Goal: Information Seeking & Learning: Learn about a topic

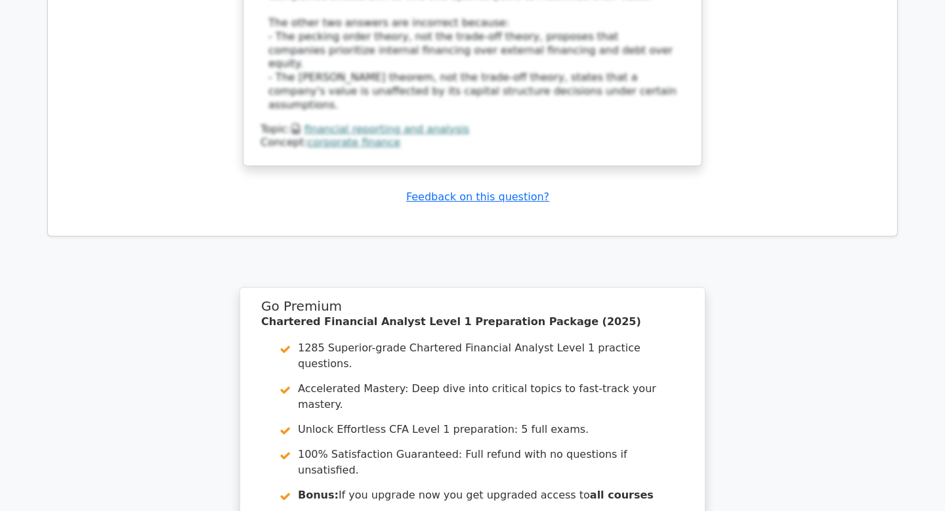
scroll to position [2461, 0]
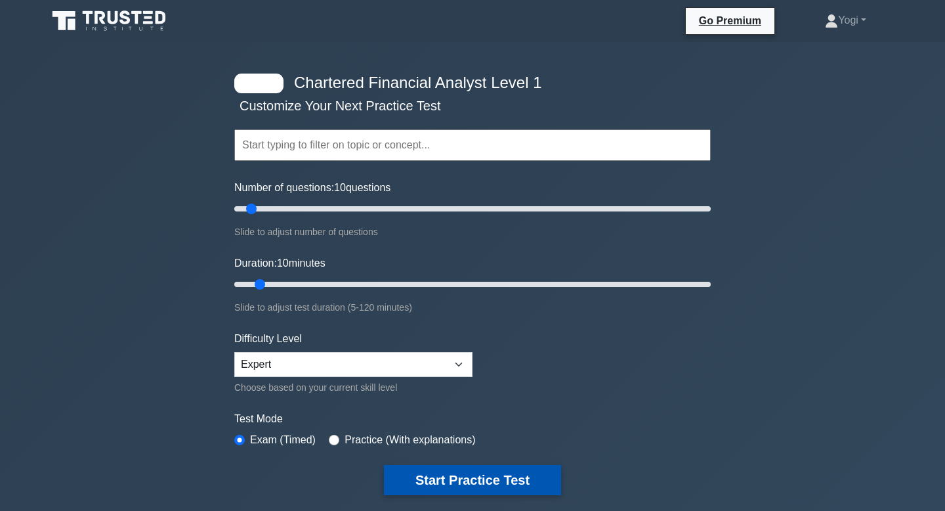
click at [473, 471] on button "Start Practice Test" at bounding box center [472, 480] width 177 height 30
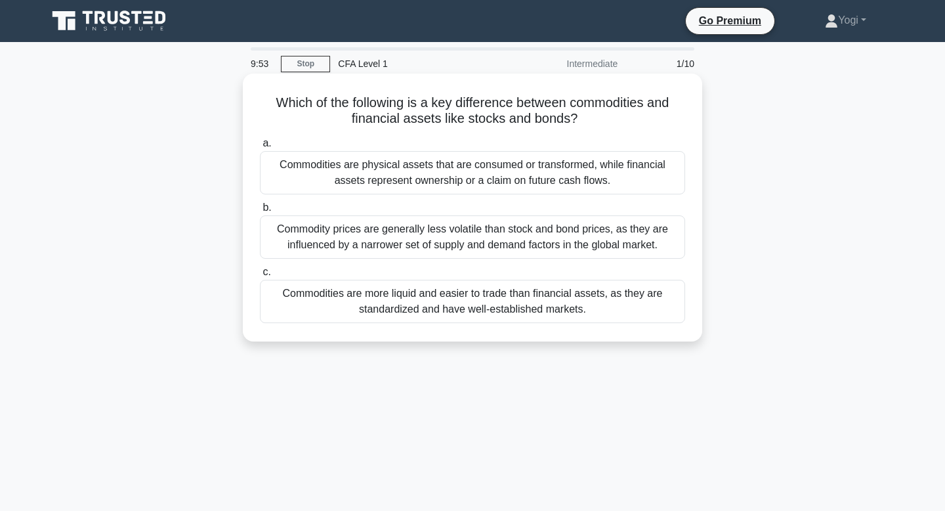
click at [460, 316] on div "Commodities are more liquid and easier to trade than financial assets, as they …" at bounding box center [472, 301] width 425 height 43
click at [260, 276] on input "c. Commodities are more liquid and easier to trade than financial assets, as th…" at bounding box center [260, 272] width 0 height 9
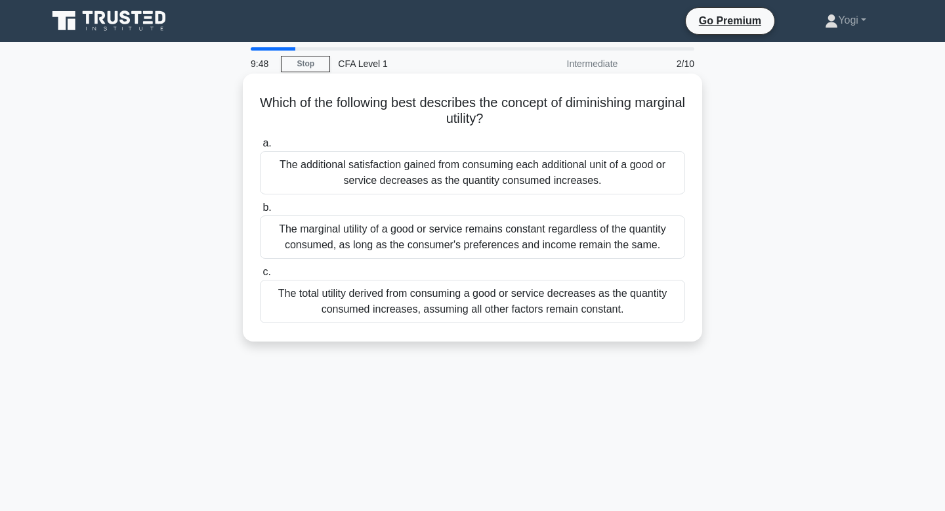
click at [465, 170] on div "The additional satisfaction gained from consuming each additional unit of a goo…" at bounding box center [472, 172] width 425 height 43
click at [260, 148] on input "a. The additional satisfaction gained from consuming each additional unit of a …" at bounding box center [260, 143] width 0 height 9
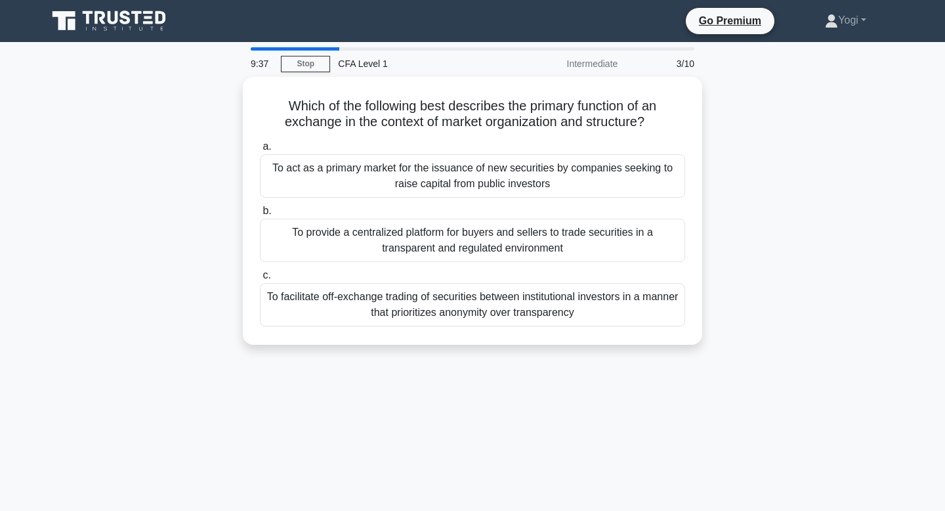
click at [465, 170] on div "To act as a primary market for the issuance of new securities by companies seek…" at bounding box center [472, 175] width 425 height 43
click at [260, 151] on input "a. To act as a primary market for the issuance of new securities by companies s…" at bounding box center [260, 146] width 0 height 9
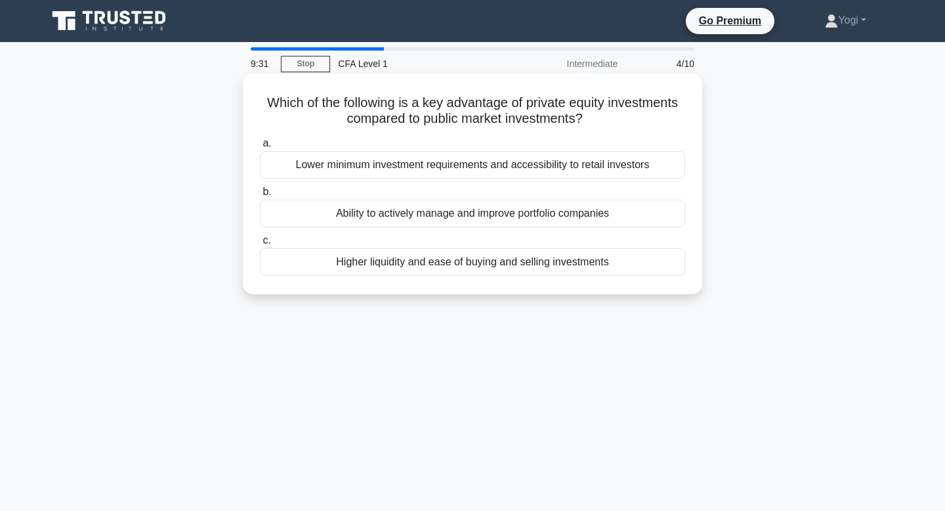
click at [469, 212] on div "Ability to actively manage and improve portfolio companies" at bounding box center [472, 214] width 425 height 28
click at [260, 196] on input "b. Ability to actively manage and improve portfolio companies" at bounding box center [260, 192] width 0 height 9
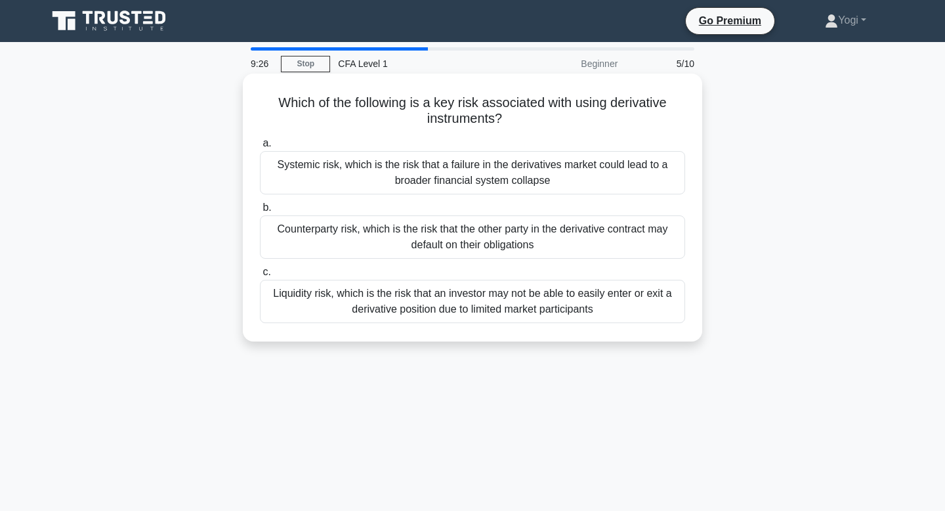
click at [473, 238] on div "Counterparty risk, which is the risk that the other party in the derivative con…" at bounding box center [472, 236] width 425 height 43
click at [260, 212] on input "b. Counterparty risk, which is the risk that the other party in the derivative …" at bounding box center [260, 207] width 0 height 9
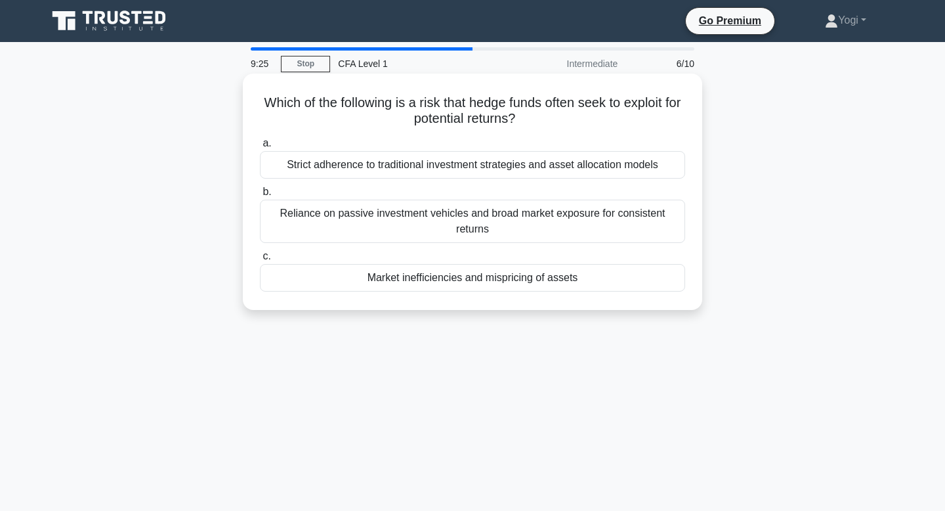
click at [480, 284] on div "Market inefficiencies and mispricing of assets" at bounding box center [472, 278] width 425 height 28
click at [260, 261] on input "c. Market inefficiencies and mispricing of assets" at bounding box center [260, 256] width 0 height 9
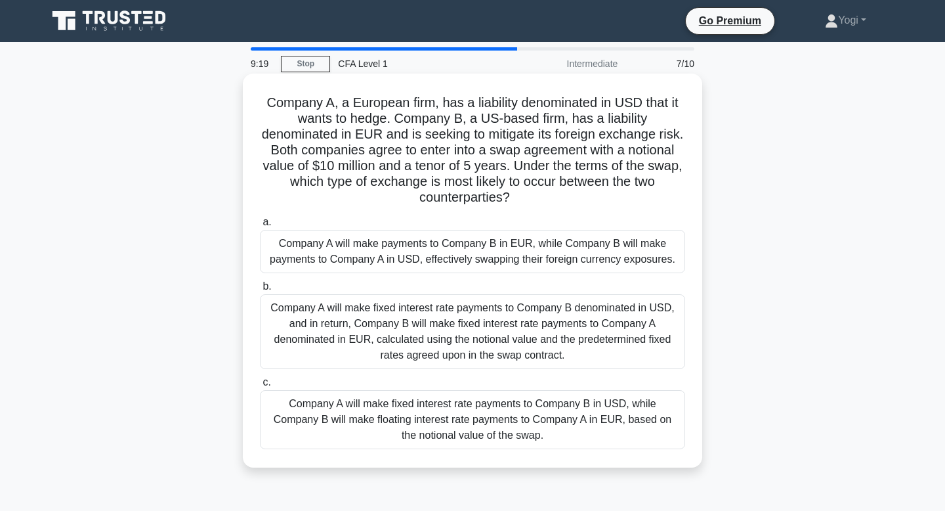
click at [489, 260] on div "Company A will make payments to Company B in EUR, while Company B will make pay…" at bounding box center [472, 251] width 425 height 43
click at [260, 226] on input "a. Company A will make payments to Company B in EUR, while Company B will make …" at bounding box center [260, 222] width 0 height 9
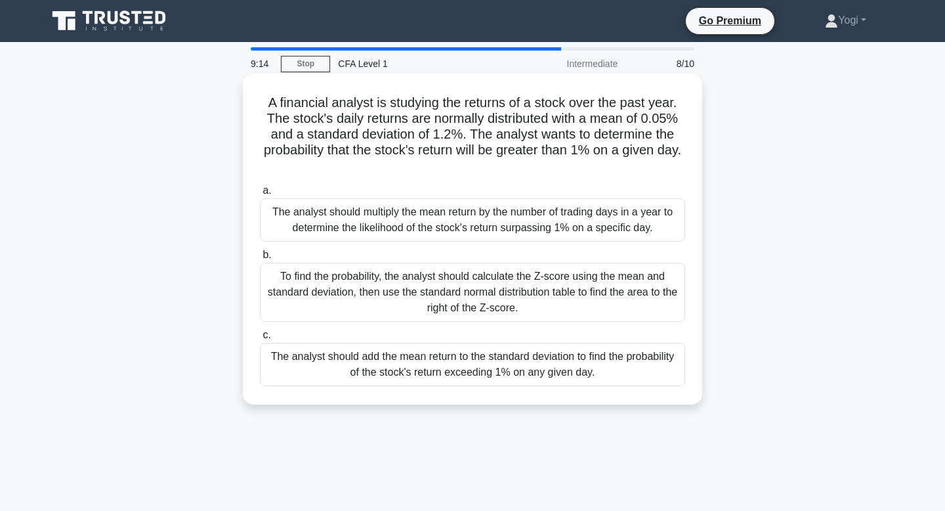
click at [488, 371] on div "The analyst should add the mean return to the standard deviation to find the pr…" at bounding box center [472, 364] width 425 height 43
click at [260, 339] on input "c. The analyst should add the mean return to the standard deviation to find the…" at bounding box center [260, 335] width 0 height 9
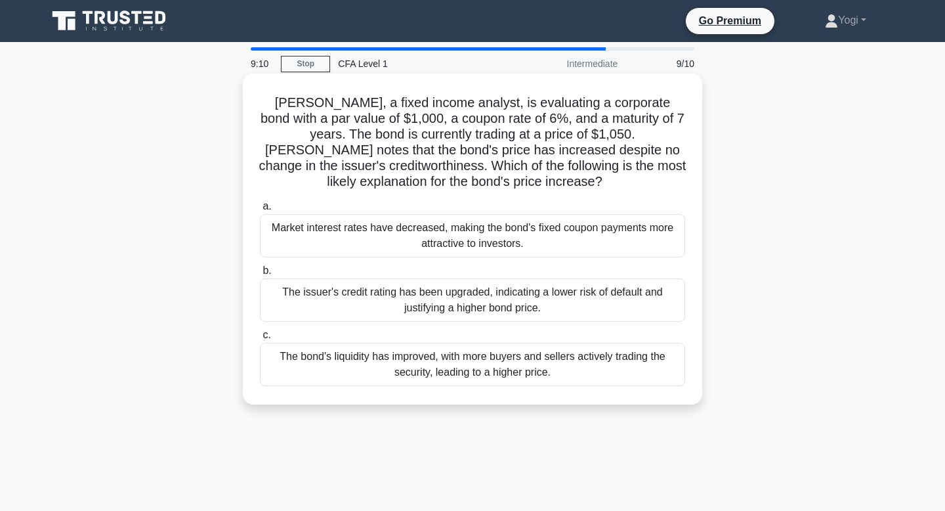
click at [473, 238] on div "Market interest rates have decreased, making the bond's fixed coupon payments m…" at bounding box center [472, 235] width 425 height 43
click at [260, 211] on input "a. Market interest rates have decreased, making the bond's fixed coupon payment…" at bounding box center [260, 206] width 0 height 9
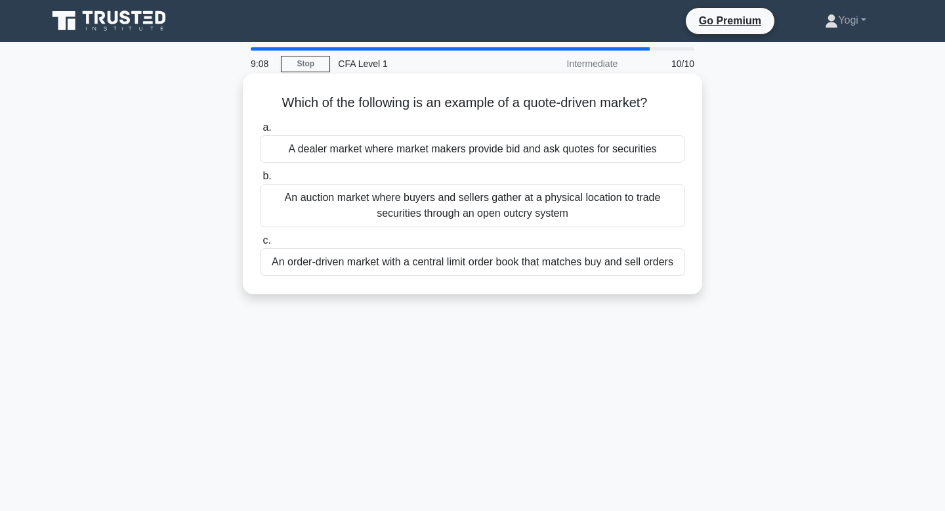
click at [479, 146] on div "A dealer market where market makers provide bid and ask quotes for securities" at bounding box center [472, 149] width 425 height 28
click at [260, 132] on input "a. A dealer market where market makers provide bid and ask quotes for securities" at bounding box center [260, 127] width 0 height 9
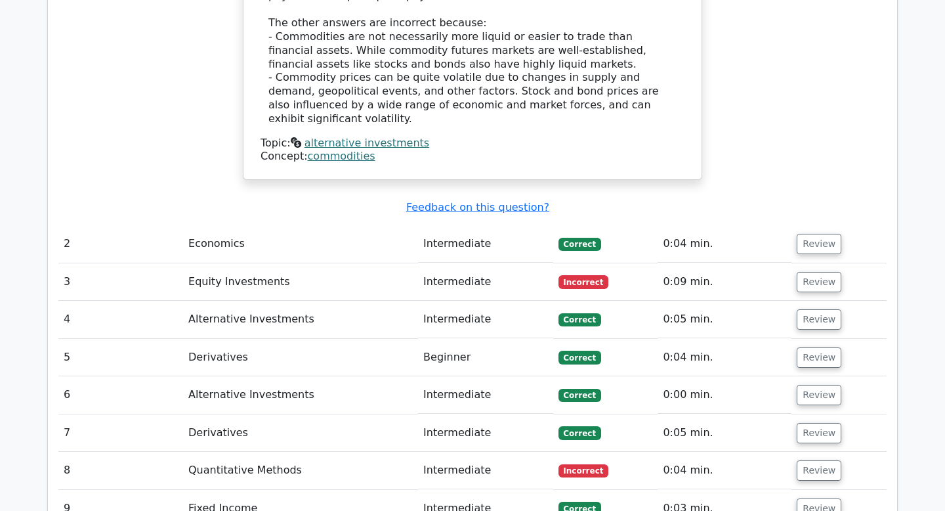
scroll to position [1566, 0]
click at [804, 459] on button "Review" at bounding box center [819, 469] width 45 height 20
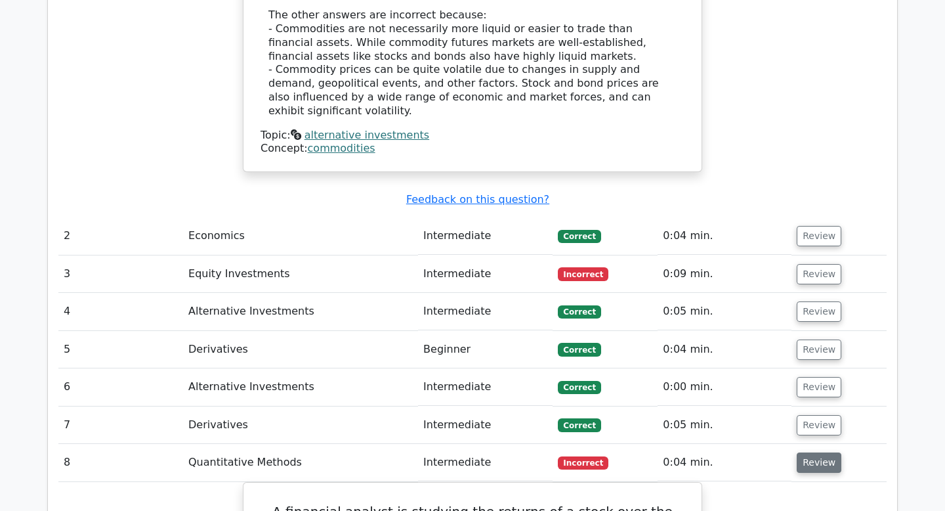
scroll to position [1543, 0]
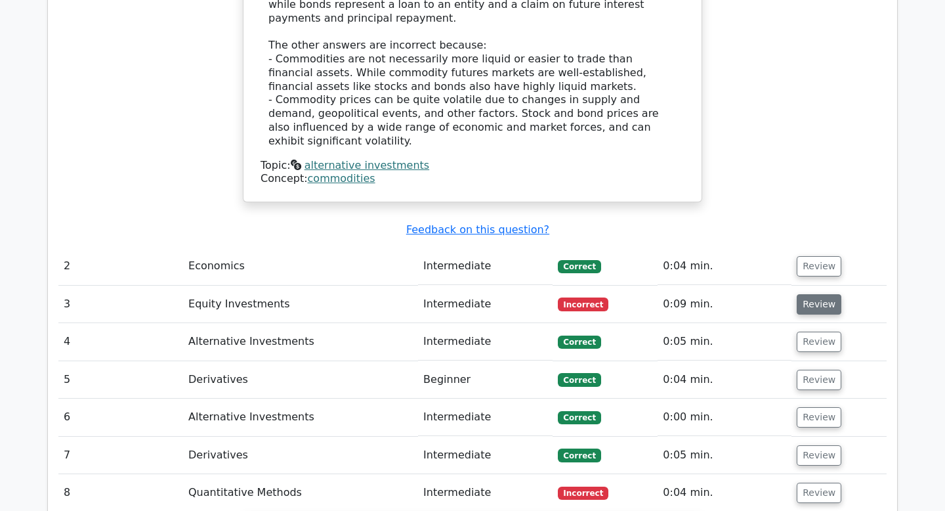
click at [822, 294] on button "Review" at bounding box center [819, 304] width 45 height 20
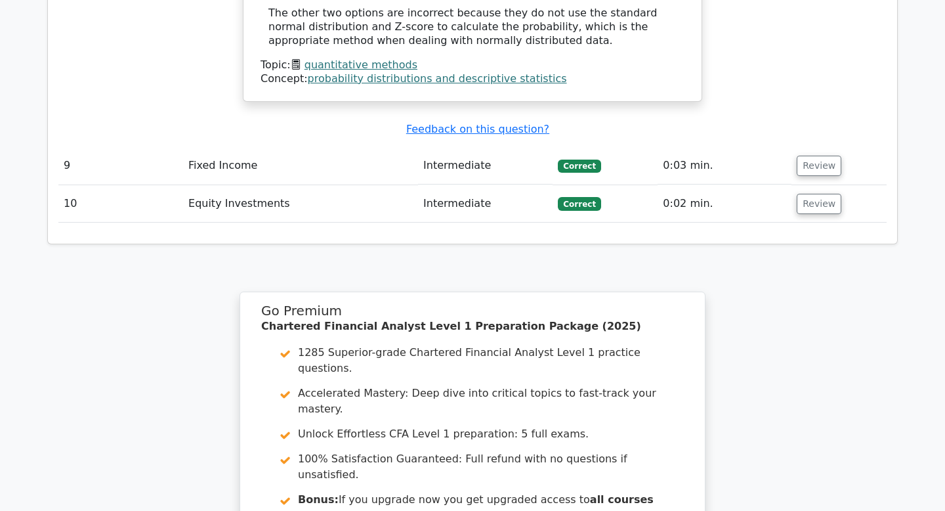
scroll to position [3180, 0]
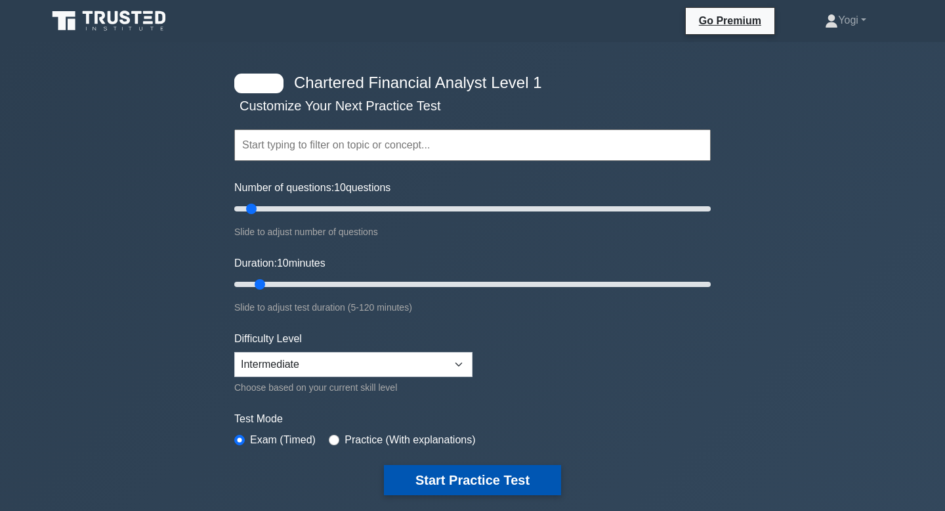
click at [450, 473] on button "Start Practice Test" at bounding box center [472, 480] width 177 height 30
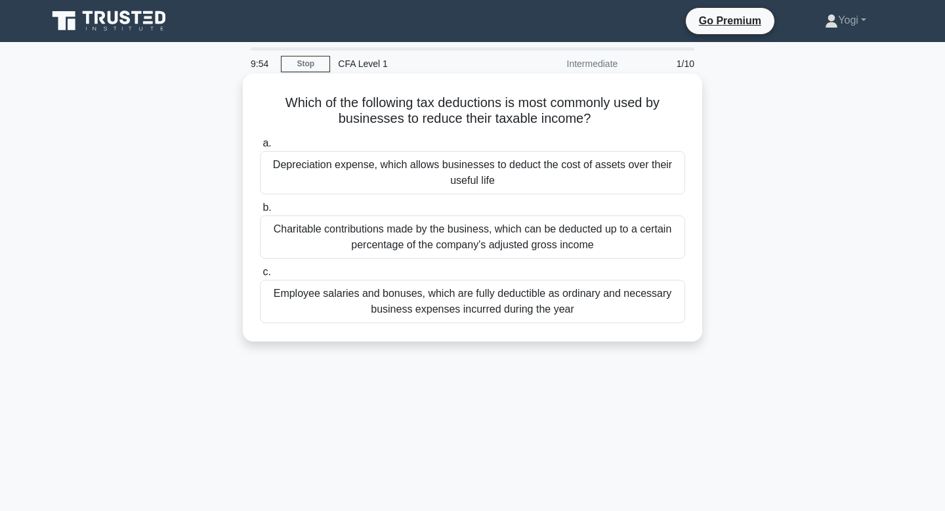
click at [484, 169] on div "Depreciation expense, which allows businesses to deduct the cost of assets over…" at bounding box center [472, 172] width 425 height 43
click at [260, 148] on input "a. Depreciation expense, which allows businesses to deduct the cost of assets o…" at bounding box center [260, 143] width 0 height 9
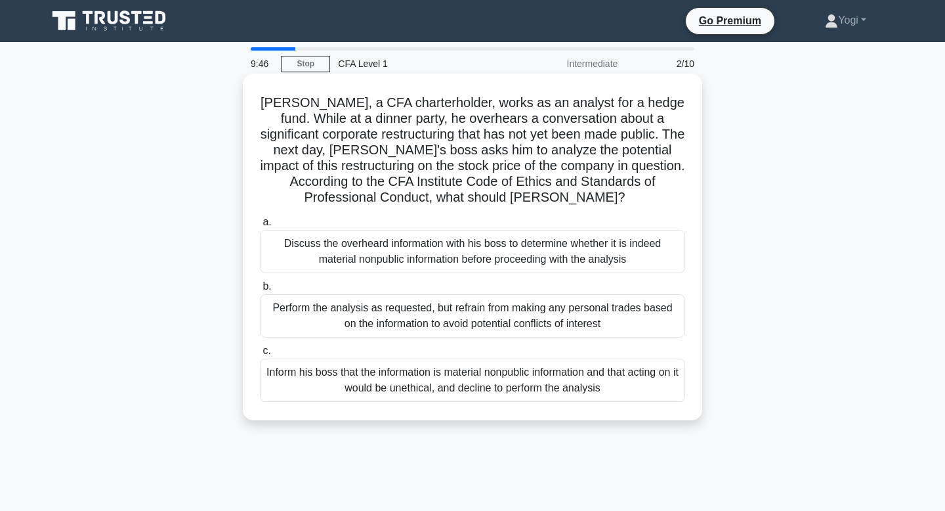
click at [481, 379] on div "Inform his boss that the information is material nonpublic information and that…" at bounding box center [472, 379] width 425 height 43
click at [260, 355] on input "c. Inform his boss that the information is material nonpublic information and t…" at bounding box center [260, 351] width 0 height 9
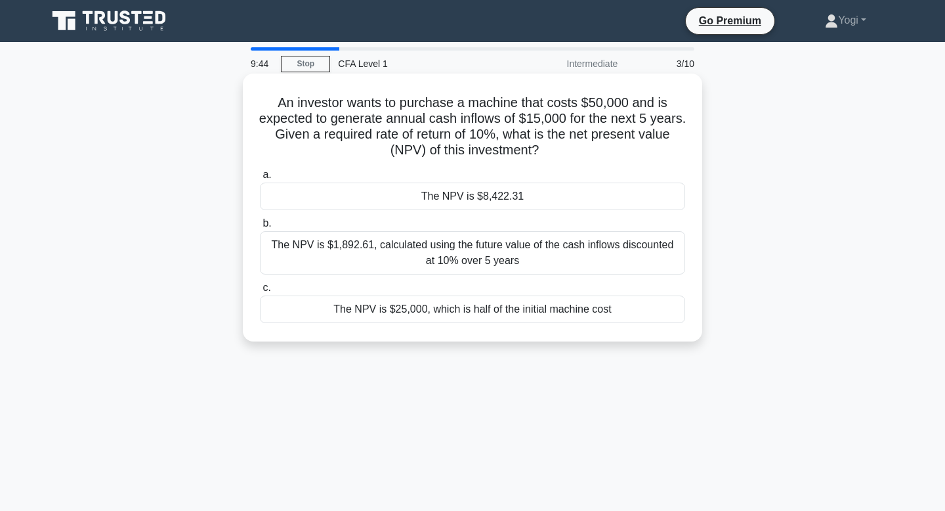
click at [480, 192] on div "The NPV is $8,422.31" at bounding box center [472, 196] width 425 height 28
click at [260, 179] on input "a. The NPV is $8,422.31" at bounding box center [260, 175] width 0 height 9
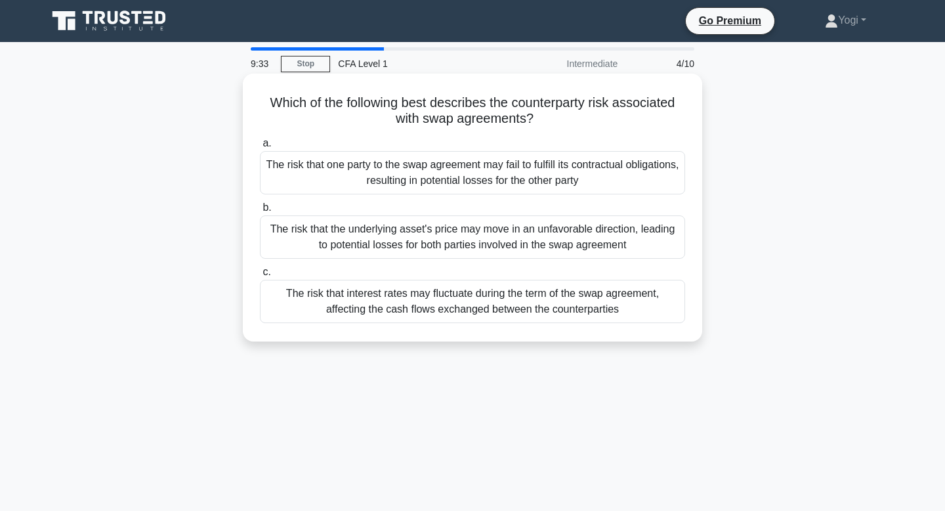
click at [486, 181] on div "The risk that one party to the swap agreement may fail to fulfill its contractu…" at bounding box center [472, 172] width 425 height 43
click at [260, 148] on input "a. The risk that one party to the swap agreement may fail to fulfill its contra…" at bounding box center [260, 143] width 0 height 9
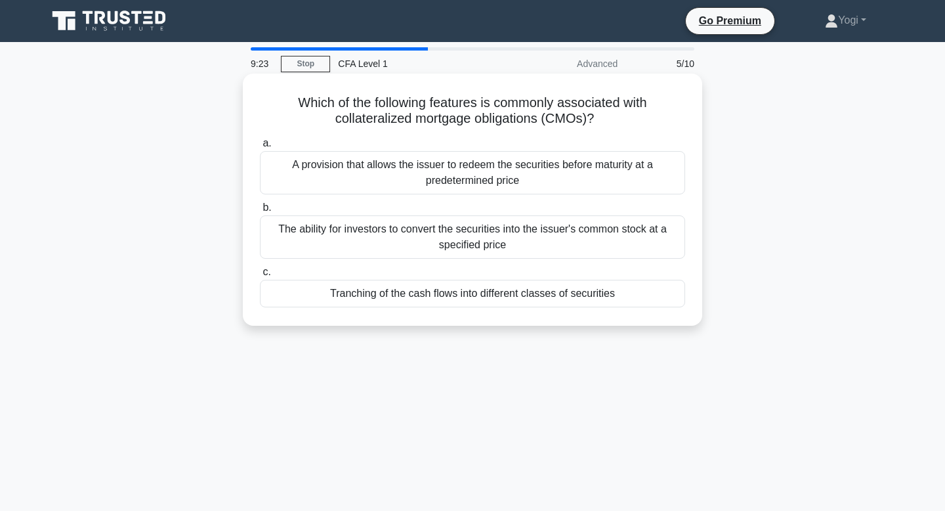
click at [513, 296] on div "Tranching of the cash flows into different classes of securities" at bounding box center [472, 294] width 425 height 28
click at [260, 276] on input "c. Tranching of the cash flows into different classes of securities" at bounding box center [260, 272] width 0 height 9
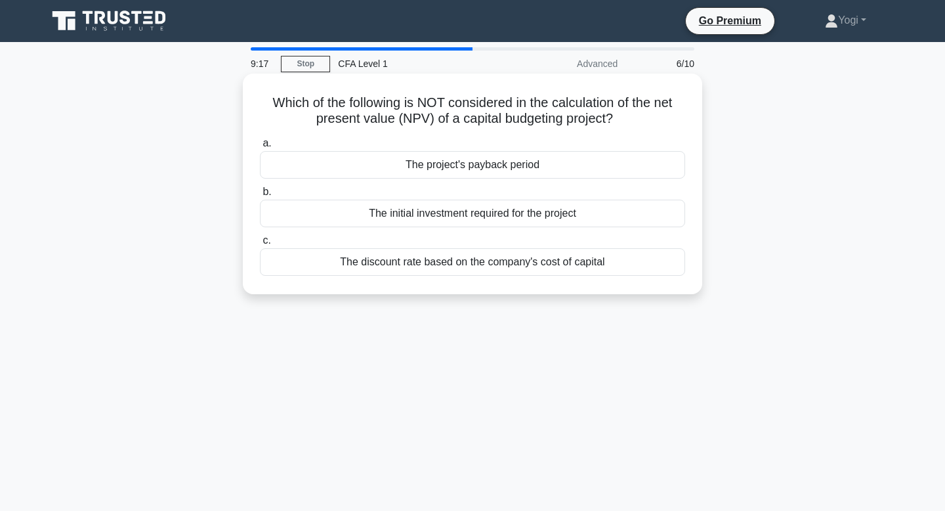
click at [510, 163] on div "The project's payback period" at bounding box center [472, 165] width 425 height 28
click at [260, 148] on input "a. The project's payback period" at bounding box center [260, 143] width 0 height 9
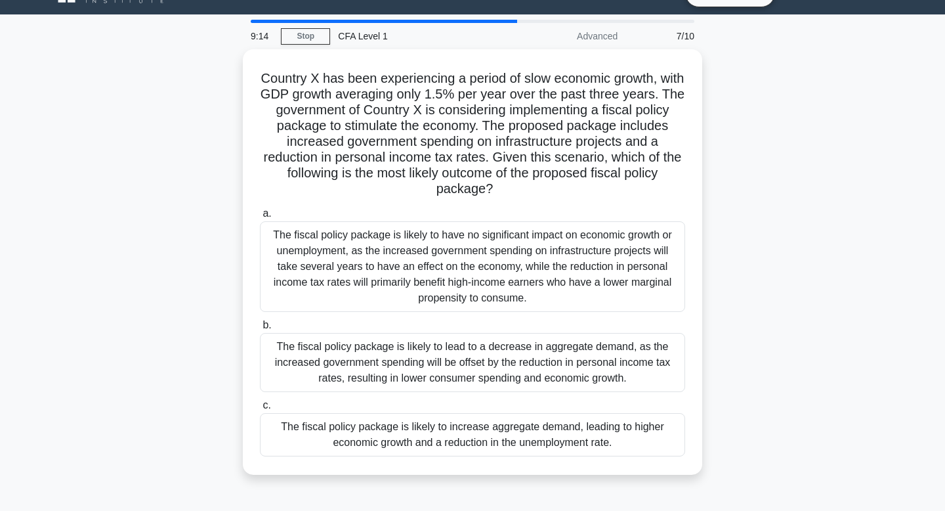
scroll to position [28, 0]
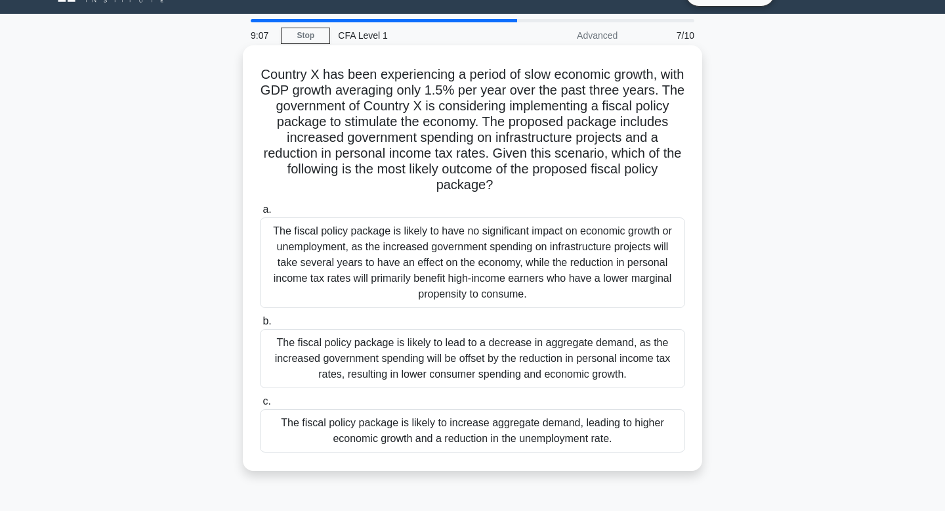
click at [480, 428] on div "The fiscal policy package is likely to increase aggregate demand, leading to hi…" at bounding box center [472, 430] width 425 height 43
click at [260, 406] on input "c. The fiscal policy package is likely to increase aggregate demand, leading to…" at bounding box center [260, 401] width 0 height 9
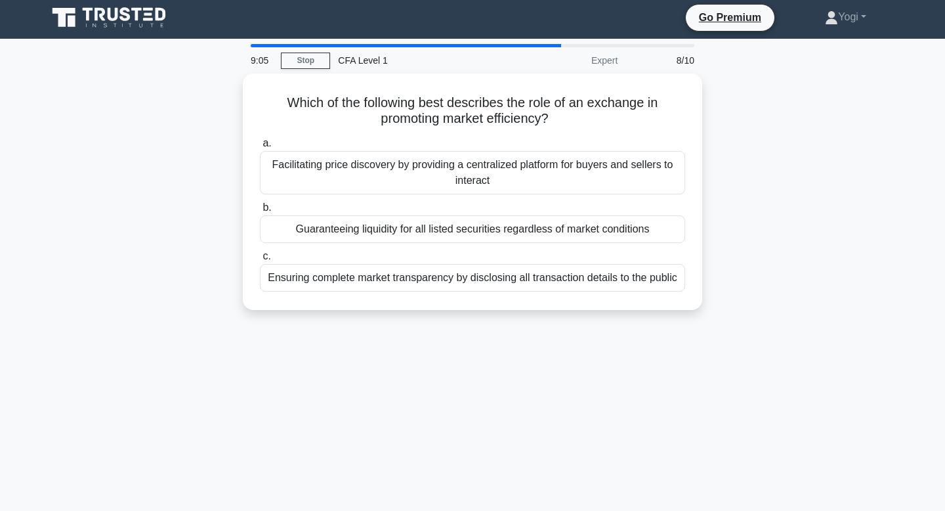
scroll to position [0, 0]
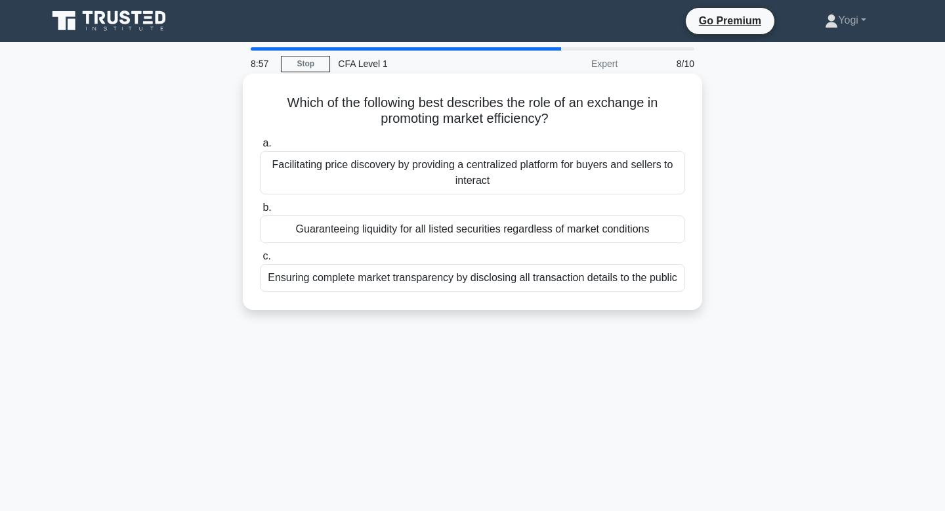
click at [507, 234] on div "Guaranteeing liquidity for all listed securities regardless of market conditions" at bounding box center [472, 229] width 425 height 28
click at [260, 212] on input "b. Guaranteeing liquidity for all listed securities regardless of market condit…" at bounding box center [260, 207] width 0 height 9
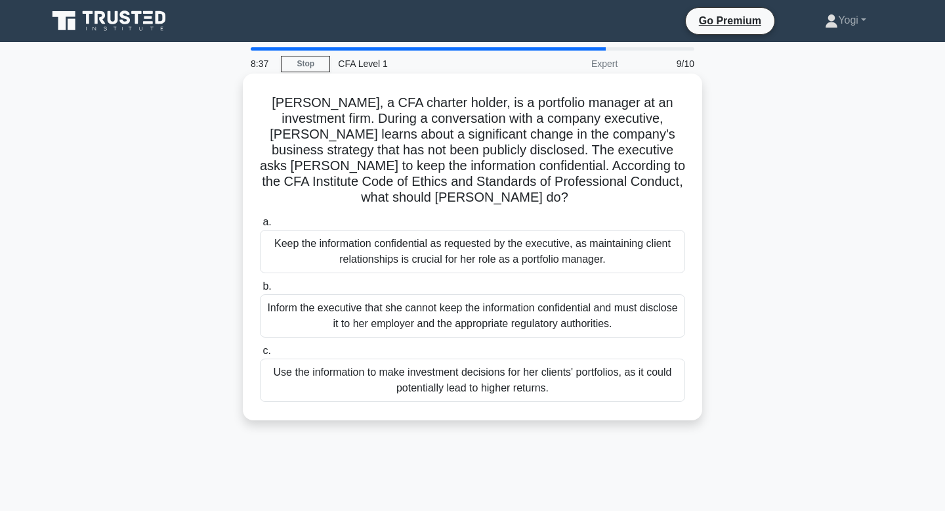
click at [487, 373] on div "Use the information to make investment decisions for her clients' portfolios, a…" at bounding box center [472, 379] width 425 height 43
click at [260, 355] on input "c. Use the information to make investment decisions for her clients' portfolios…" at bounding box center [260, 351] width 0 height 9
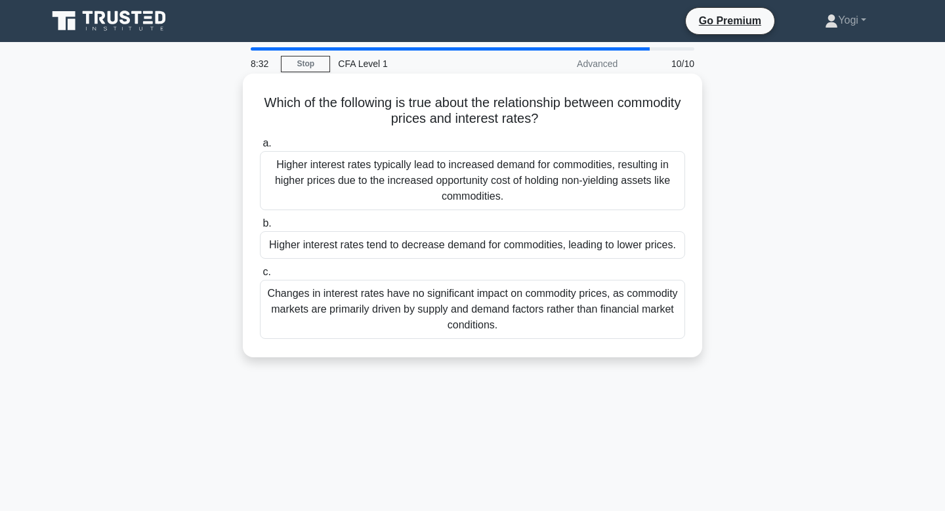
click at [478, 251] on div "Higher interest rates tend to decrease demand for commodities, leading to lower…" at bounding box center [472, 245] width 425 height 28
click at [260, 228] on input "b. Higher interest rates tend to decrease demand for commodities, leading to lo…" at bounding box center [260, 223] width 0 height 9
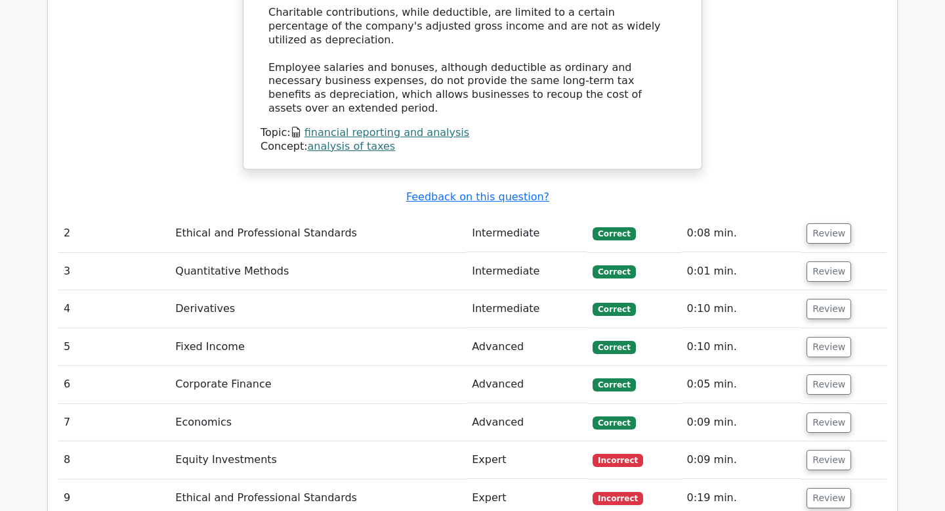
scroll to position [1538, 0]
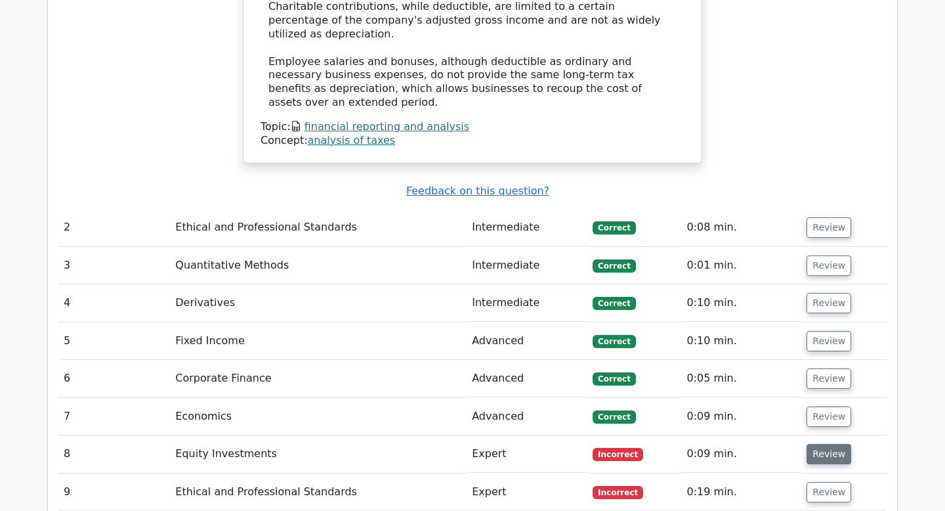
click at [811, 444] on button "Review" at bounding box center [829, 454] width 45 height 20
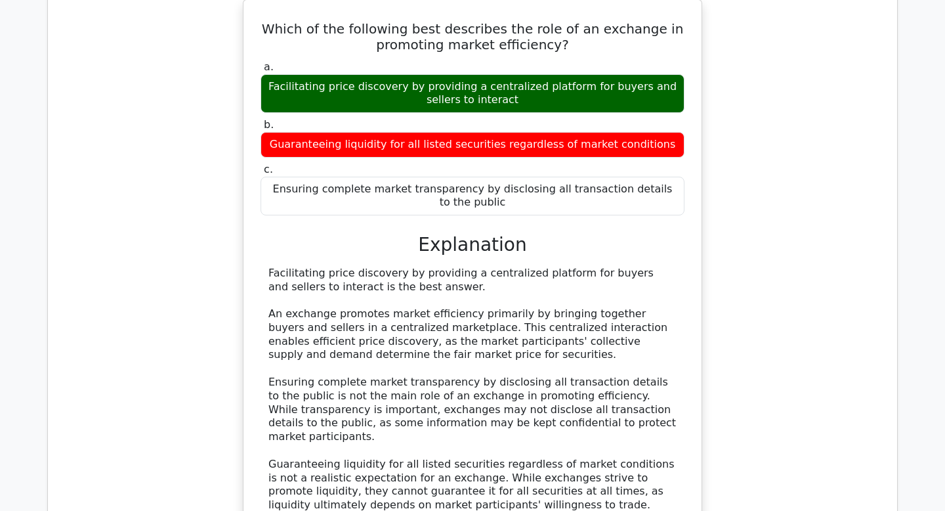
scroll to position [2214, 0]
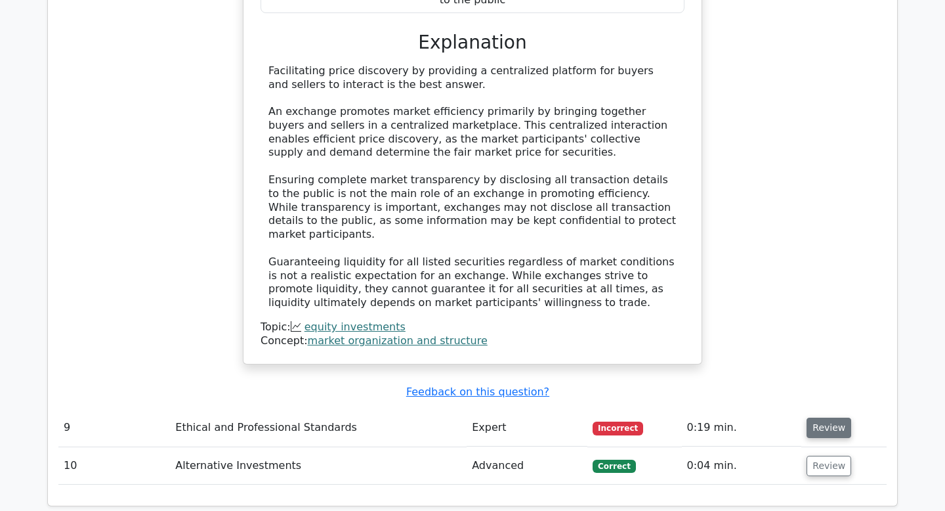
click at [823, 417] on button "Review" at bounding box center [829, 427] width 45 height 20
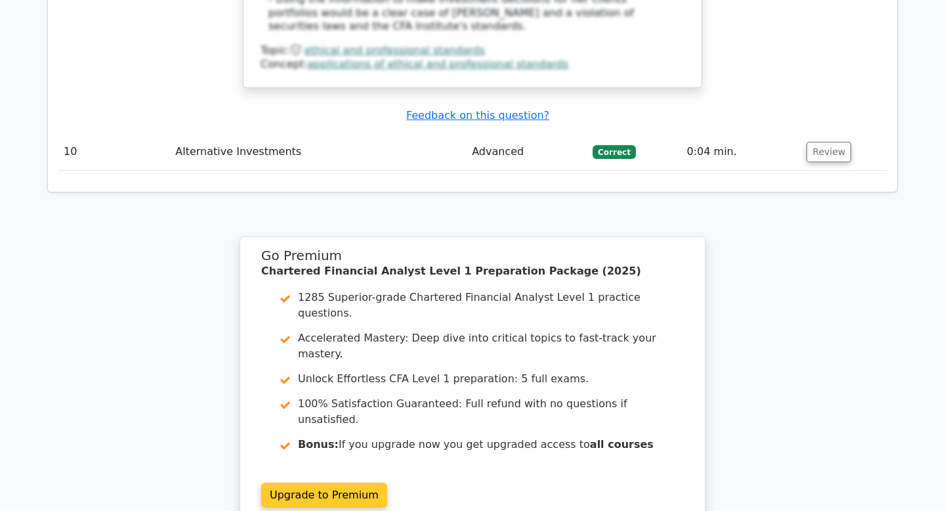
scroll to position [3307, 0]
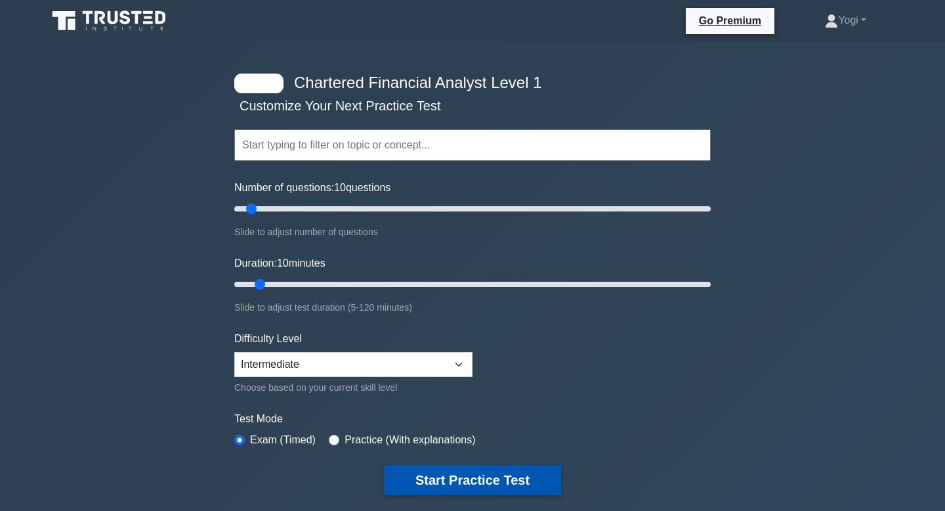
click at [450, 473] on button "Start Practice Test" at bounding box center [472, 480] width 177 height 30
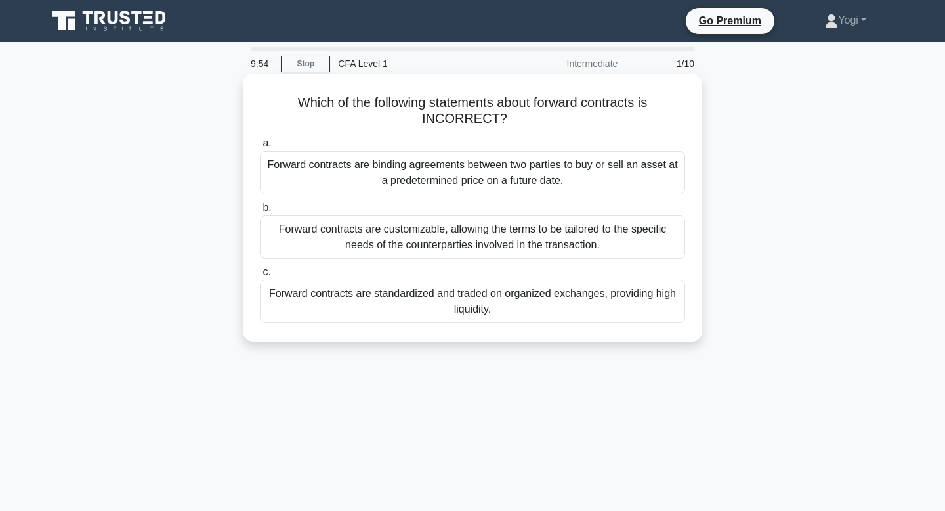
click at [465, 312] on div "Forward contracts are standardized and traded on organized exchanges, providing…" at bounding box center [472, 301] width 425 height 43
click at [260, 276] on input "c. Forward contracts are standardized and traded on organized exchanges, provid…" at bounding box center [260, 272] width 0 height 9
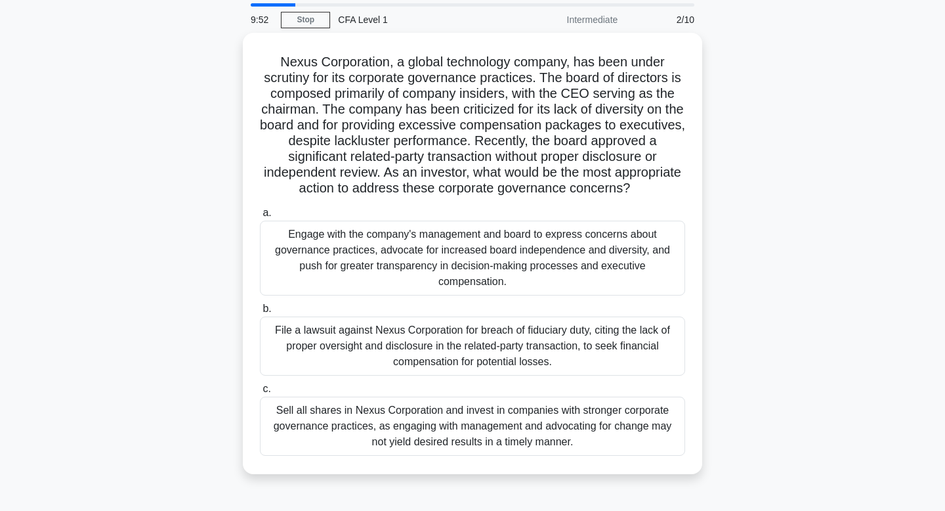
scroll to position [45, 0]
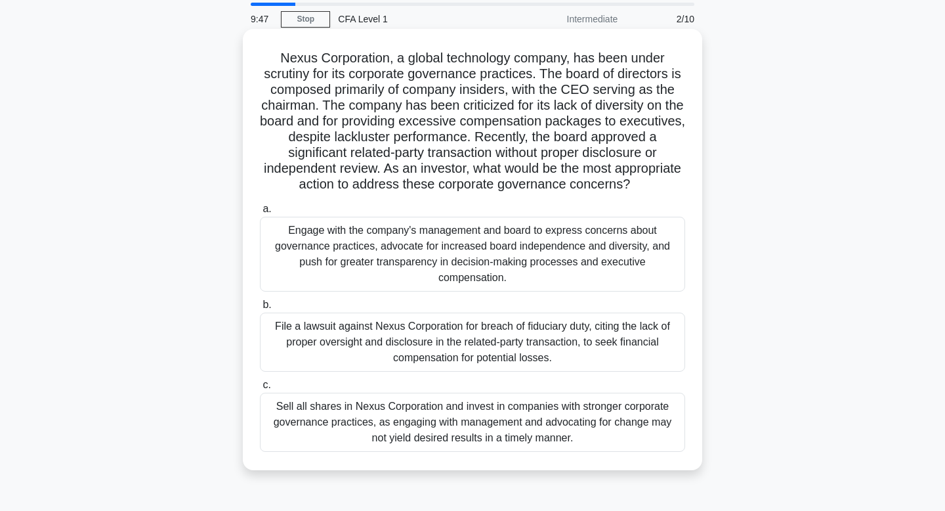
click at [464, 258] on div "Engage with the company's management and board to express concerns about govern…" at bounding box center [472, 254] width 425 height 75
click at [260, 213] on input "a. Engage with the company's management and board to express concerns about gov…" at bounding box center [260, 209] width 0 height 9
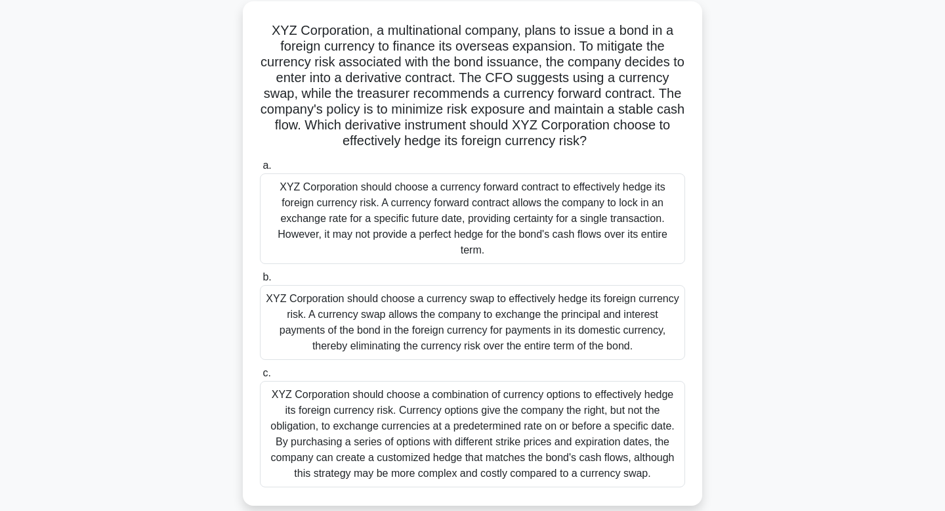
scroll to position [76, 0]
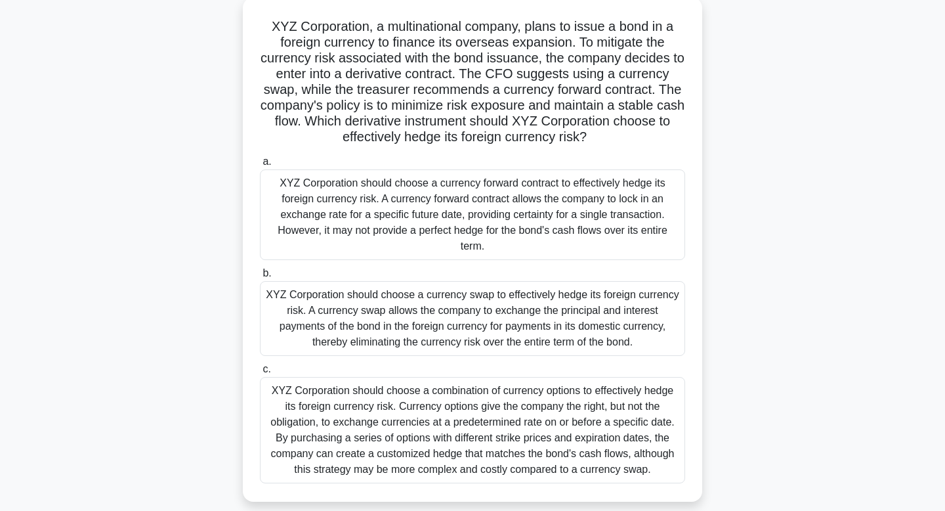
click at [472, 307] on div "XYZ Corporation should choose a currency swap to effectively hedge its foreign …" at bounding box center [472, 318] width 425 height 75
click at [260, 278] on input "b. XYZ Corporation should choose a currency swap to effectively hedge its forei…" at bounding box center [260, 273] width 0 height 9
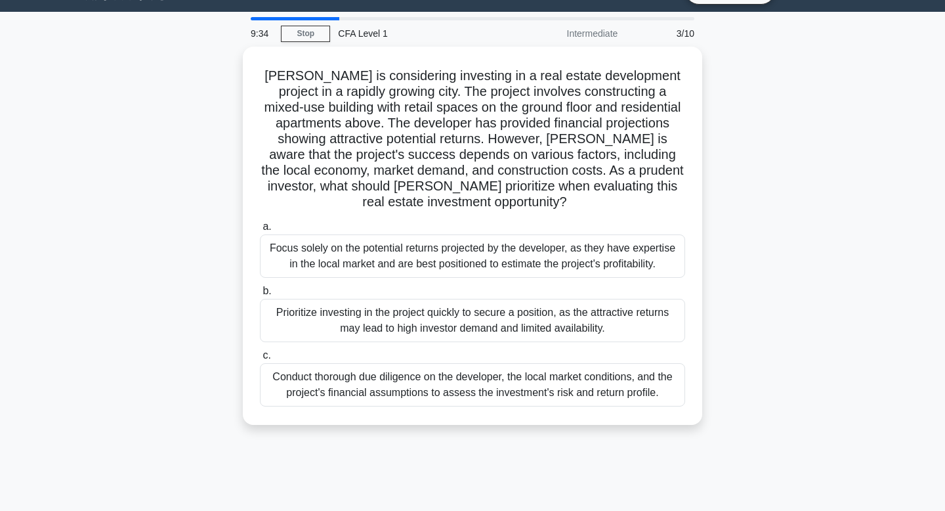
scroll to position [0, 0]
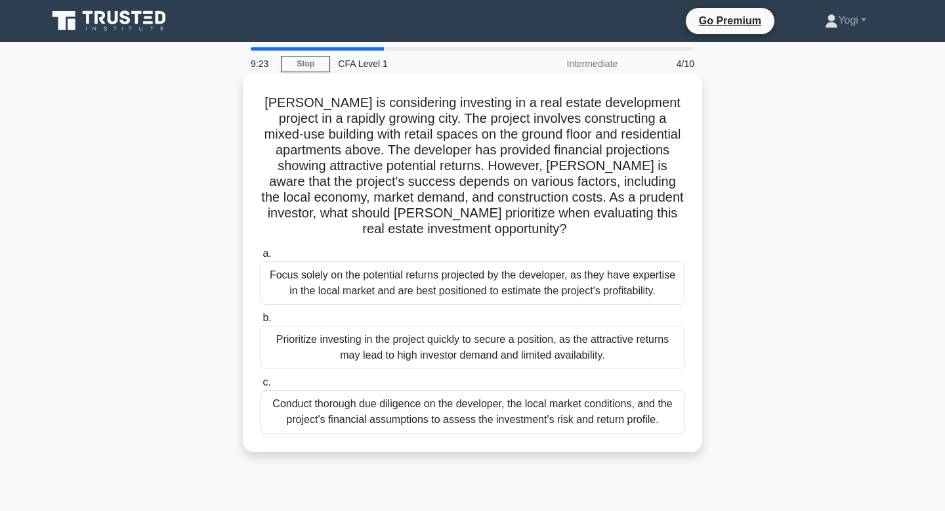
click at [574, 339] on div "Prioritize investing in the project quickly to secure a position, as the attrac…" at bounding box center [472, 347] width 425 height 43
click at [260, 322] on input "b. Prioritize investing in the project quickly to secure a position, as the att…" at bounding box center [260, 318] width 0 height 9
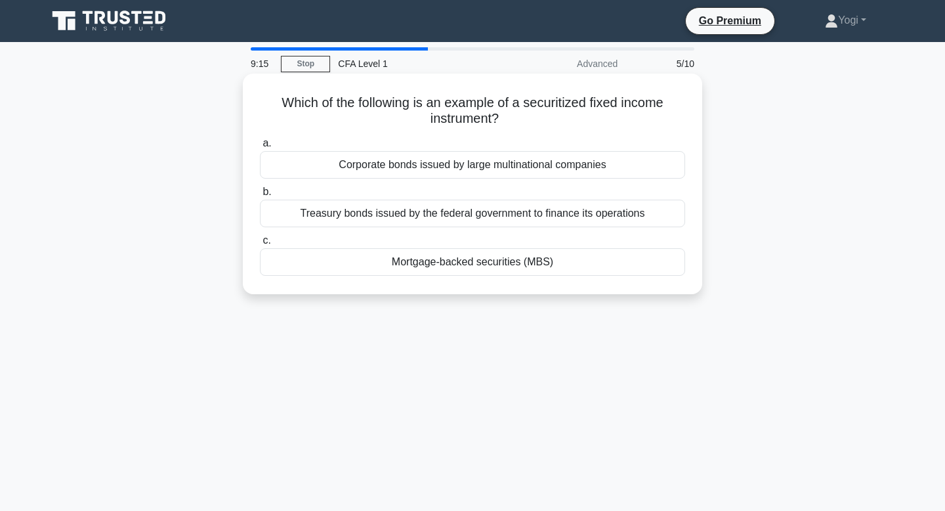
click at [581, 263] on div "Mortgage-backed securities (MBS)" at bounding box center [472, 262] width 425 height 28
click at [260, 245] on input "c. Mortgage-backed securities (MBS)" at bounding box center [260, 240] width 0 height 9
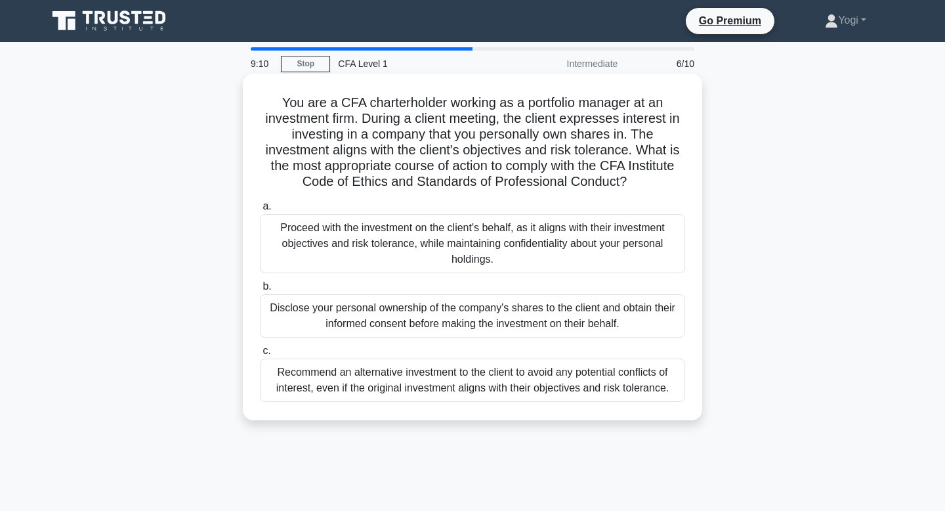
click at [580, 308] on div "Disclose your personal ownership of the company's shares to the client and obta…" at bounding box center [472, 315] width 425 height 43
click at [260, 291] on input "b. Disclose your personal ownership of the company's shares to the client and o…" at bounding box center [260, 286] width 0 height 9
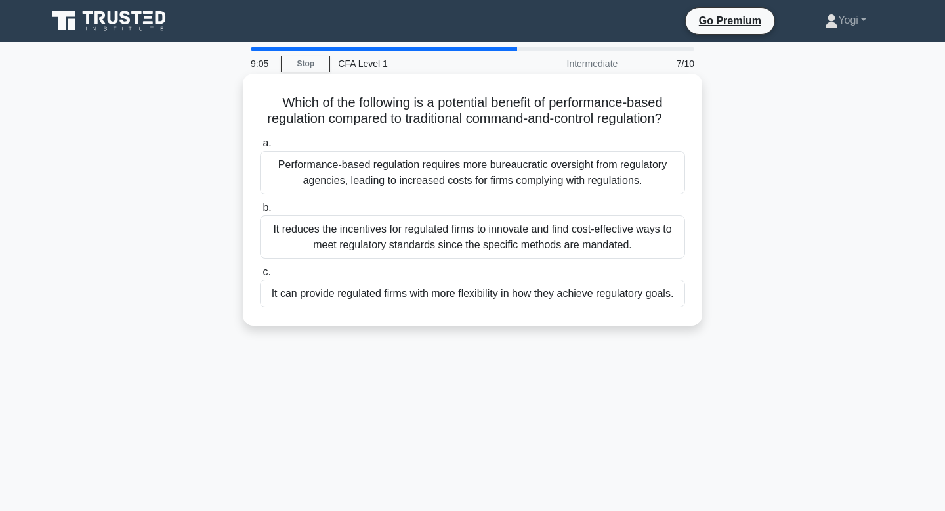
click at [585, 289] on div "It can provide regulated firms with more flexibility in how they achieve regula…" at bounding box center [472, 294] width 425 height 28
click at [260, 276] on input "c. It can provide regulated firms with more flexibility in how they achieve reg…" at bounding box center [260, 272] width 0 height 9
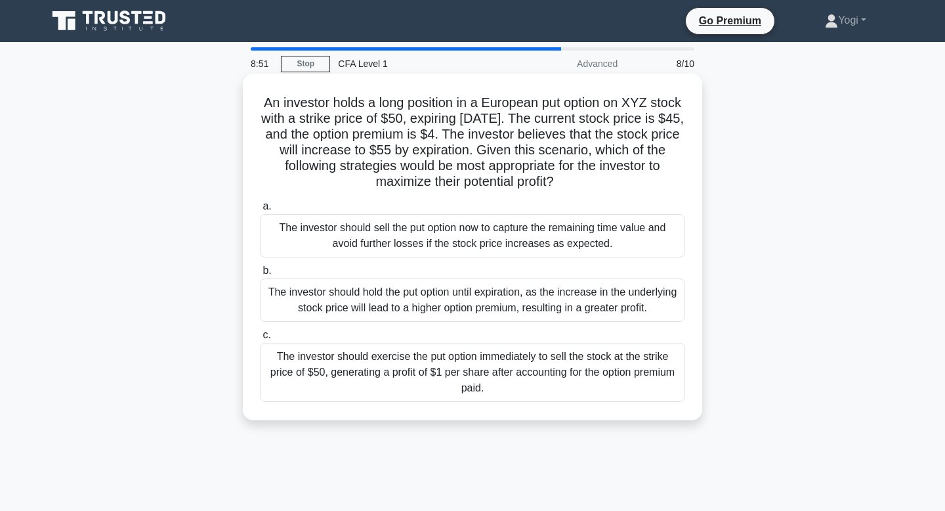
click at [580, 244] on div "The investor should sell the put option now to capture the remaining time value…" at bounding box center [472, 235] width 425 height 43
click at [260, 211] on input "a. The investor should sell the put option now to capture the remaining time va…" at bounding box center [260, 206] width 0 height 9
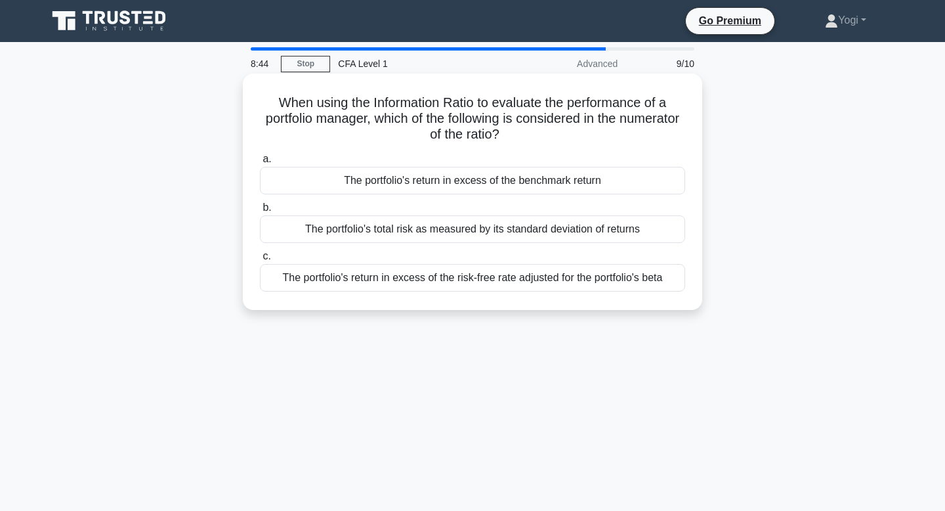
click at [583, 181] on div "The portfolio's return in excess of the benchmark return" at bounding box center [472, 181] width 425 height 28
click at [260, 163] on input "a. The portfolio's return in excess of the benchmark return" at bounding box center [260, 159] width 0 height 9
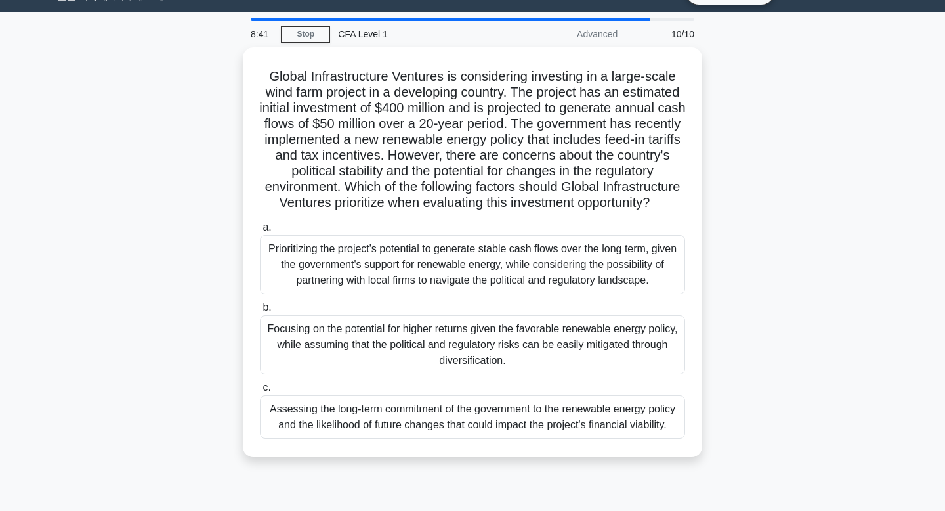
scroll to position [30, 0]
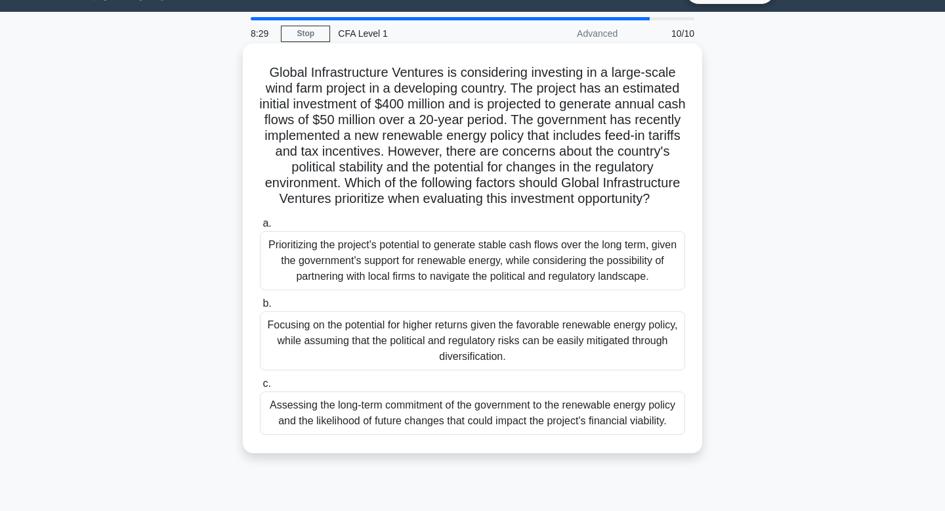
click at [567, 412] on div "Assessing the long-term commitment of the government to the renewable energy po…" at bounding box center [472, 412] width 425 height 43
click at [260, 388] on input "c. Assessing the long-term commitment of the government to the renewable energy…" at bounding box center [260, 383] width 0 height 9
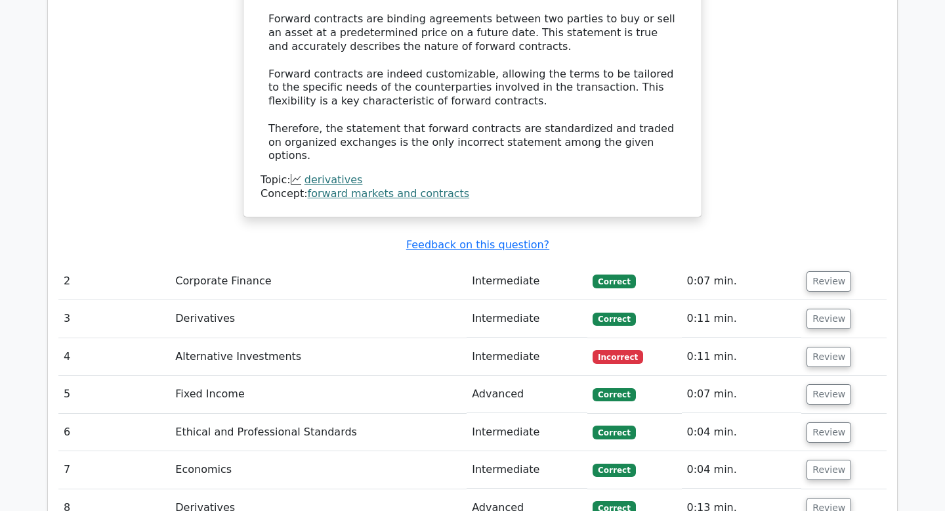
scroll to position [1519, 0]
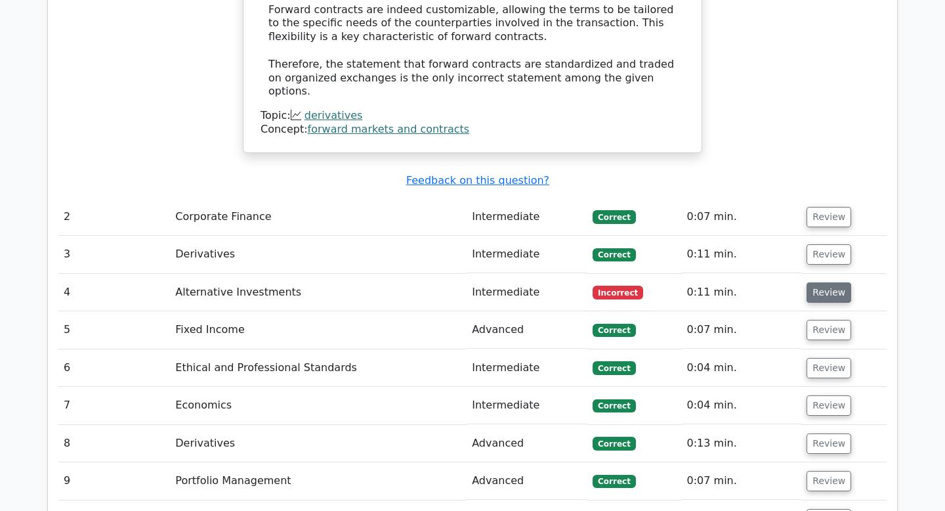
click at [826, 282] on button "Review" at bounding box center [829, 292] width 45 height 20
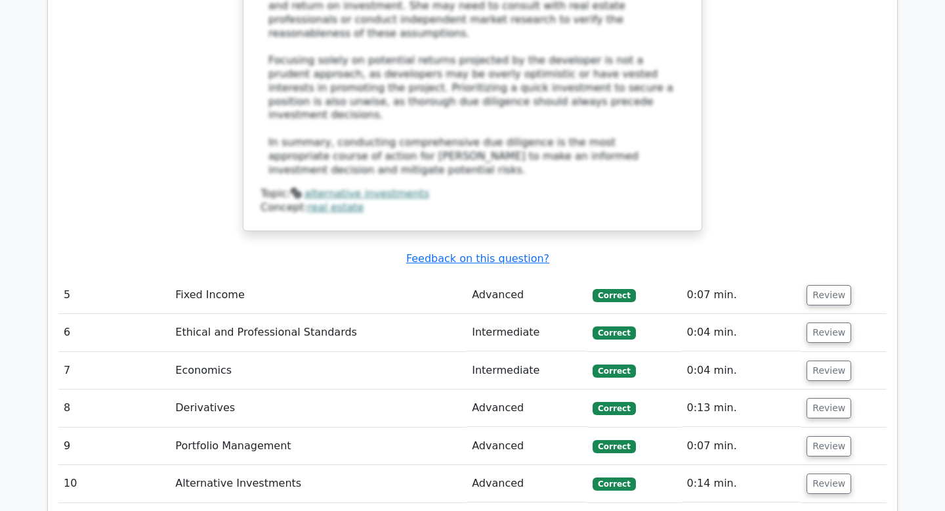
scroll to position [2947, 0]
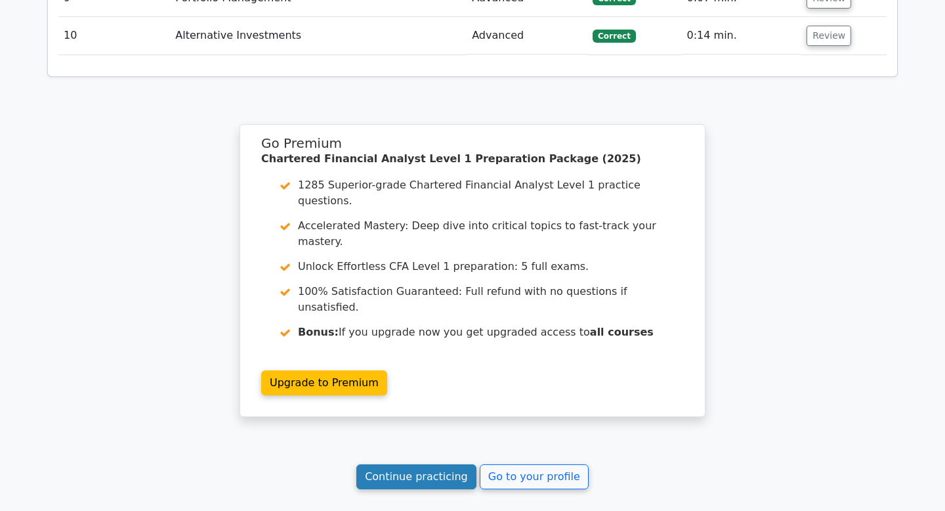
click at [457, 464] on link "Continue practicing" at bounding box center [416, 476] width 120 height 25
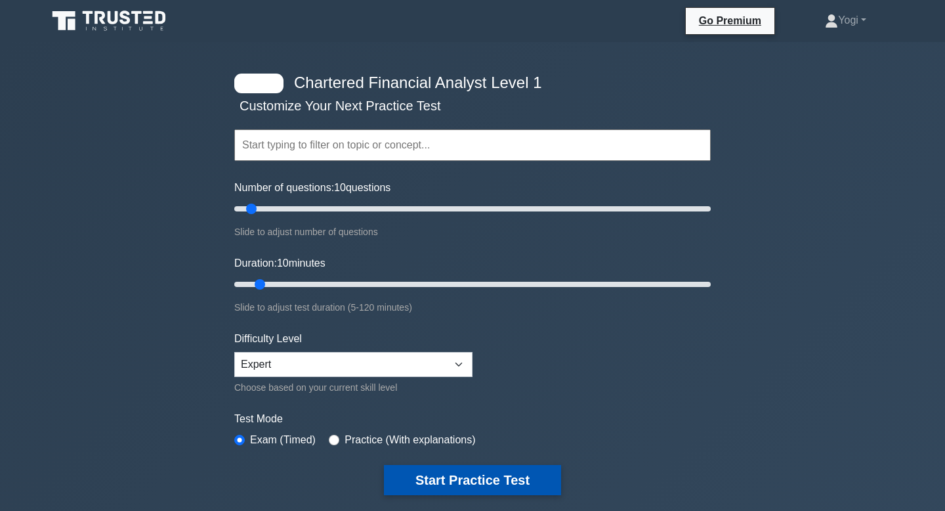
click at [443, 480] on button "Start Practice Test" at bounding box center [472, 480] width 177 height 30
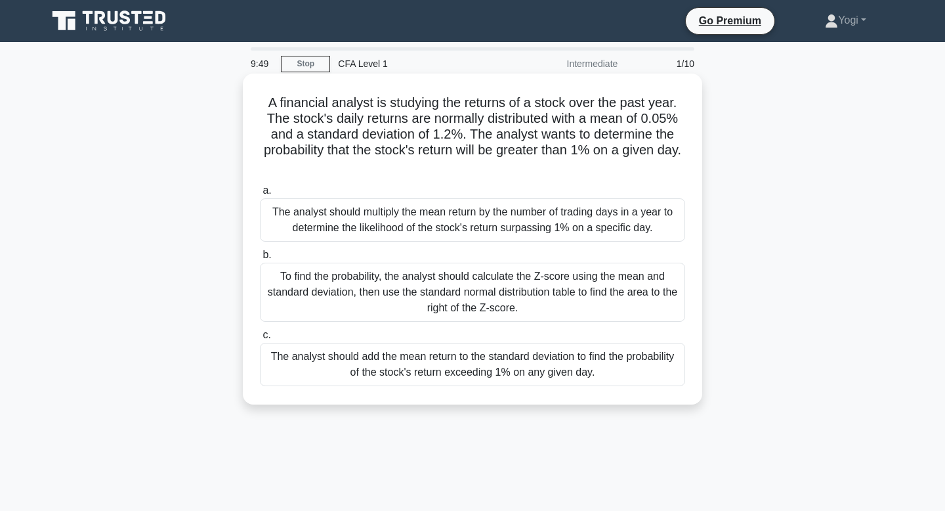
click at [469, 370] on div "The analyst should add the mean return to the standard deviation to find the pr…" at bounding box center [472, 364] width 425 height 43
click at [260, 339] on input "c. The analyst should add the mean return to the standard deviation to find the…" at bounding box center [260, 335] width 0 height 9
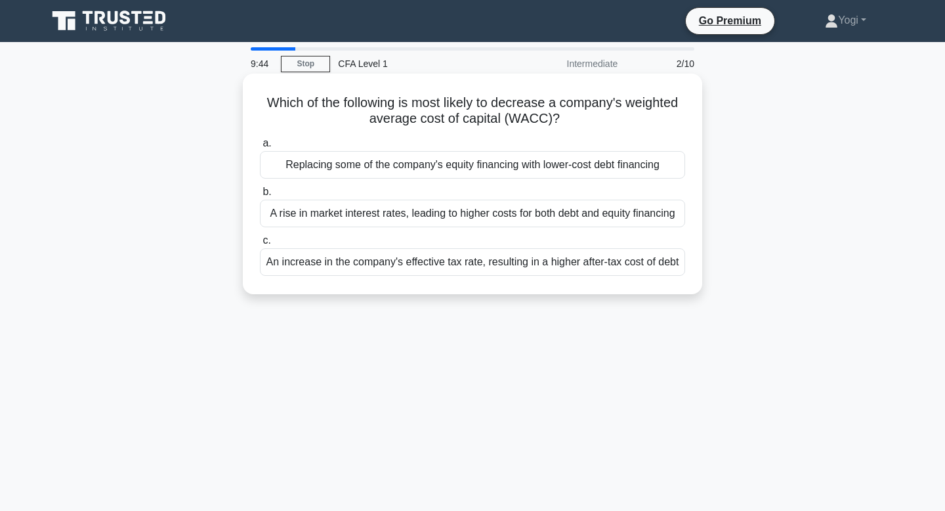
click at [467, 166] on div "Replacing some of the company's equity financing with lower-cost debt financing" at bounding box center [472, 165] width 425 height 28
click at [260, 148] on input "a. Replacing some of the company's equity financing with lower-cost debt financ…" at bounding box center [260, 143] width 0 height 9
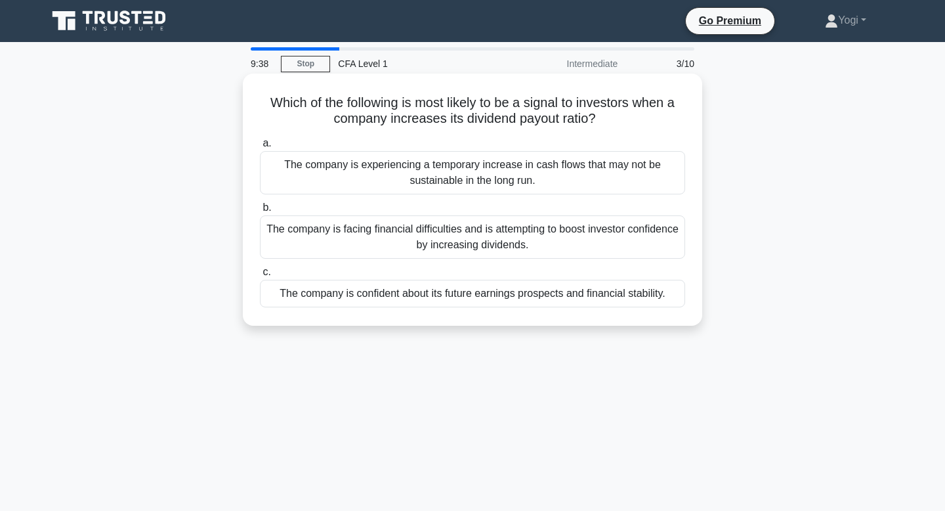
click at [491, 301] on div "The company is confident about its future earnings prospects and financial stab…" at bounding box center [472, 294] width 425 height 28
click at [260, 276] on input "c. The company is confident about its future earnings prospects and financial s…" at bounding box center [260, 272] width 0 height 9
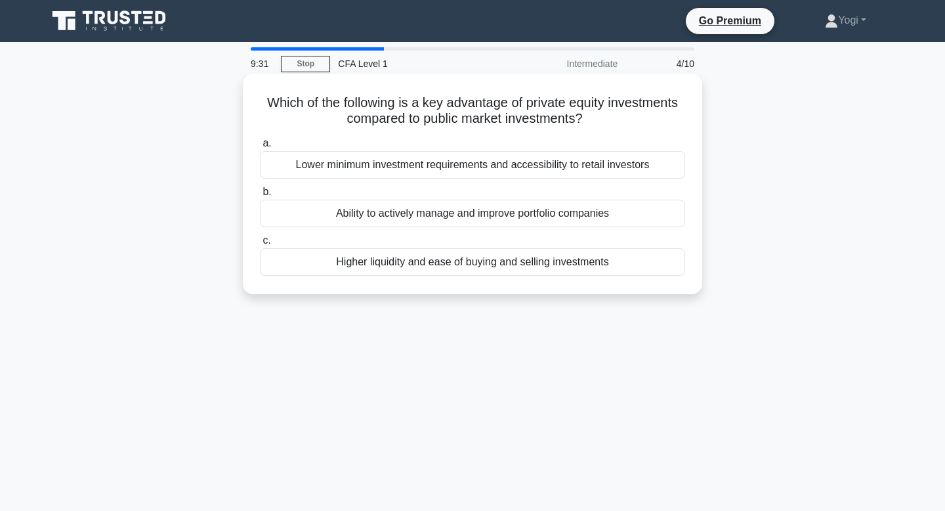
click at [501, 209] on div "Ability to actively manage and improve portfolio companies" at bounding box center [472, 214] width 425 height 28
click at [260, 196] on input "b. Ability to actively manage and improve portfolio companies" at bounding box center [260, 192] width 0 height 9
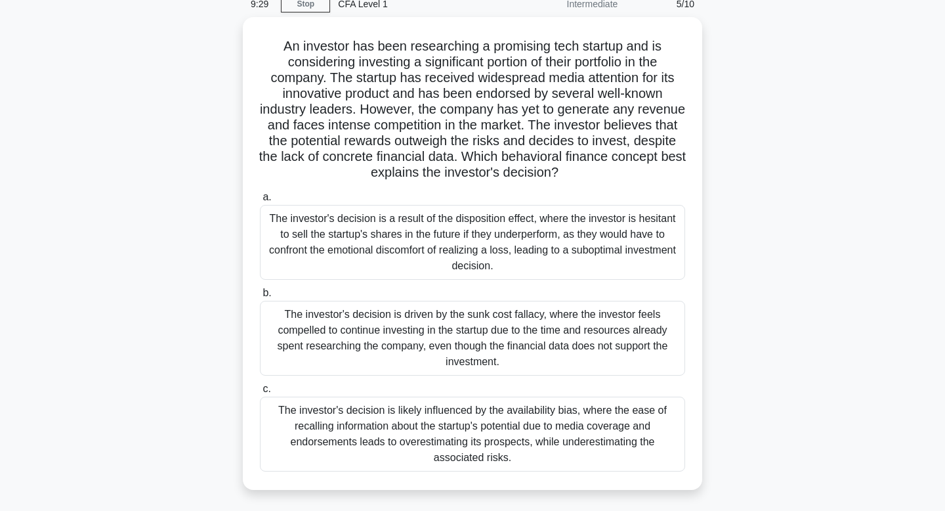
scroll to position [62, 0]
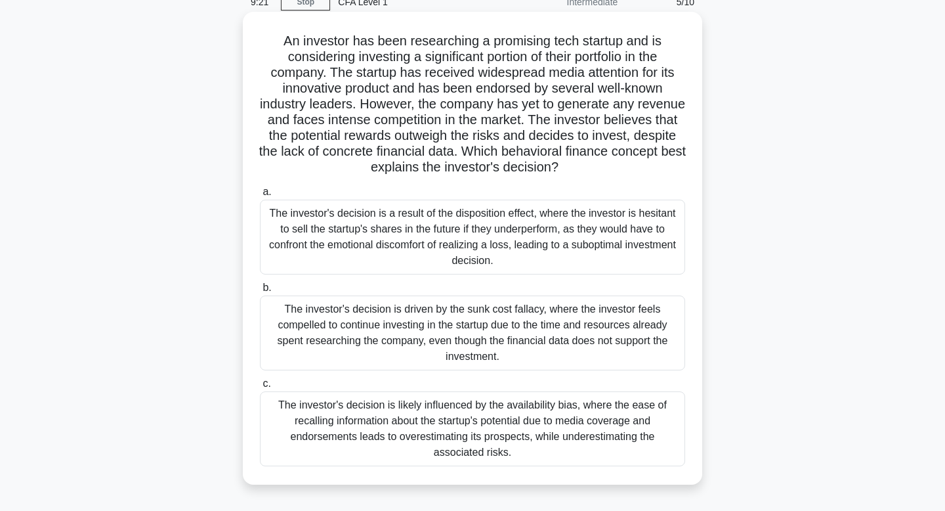
click at [505, 236] on div "The investor's decision is a result of the disposition effect, where the invest…" at bounding box center [472, 237] width 425 height 75
click at [260, 196] on input "a. The investor's decision is a result of the disposition effect, where the inv…" at bounding box center [260, 192] width 0 height 9
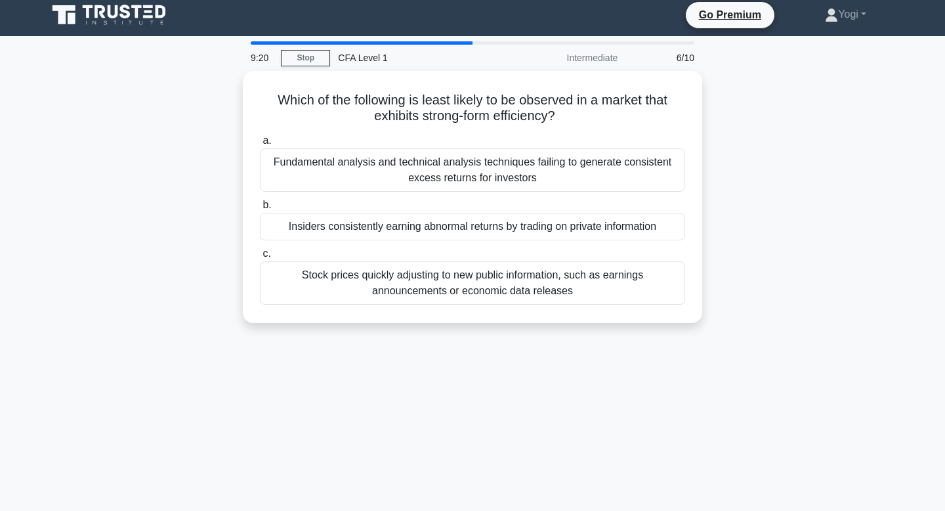
scroll to position [0, 0]
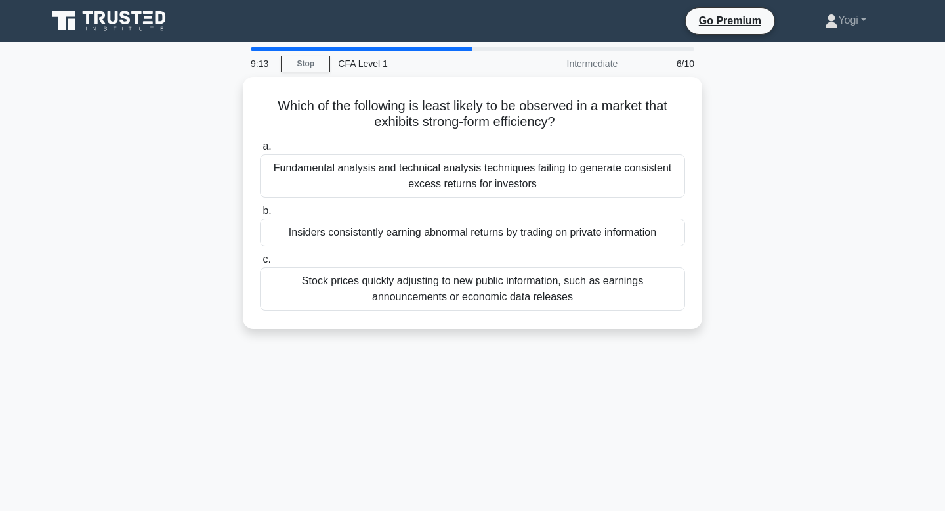
click at [505, 236] on div "Insiders consistently earning abnormal returns by trading on private information" at bounding box center [472, 233] width 425 height 28
click at [260, 215] on input "b. Insiders consistently earning abnormal returns by trading on private informa…" at bounding box center [260, 211] width 0 height 9
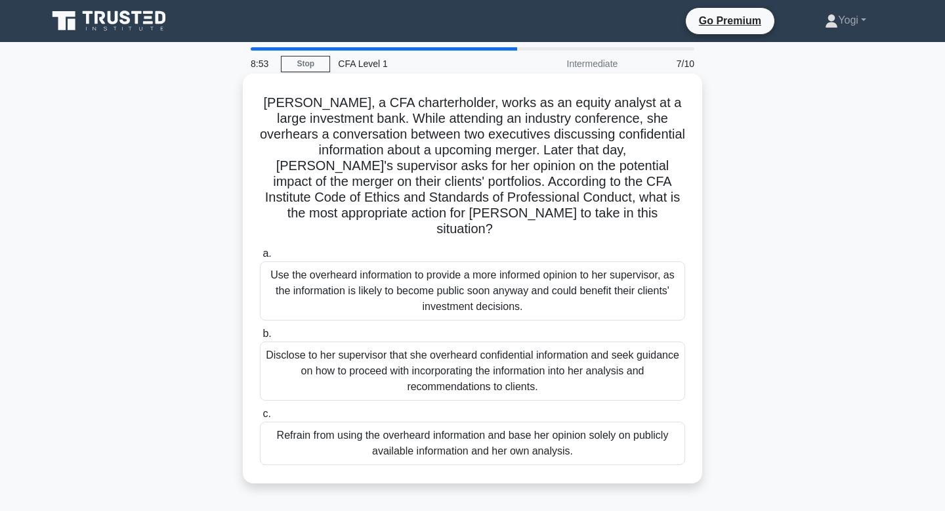
click at [516, 425] on div "Refrain from using the overheard information and base her opinion solely on pub…" at bounding box center [472, 442] width 425 height 43
click at [260, 418] on input "c. Refrain from using the overheard information and base her opinion solely on …" at bounding box center [260, 414] width 0 height 9
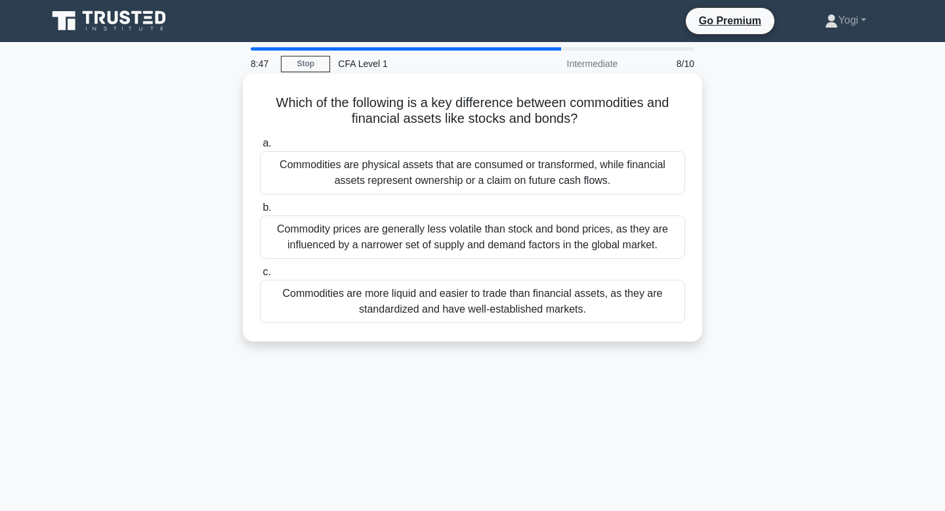
click at [486, 171] on div "Commodities are physical assets that are consumed or transformed, while financi…" at bounding box center [472, 172] width 425 height 43
click at [260, 148] on input "a. Commodities are physical assets that are consumed or transformed, while fina…" at bounding box center [260, 143] width 0 height 9
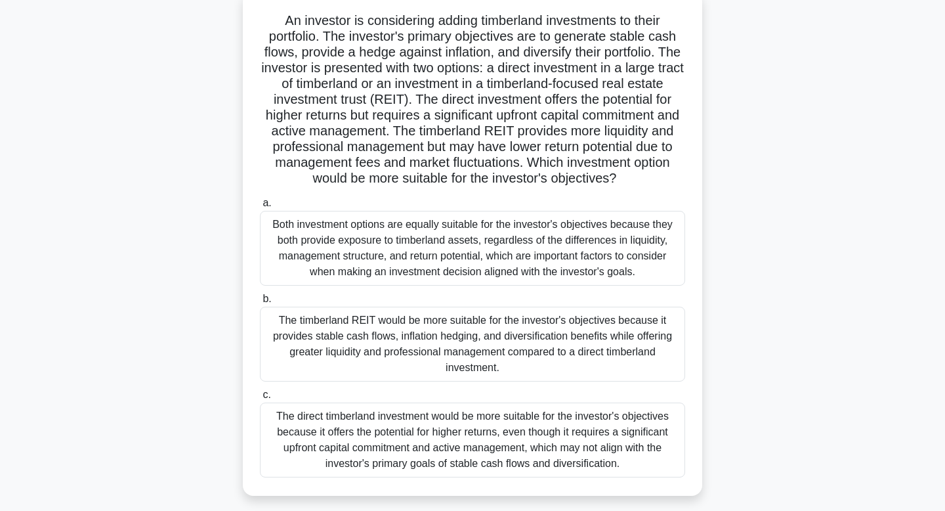
scroll to position [86, 0]
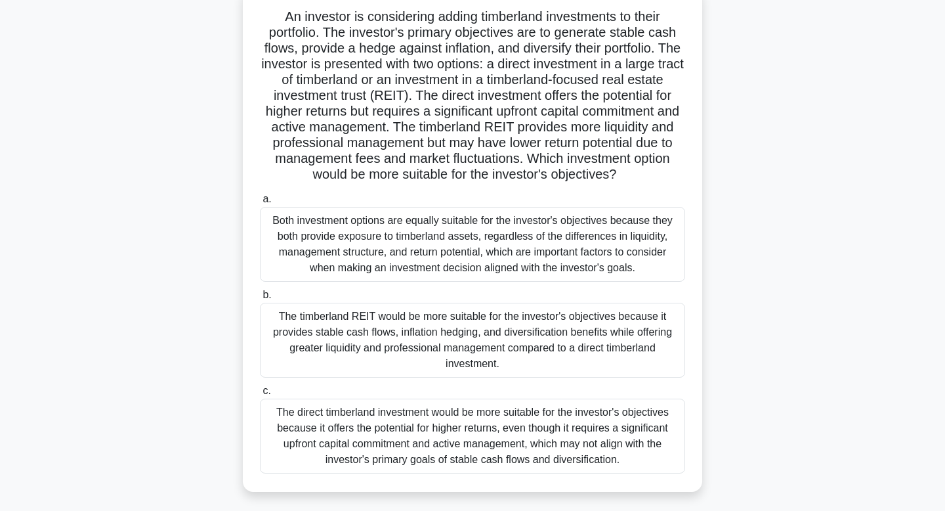
click at [491, 333] on div "The timberland REIT would be more suitable for the investor's objectives becaus…" at bounding box center [472, 340] width 425 height 75
click at [260, 299] on input "b. The timberland REIT would be more suitable for the investor's objectives bec…" at bounding box center [260, 295] width 0 height 9
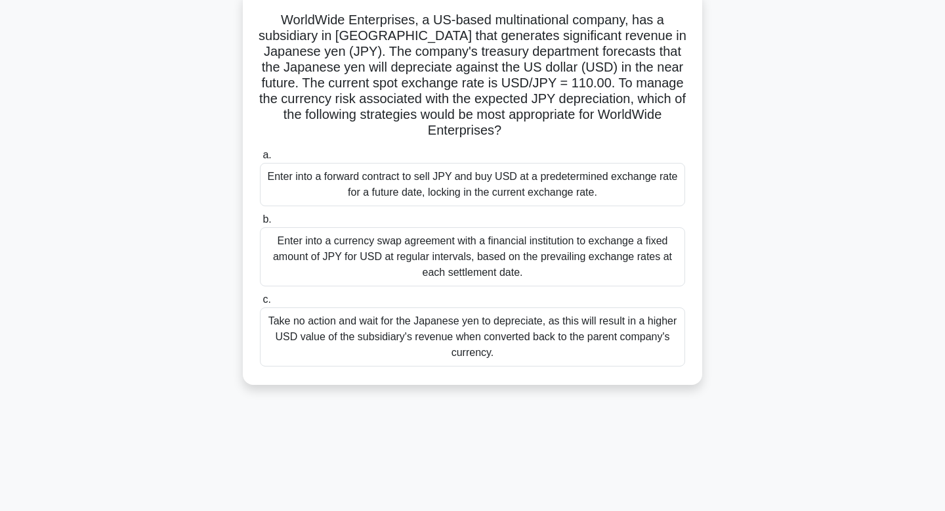
scroll to position [0, 0]
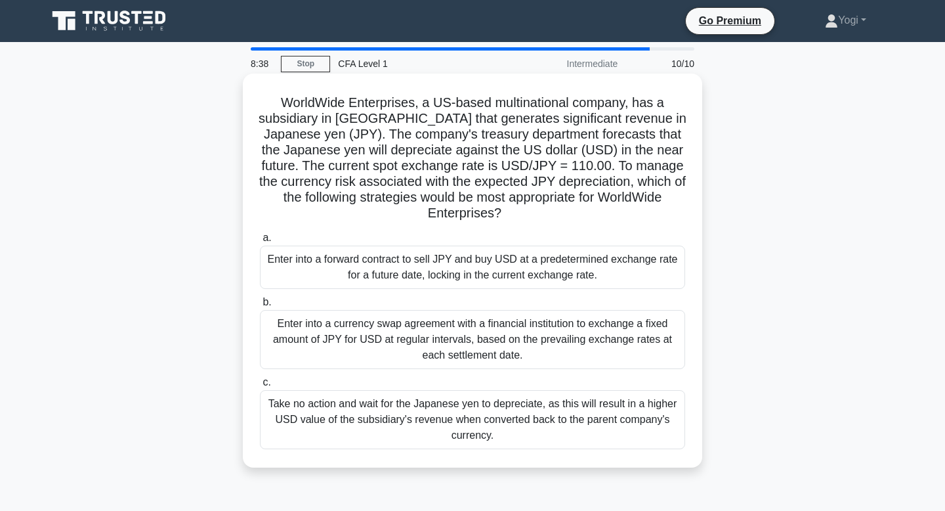
click at [494, 265] on div "Enter into a forward contract to sell JPY and buy USD at a predetermined exchan…" at bounding box center [472, 266] width 425 height 43
click at [260, 242] on input "a. Enter into a forward contract to sell JPY and buy USD at a predetermined exc…" at bounding box center [260, 238] width 0 height 9
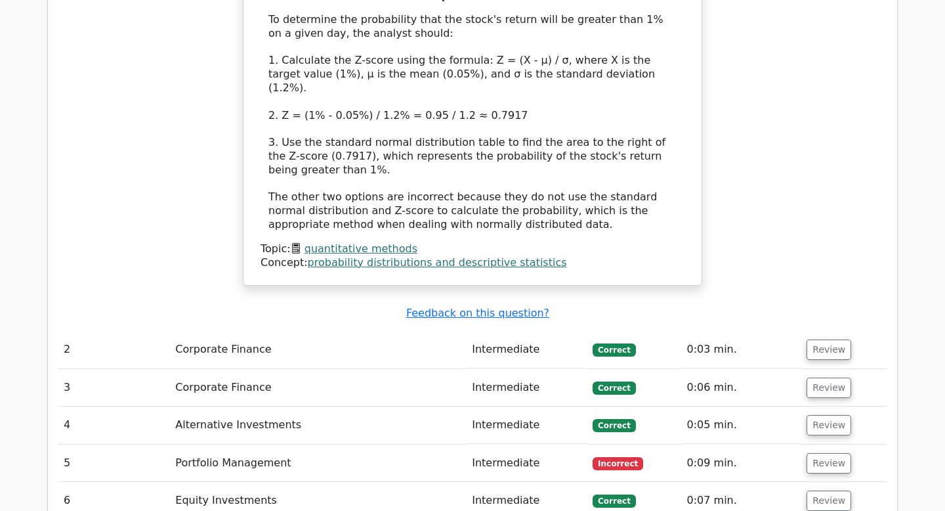
scroll to position [1502, 0]
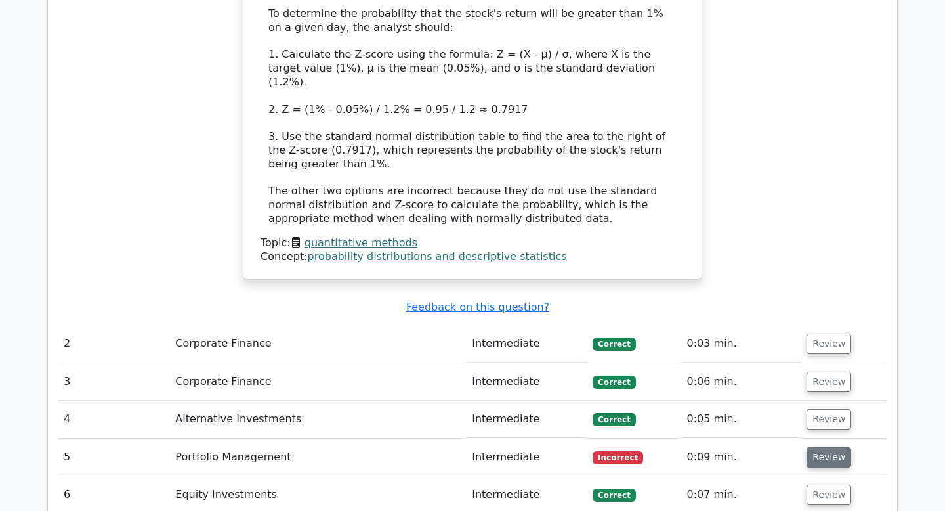
click at [830, 447] on button "Review" at bounding box center [829, 457] width 45 height 20
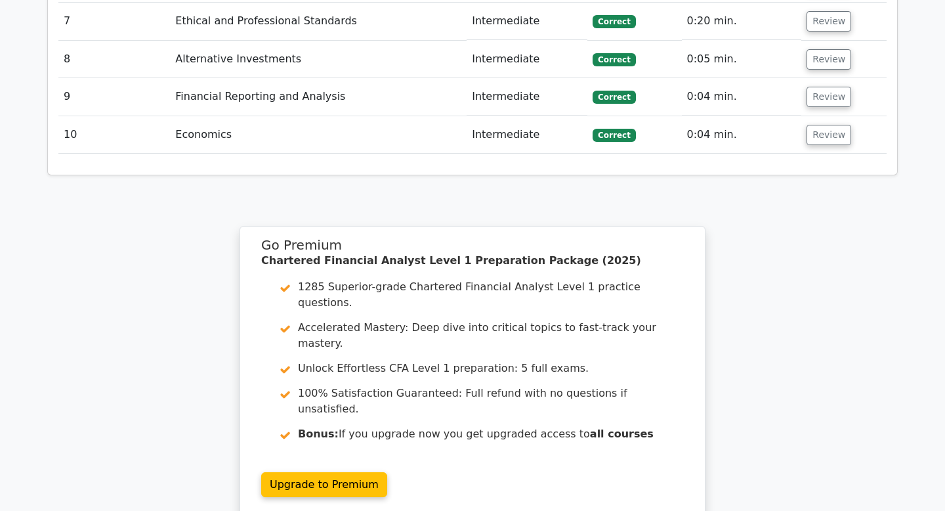
scroll to position [2987, 0]
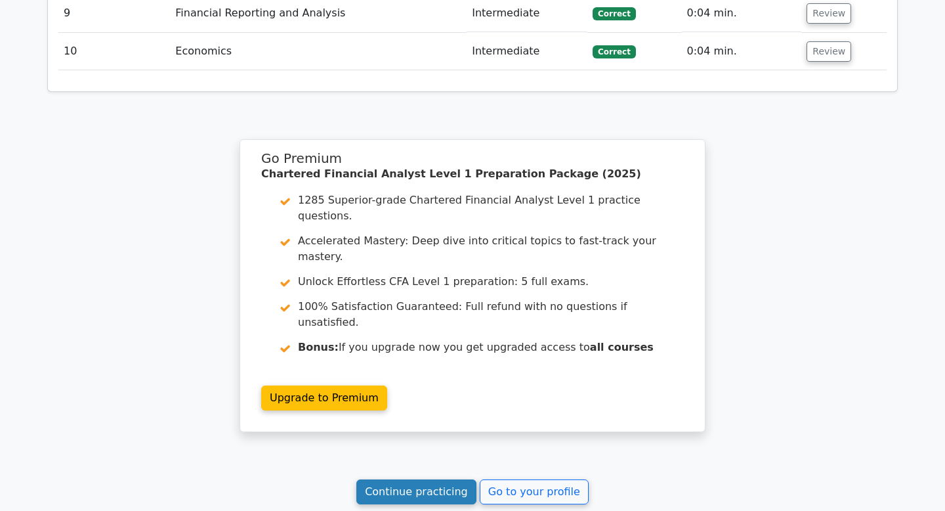
click at [442, 479] on link "Continue practicing" at bounding box center [416, 491] width 120 height 25
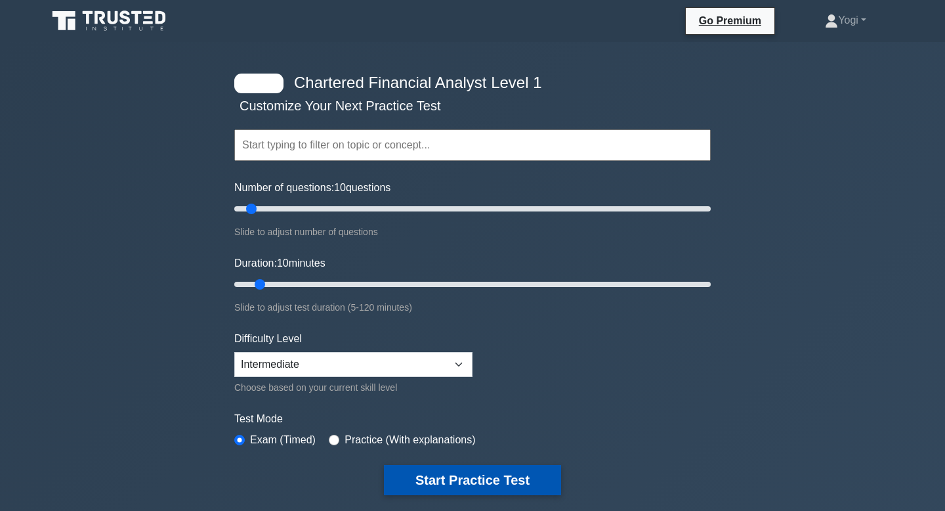
click at [451, 480] on button "Start Practice Test" at bounding box center [472, 480] width 177 height 30
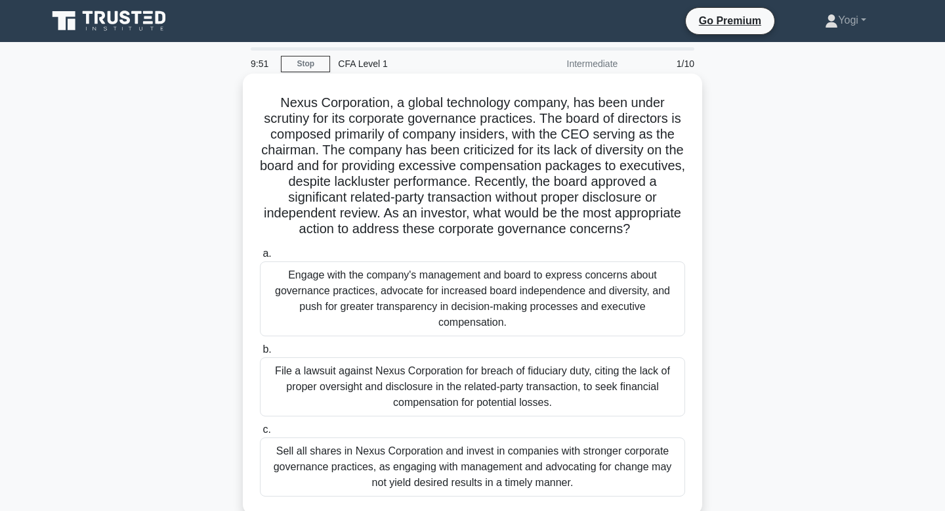
click at [449, 306] on div "Engage with the company's management and board to express concerns about govern…" at bounding box center [472, 298] width 425 height 75
click at [260, 258] on input "a. Engage with the company's management and board to express concerns about gov…" at bounding box center [260, 253] width 0 height 9
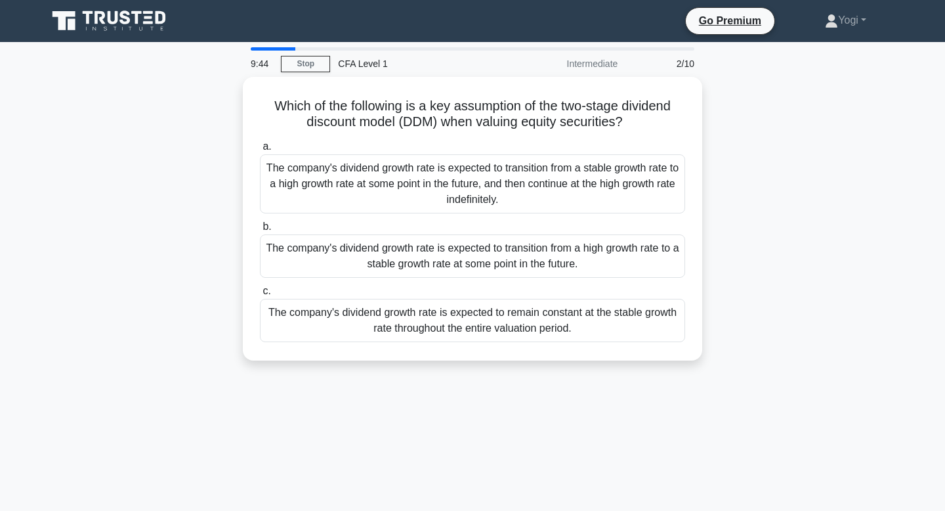
click at [449, 306] on div "The company's dividend growth rate is expected to remain constant at the stable…" at bounding box center [472, 320] width 425 height 43
click at [260, 295] on input "c. The company's dividend growth rate is expected to remain constant at the sta…" at bounding box center [260, 291] width 0 height 9
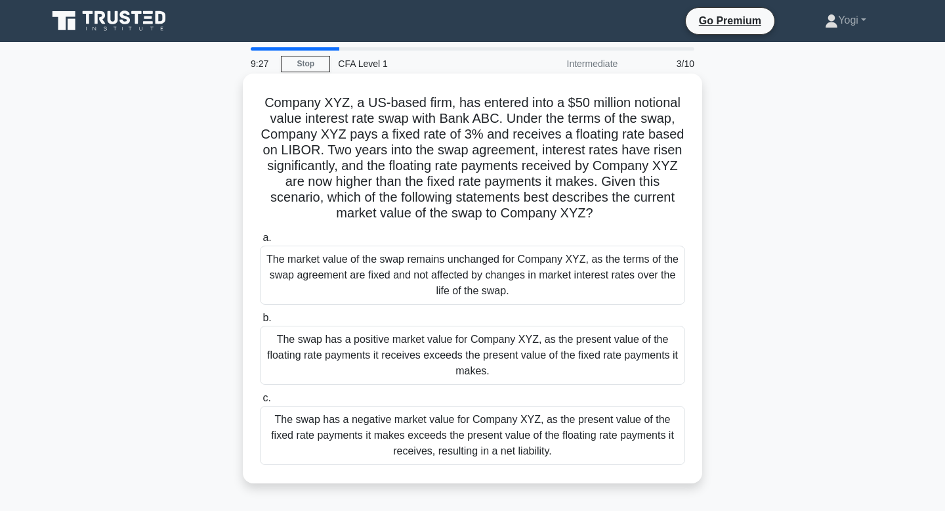
click at [447, 358] on div "The swap has a positive market value for Company XYZ, as the present value of t…" at bounding box center [472, 355] width 425 height 59
click at [260, 322] on input "b. The swap has a positive market value for Company XYZ, as the present value o…" at bounding box center [260, 318] width 0 height 9
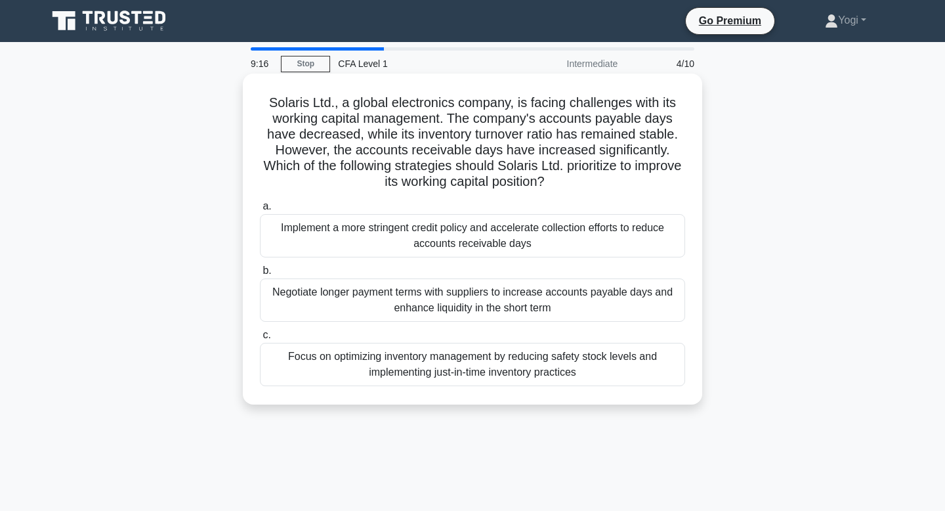
click at [473, 236] on div "Implement a more stringent credit policy and accelerate collection efforts to r…" at bounding box center [472, 235] width 425 height 43
click at [260, 211] on input "a. Implement a more stringent credit policy and accelerate collection efforts t…" at bounding box center [260, 206] width 0 height 9
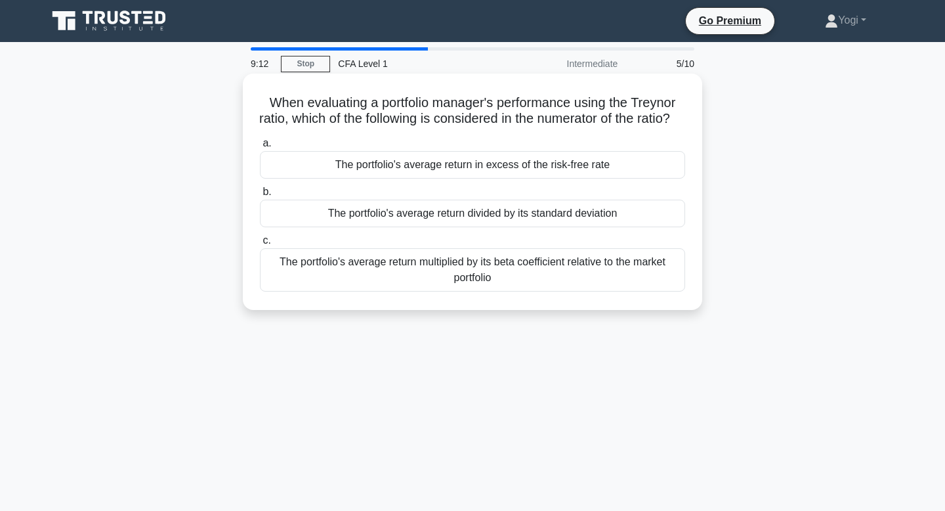
click at [499, 179] on div "The portfolio's average return in excess of the risk-free rate" at bounding box center [472, 165] width 425 height 28
click at [260, 148] on input "a. The portfolio's average return in excess of the risk-free rate" at bounding box center [260, 143] width 0 height 9
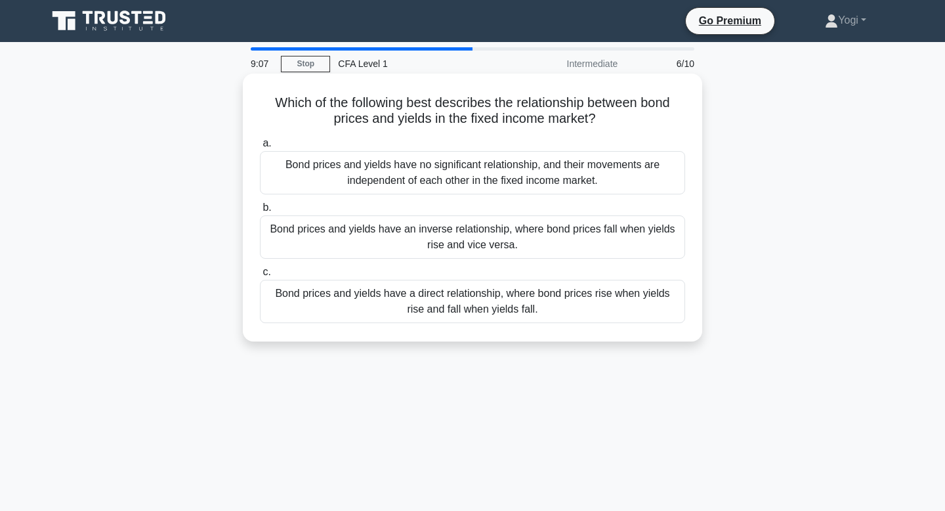
click at [500, 238] on div "Bond prices and yields have an inverse relationship, where bond prices fall whe…" at bounding box center [472, 236] width 425 height 43
click at [260, 212] on input "b. Bond prices and yields have an inverse relationship, where bond prices fall …" at bounding box center [260, 207] width 0 height 9
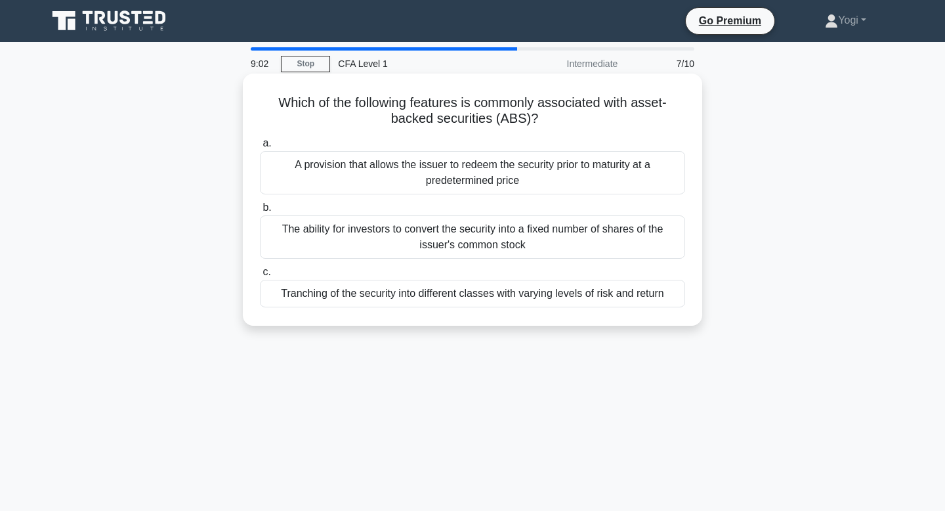
click at [486, 291] on div "Tranching of the security into different classes with varying levels of risk an…" at bounding box center [472, 294] width 425 height 28
click at [260, 276] on input "c. Tranching of the security into different classes with varying levels of risk…" at bounding box center [260, 272] width 0 height 9
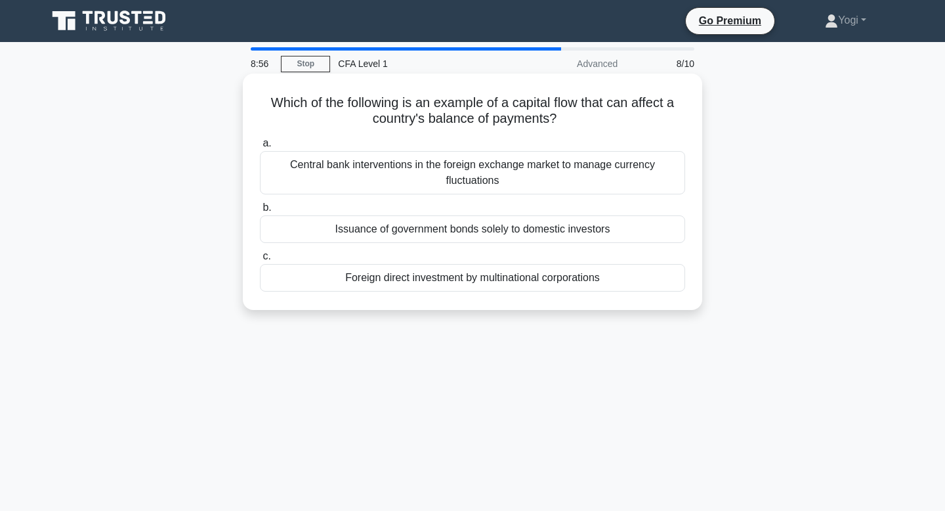
click at [478, 277] on div "Foreign direct investment by multinational corporations" at bounding box center [472, 278] width 425 height 28
click at [260, 261] on input "c. Foreign direct investment by multinational corporations" at bounding box center [260, 256] width 0 height 9
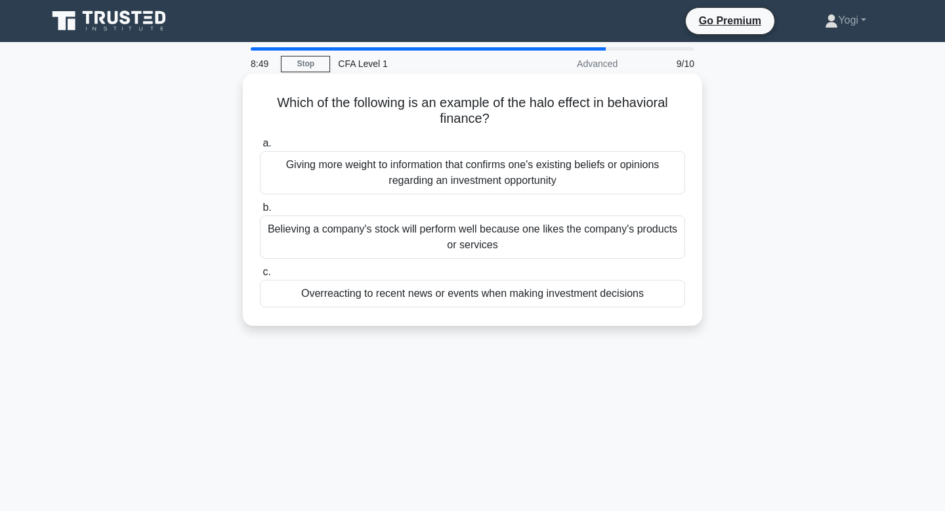
click at [501, 293] on div "Overreacting to recent news or events when making investment decisions" at bounding box center [472, 294] width 425 height 28
click at [260, 276] on input "c. Overreacting to recent news or events when making investment decisions" at bounding box center [260, 272] width 0 height 9
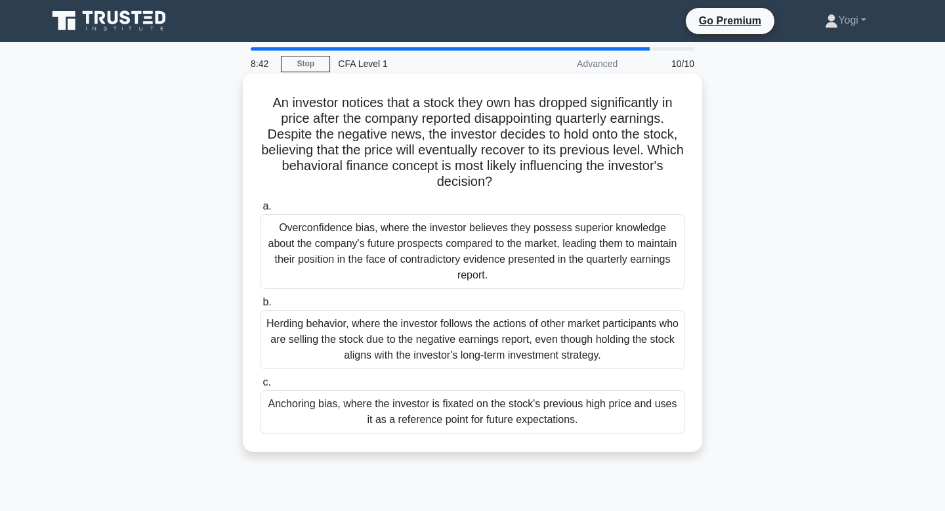
click at [488, 402] on div "Anchoring bias, where the investor is fixated on the stock's previous high pric…" at bounding box center [472, 411] width 425 height 43
click at [260, 387] on input "c. Anchoring bias, where the investor is fixated on the stock's previous high p…" at bounding box center [260, 382] width 0 height 9
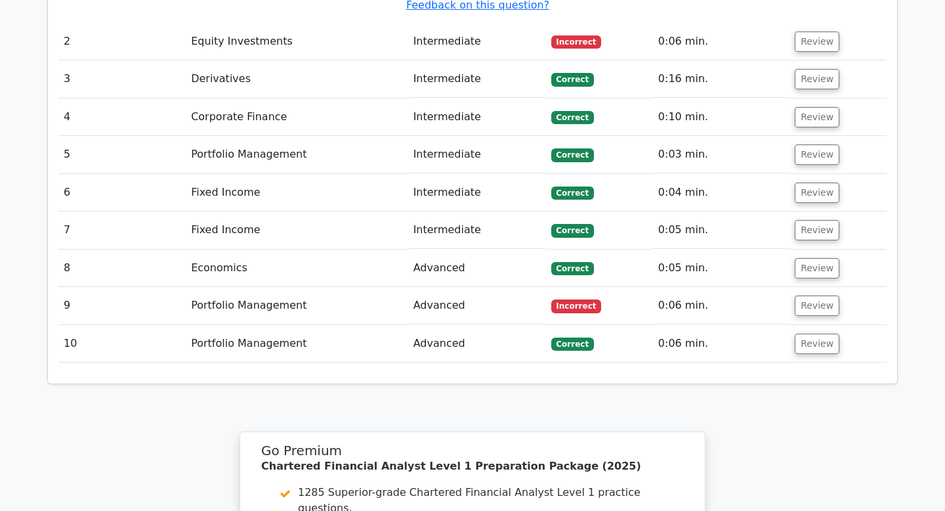
scroll to position [1845, 0]
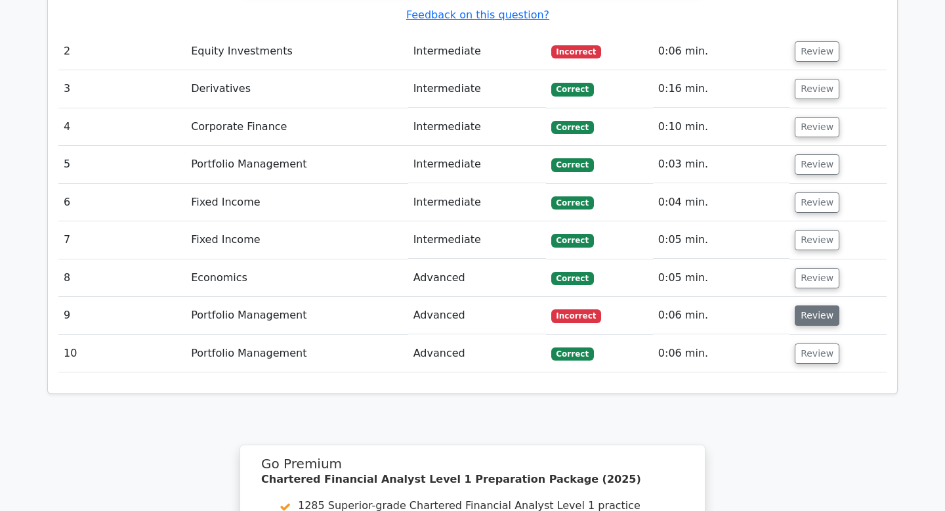
click at [803, 305] on button "Review" at bounding box center [817, 315] width 45 height 20
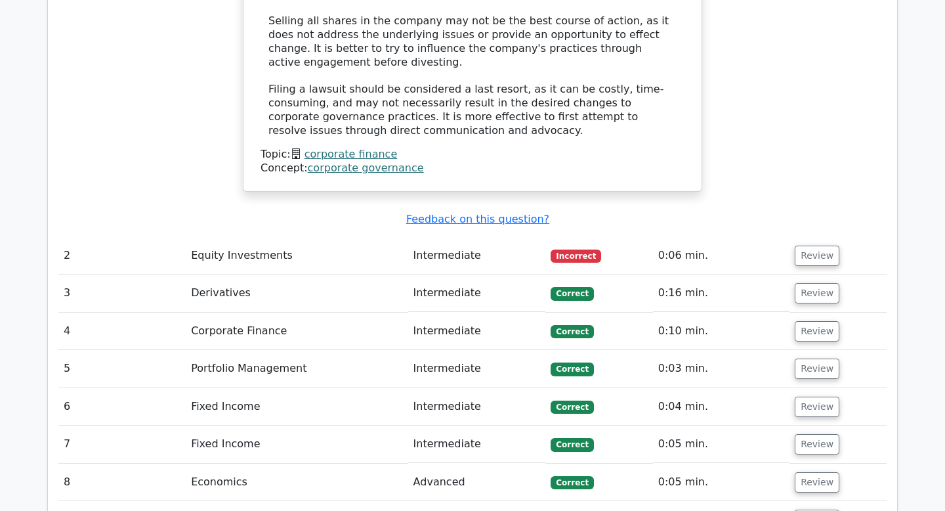
scroll to position [1589, 0]
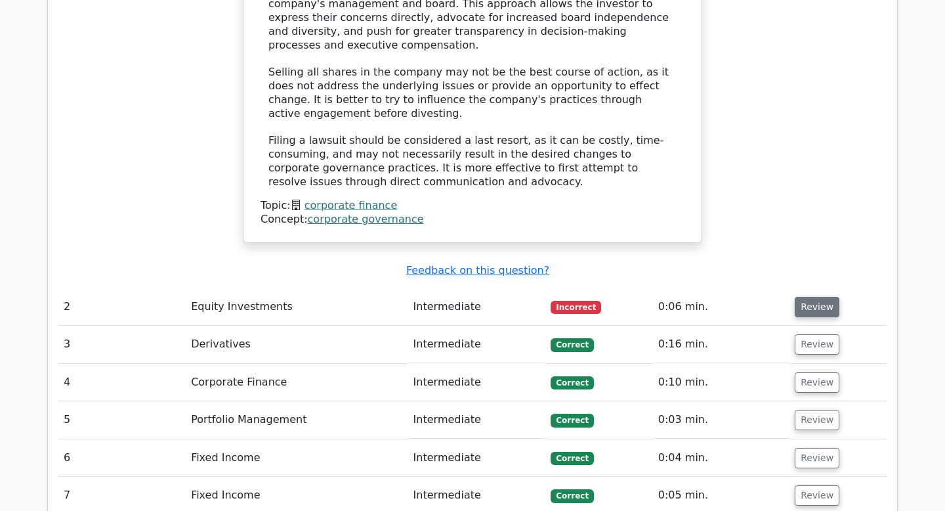
click at [795, 297] on button "Review" at bounding box center [817, 307] width 45 height 20
click at [798, 297] on button "Review" at bounding box center [817, 307] width 45 height 20
click at [816, 297] on button "Review" at bounding box center [817, 307] width 45 height 20
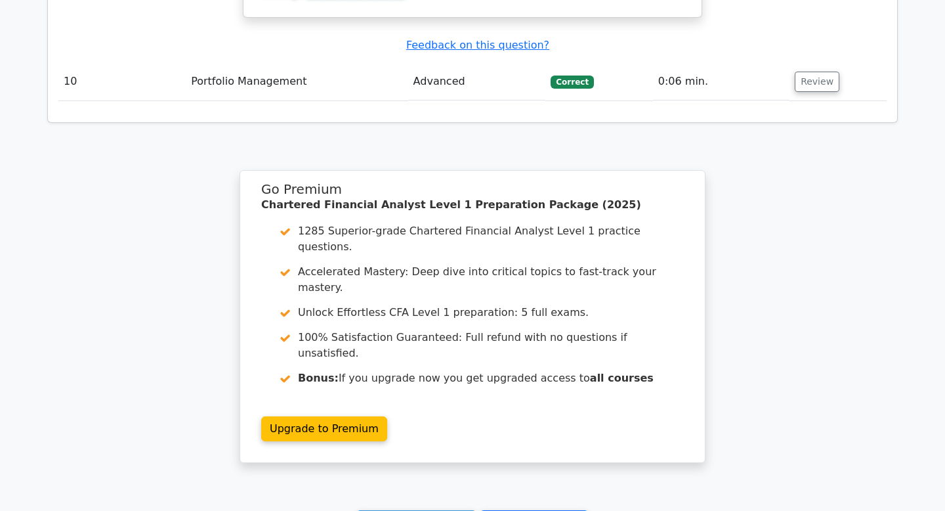
scroll to position [3319, 0]
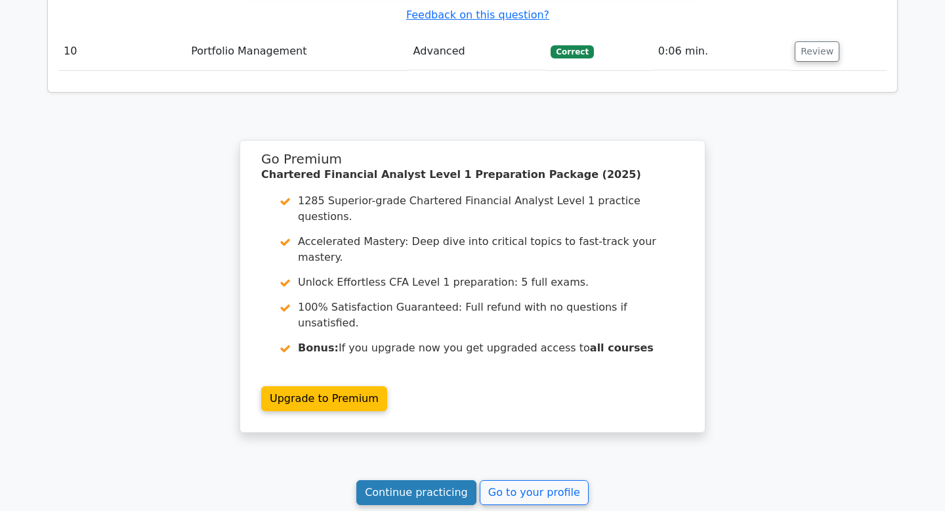
click at [447, 480] on link "Continue practicing" at bounding box center [416, 492] width 120 height 25
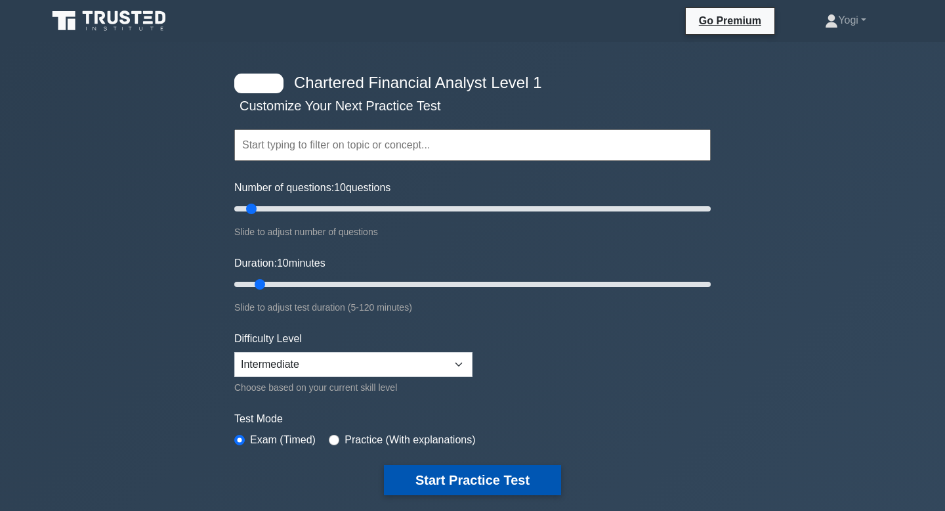
click at [434, 483] on button "Start Practice Test" at bounding box center [472, 480] width 177 height 30
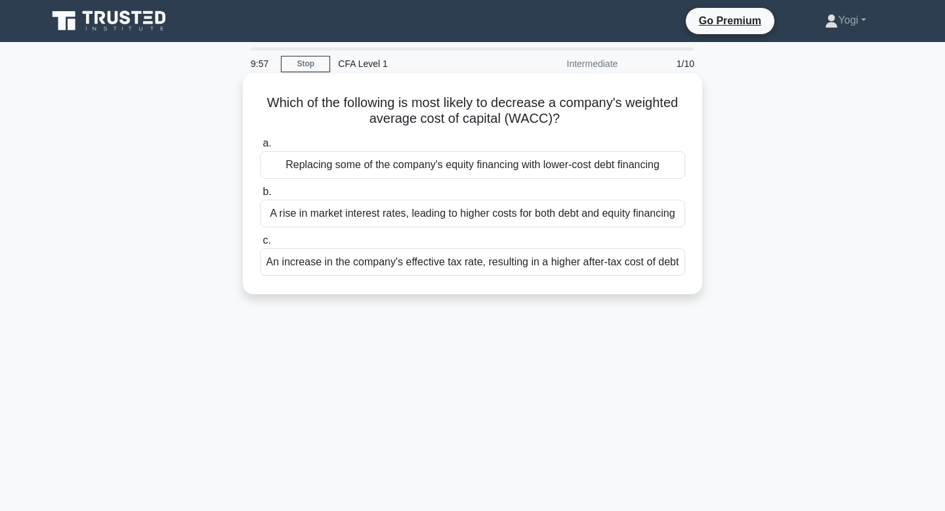
click at [451, 160] on div "Replacing some of the company's equity financing with lower-cost debt financing" at bounding box center [472, 165] width 425 height 28
click at [260, 148] on input "a. Replacing some of the company's equity financing with lower-cost debt financ…" at bounding box center [260, 143] width 0 height 9
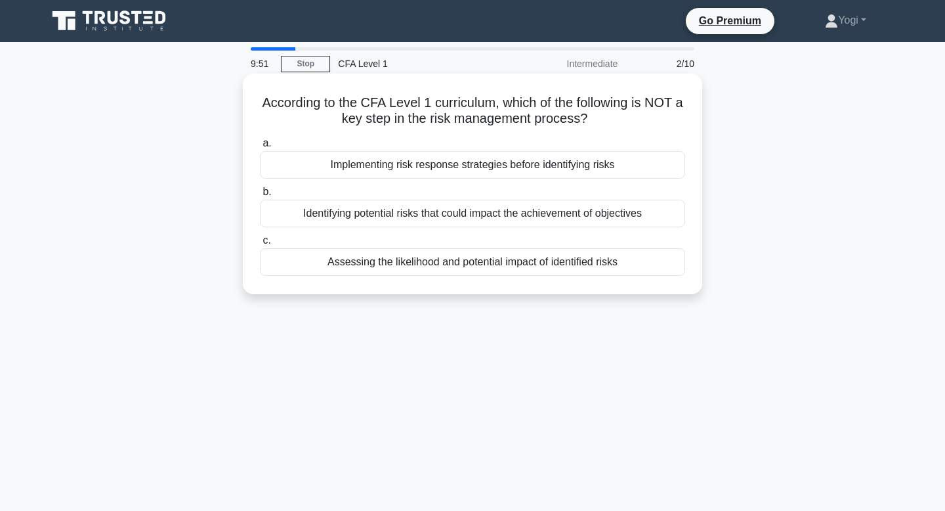
click at [446, 162] on div "Implementing risk response strategies before identifying risks" at bounding box center [472, 165] width 425 height 28
click at [260, 148] on input "a. Implementing risk response strategies before identifying risks" at bounding box center [260, 143] width 0 height 9
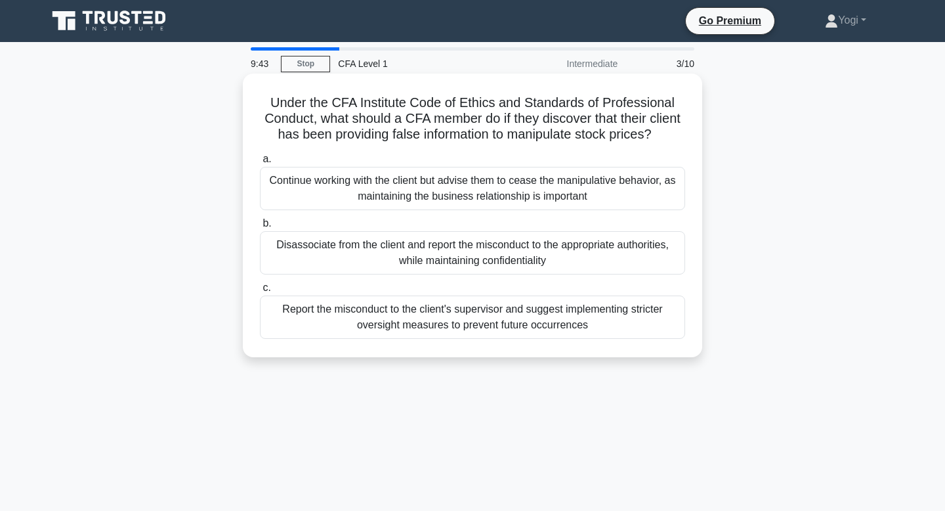
click at [448, 259] on div "Disassociate from the client and report the misconduct to the appropriate autho…" at bounding box center [472, 252] width 425 height 43
click at [260, 228] on input "b. Disassociate from the client and report the misconduct to the appropriate au…" at bounding box center [260, 223] width 0 height 9
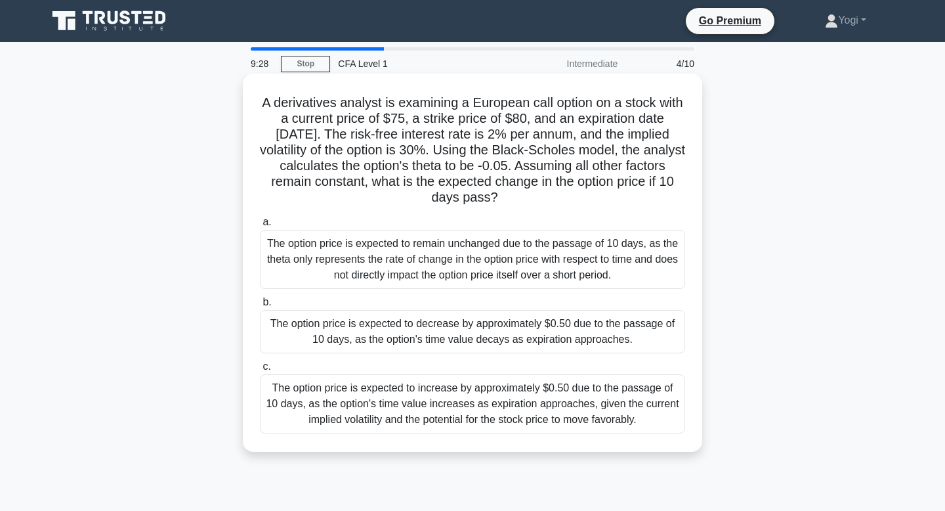
click at [446, 335] on div "The option price is expected to decrease by approximately $0.50 due to the pass…" at bounding box center [472, 331] width 425 height 43
click at [260, 306] on input "b. The option price is expected to decrease by approximately $0.50 due to the p…" at bounding box center [260, 302] width 0 height 9
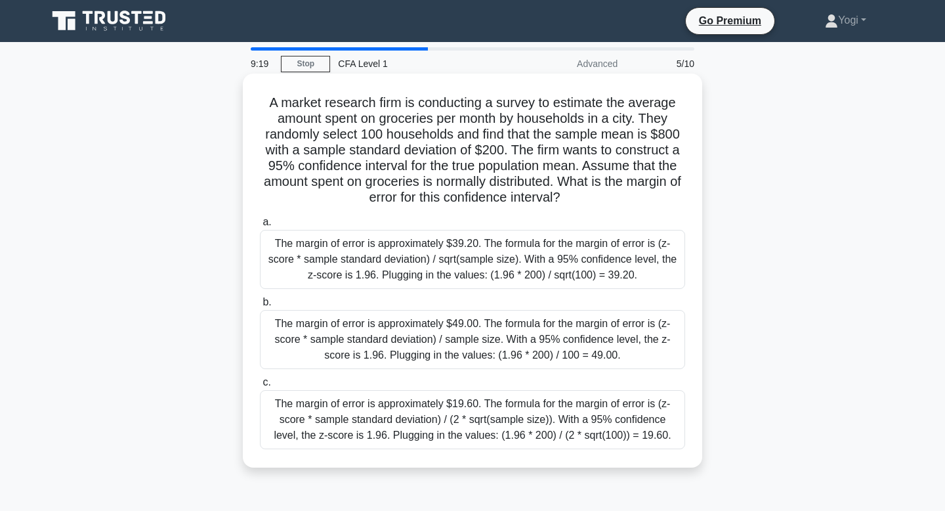
click at [455, 272] on div "The margin of error is approximately $39.20. The formula for the margin of erro…" at bounding box center [472, 259] width 425 height 59
click at [260, 226] on input "a. The margin of error is approximately $39.20. The formula for the margin of e…" at bounding box center [260, 222] width 0 height 9
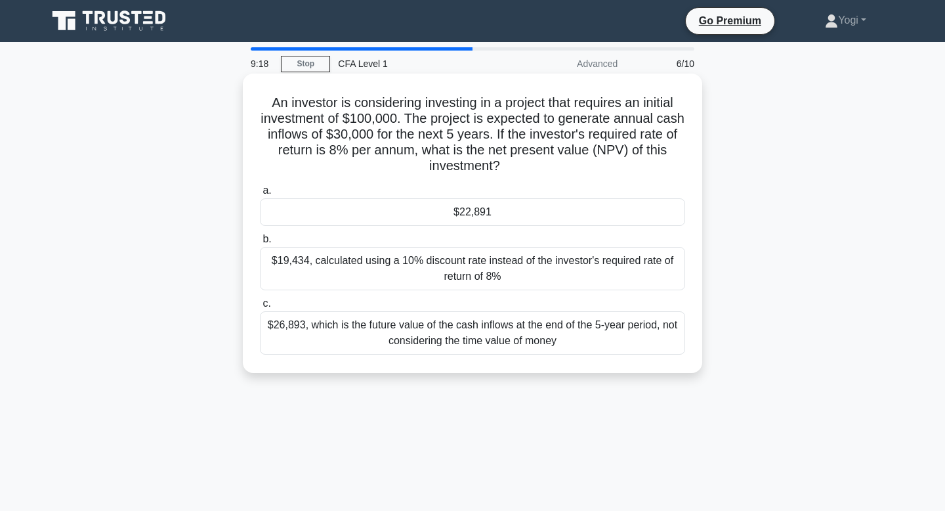
click at [486, 212] on div "$22,891" at bounding box center [472, 212] width 425 height 28
click at [260, 195] on input "a. $22,891" at bounding box center [260, 190] width 0 height 9
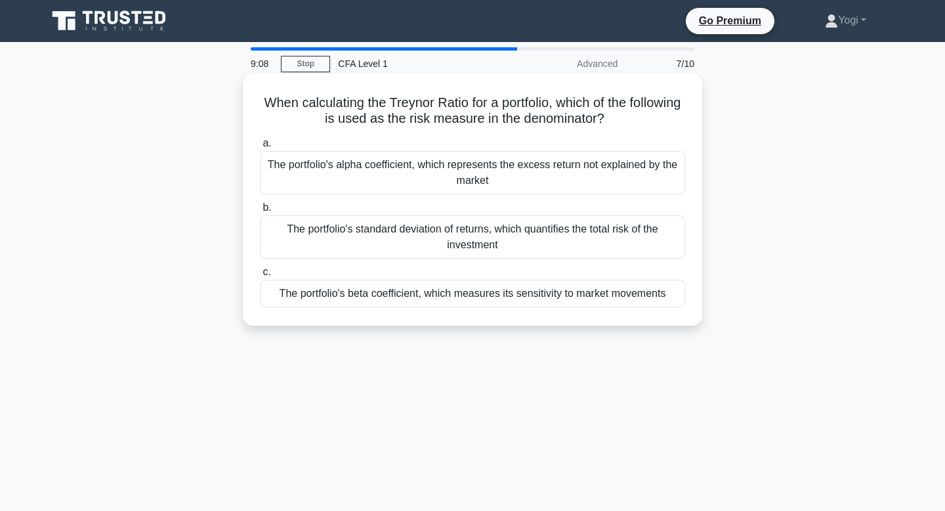
click at [486, 243] on div "The portfolio's standard deviation of returns, which quantifies the total risk …" at bounding box center [472, 236] width 425 height 43
click at [260, 212] on input "b. The portfolio's standard deviation of returns, which quantifies the total ri…" at bounding box center [260, 207] width 0 height 9
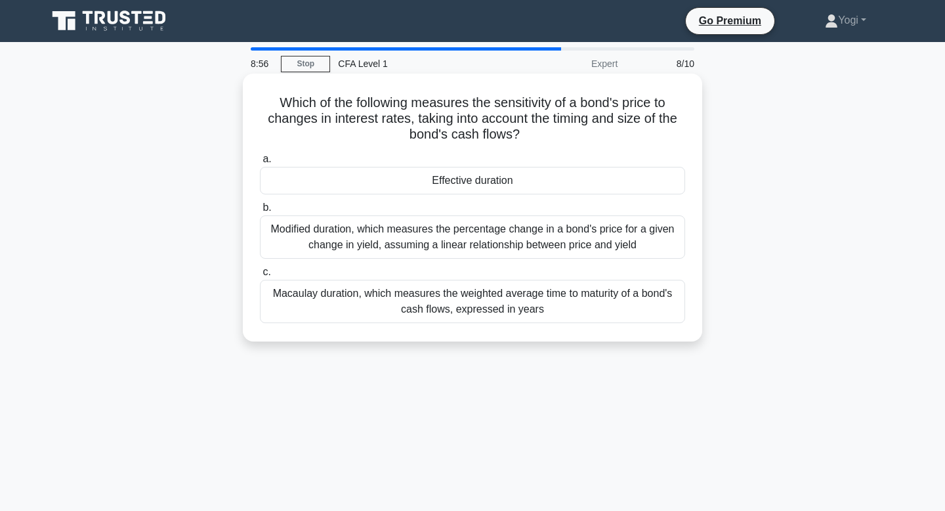
click at [492, 178] on div "Effective duration" at bounding box center [472, 181] width 425 height 28
click at [260, 163] on input "a. Effective duration" at bounding box center [260, 159] width 0 height 9
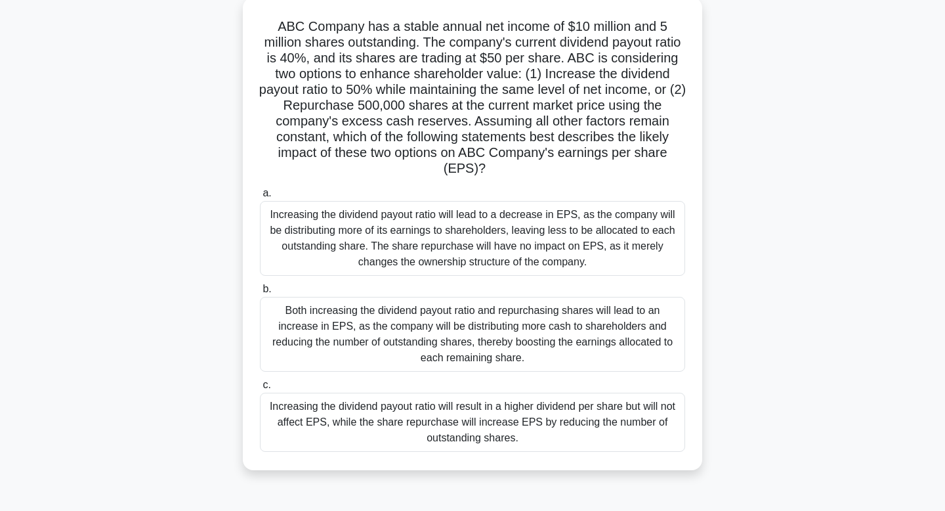
scroll to position [82, 0]
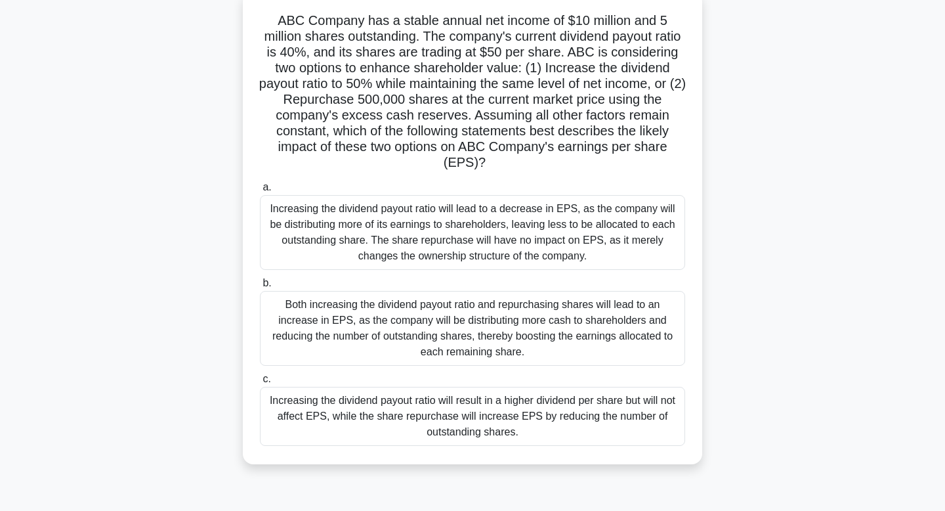
click at [467, 424] on div "Increasing the dividend payout ratio will result in a higher dividend per share…" at bounding box center [472, 416] width 425 height 59
click at [260, 383] on input "c. Increasing the dividend payout ratio will result in a higher dividend per sh…" at bounding box center [260, 379] width 0 height 9
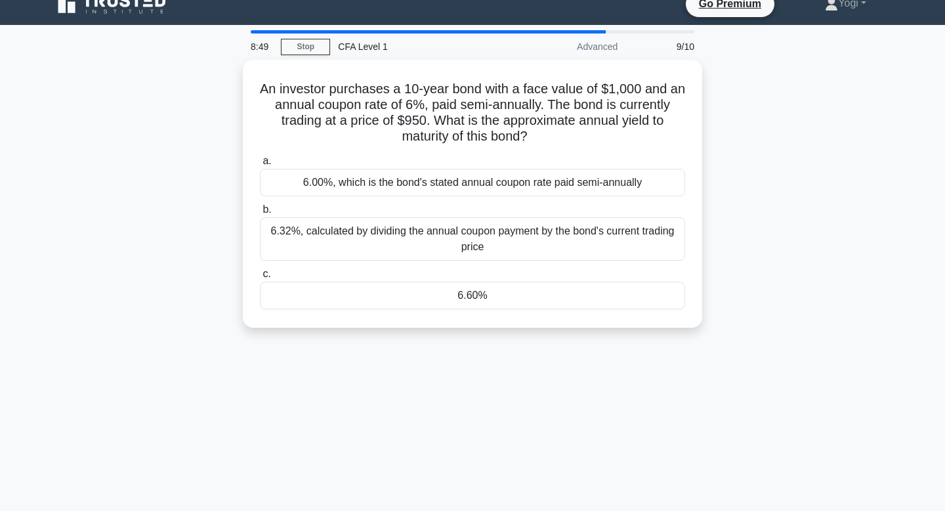
scroll to position [0, 0]
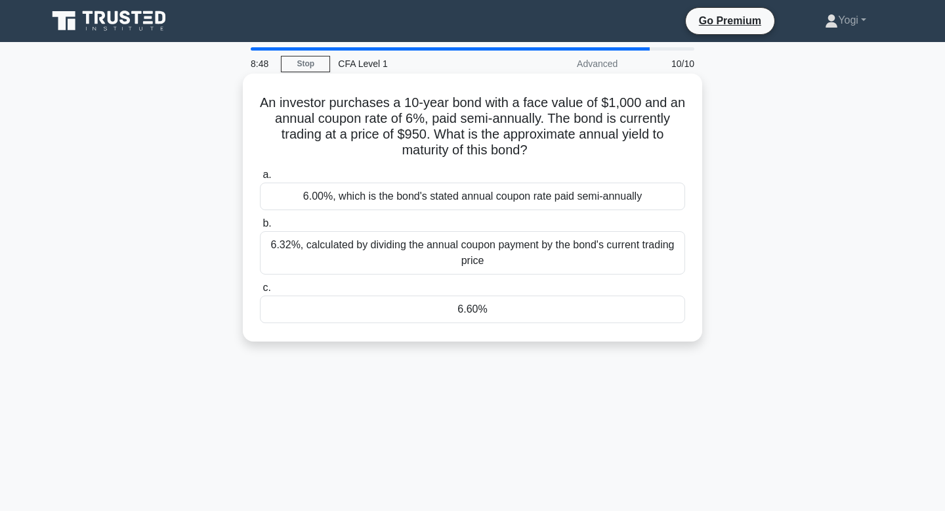
click at [503, 310] on div "6.60%" at bounding box center [472, 309] width 425 height 28
click at [260, 292] on input "c. 6.60%" at bounding box center [260, 288] width 0 height 9
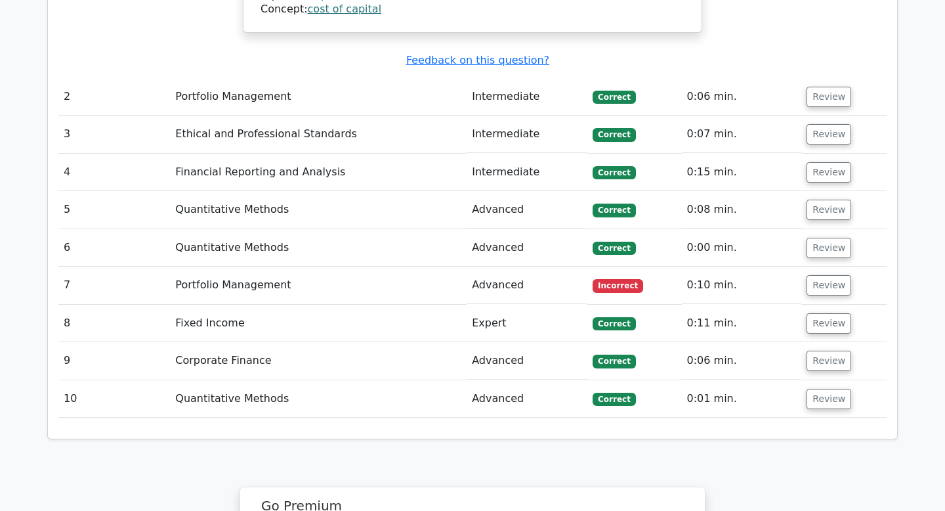
scroll to position [1657, 0]
click at [809, 276] on button "Review" at bounding box center [829, 286] width 45 height 20
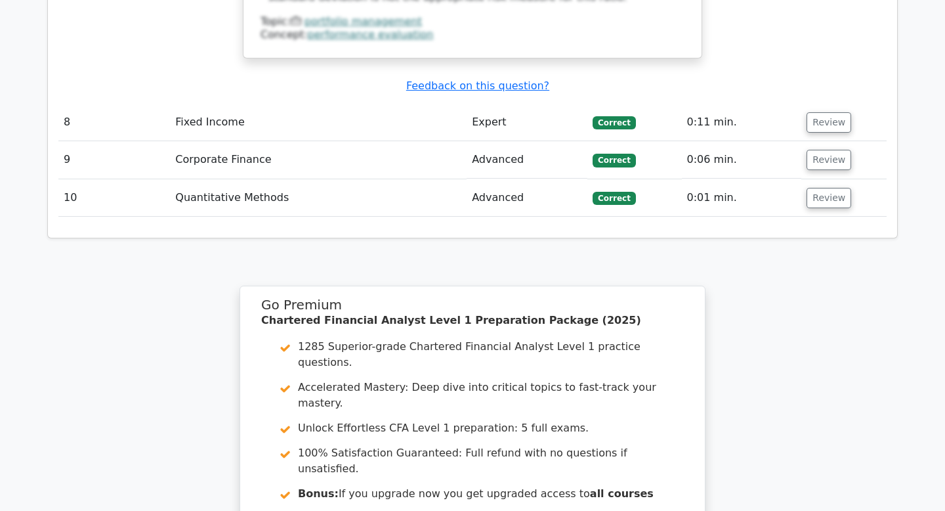
scroll to position [2568, 0]
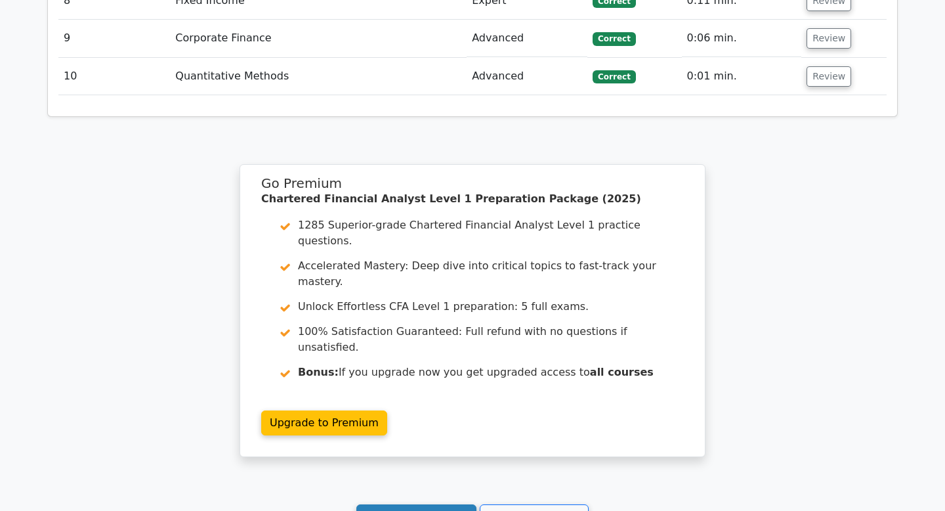
click at [390, 504] on link "Continue practicing" at bounding box center [416, 516] width 120 height 25
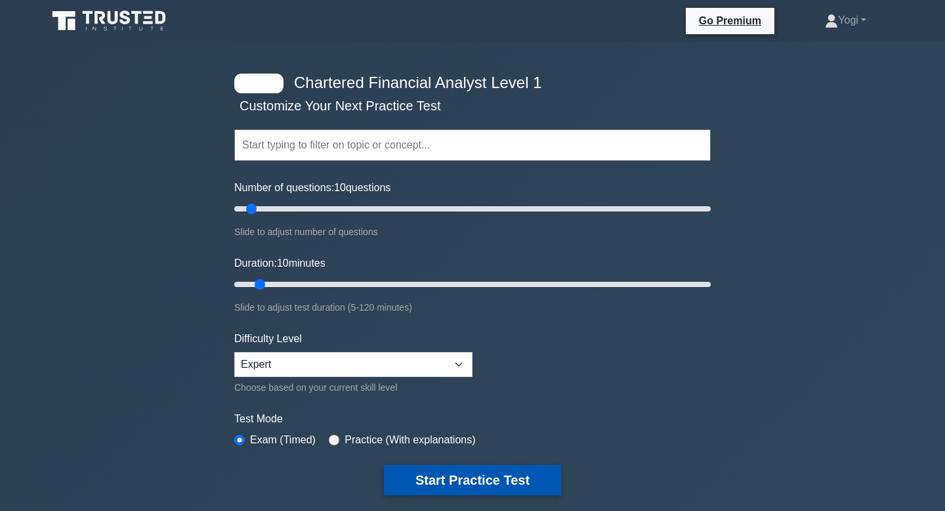
click at [467, 492] on button "Start Practice Test" at bounding box center [472, 480] width 177 height 30
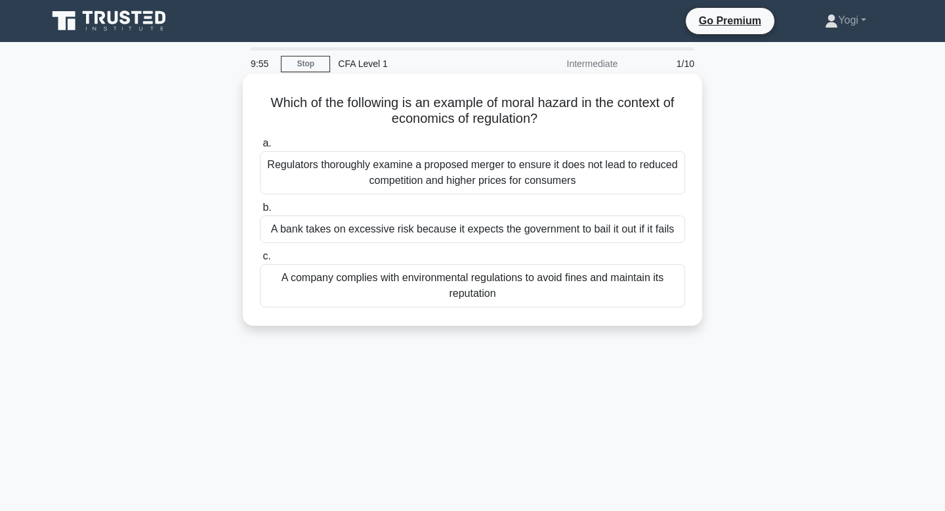
click at [527, 230] on div "A bank takes on excessive risk because it expects the government to bail it out…" at bounding box center [472, 229] width 425 height 28
click at [260, 212] on input "b. A bank takes on excessive risk because it expects the government to bail it …" at bounding box center [260, 207] width 0 height 9
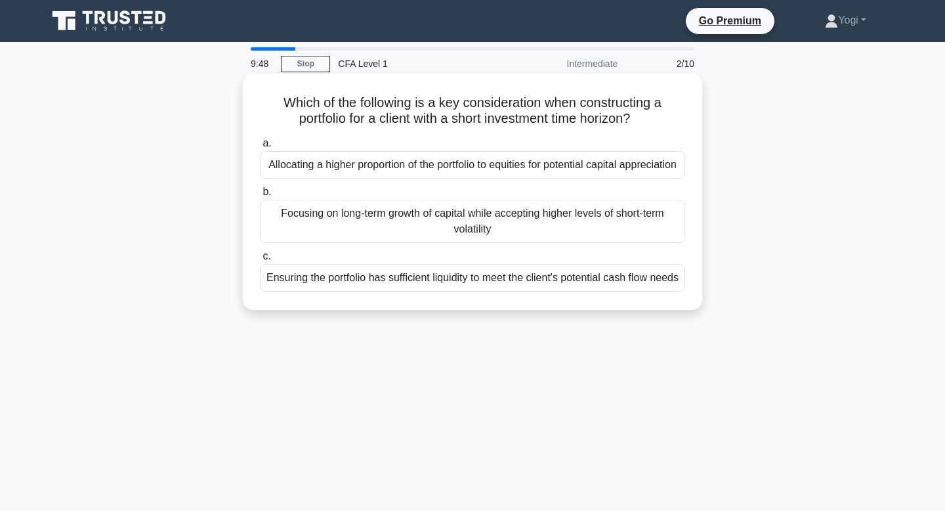
click at [527, 178] on div "Allocating a higher proportion of the portfolio to equities for potential capit…" at bounding box center [472, 165] width 425 height 28
click at [260, 148] on input "a. Allocating a higher proportion of the portfolio to equities for potential ca…" at bounding box center [260, 143] width 0 height 9
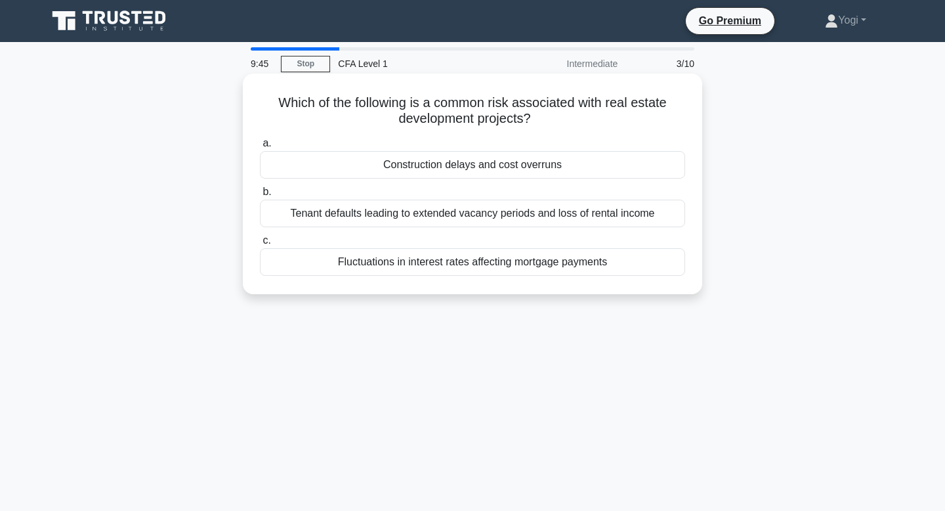
click at [535, 159] on div "Construction delays and cost overruns" at bounding box center [472, 165] width 425 height 28
click at [260, 148] on input "a. Construction delays and cost overruns" at bounding box center [260, 143] width 0 height 9
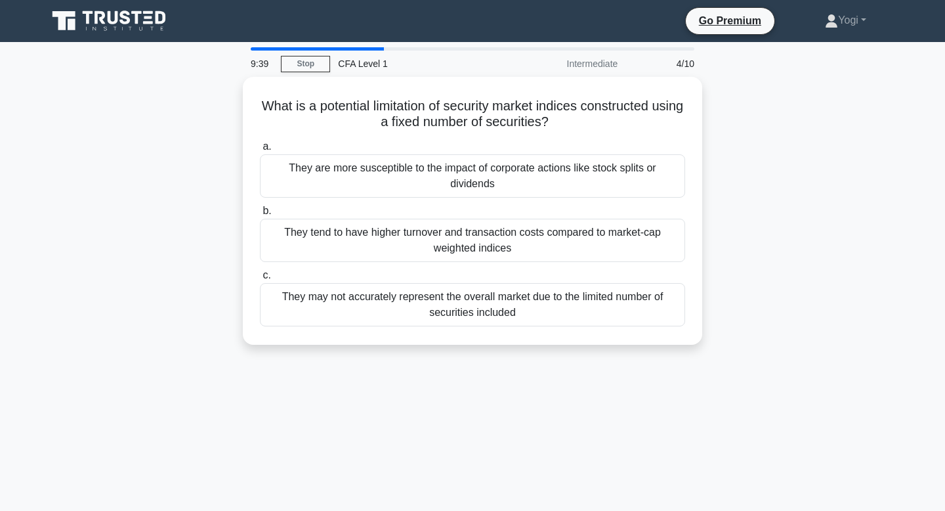
click at [535, 159] on div "They are more susceptible to the impact of corporate actions like stock splits …" at bounding box center [472, 175] width 425 height 43
click at [260, 151] on input "a. They are more susceptible to the impact of corporate actions like stock spli…" at bounding box center [260, 146] width 0 height 9
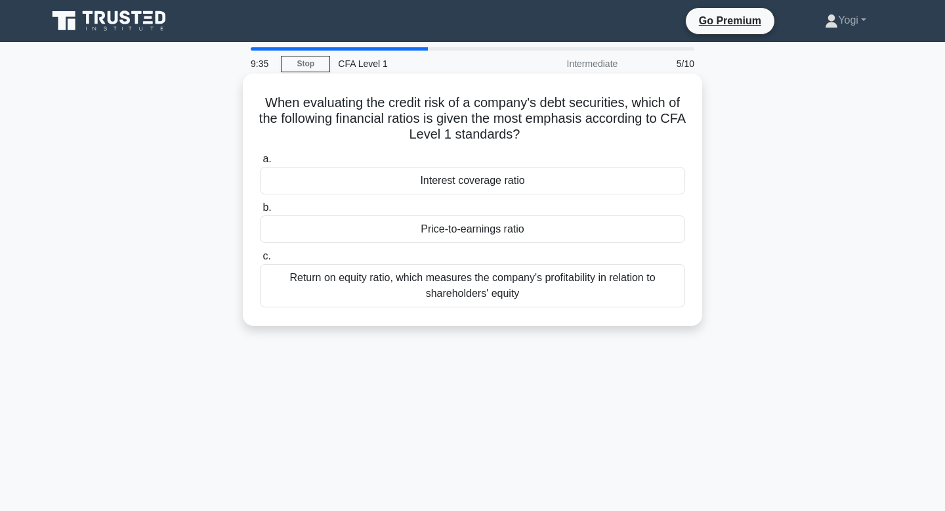
click at [531, 173] on div "Interest coverage ratio" at bounding box center [472, 181] width 425 height 28
click at [260, 163] on input "a. Interest coverage ratio" at bounding box center [260, 159] width 0 height 9
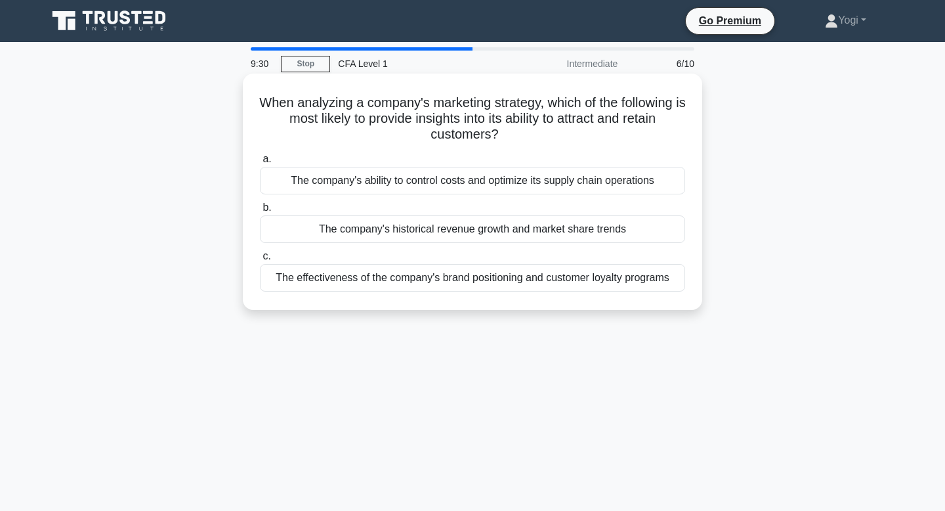
click at [527, 228] on div "The company's historical revenue growth and market share trends" at bounding box center [472, 229] width 425 height 28
click at [260, 212] on input "b. The company's historical revenue growth and market share trends" at bounding box center [260, 207] width 0 height 9
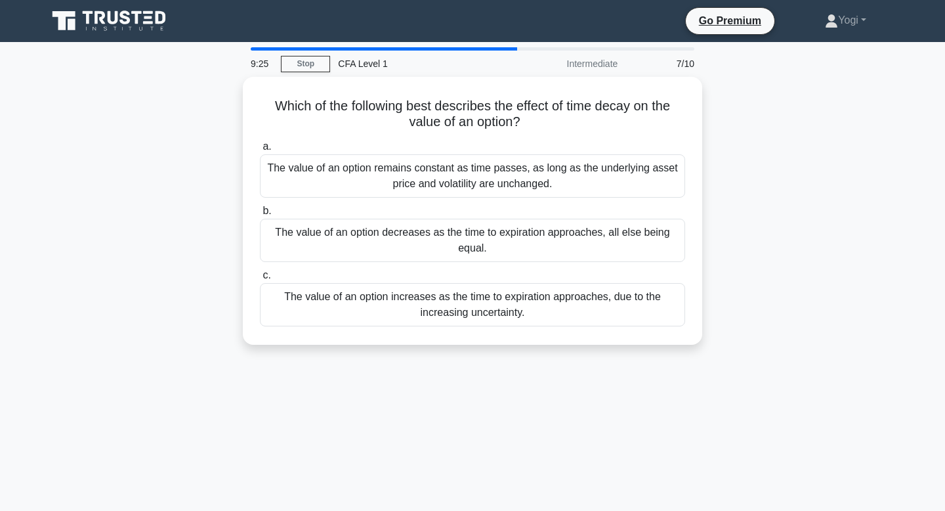
click at [527, 228] on div "The value of an option decreases as the time to expiration approaches, all else…" at bounding box center [472, 240] width 425 height 43
click at [260, 215] on input "b. The value of an option decreases as the time to expiration approaches, all e…" at bounding box center [260, 211] width 0 height 9
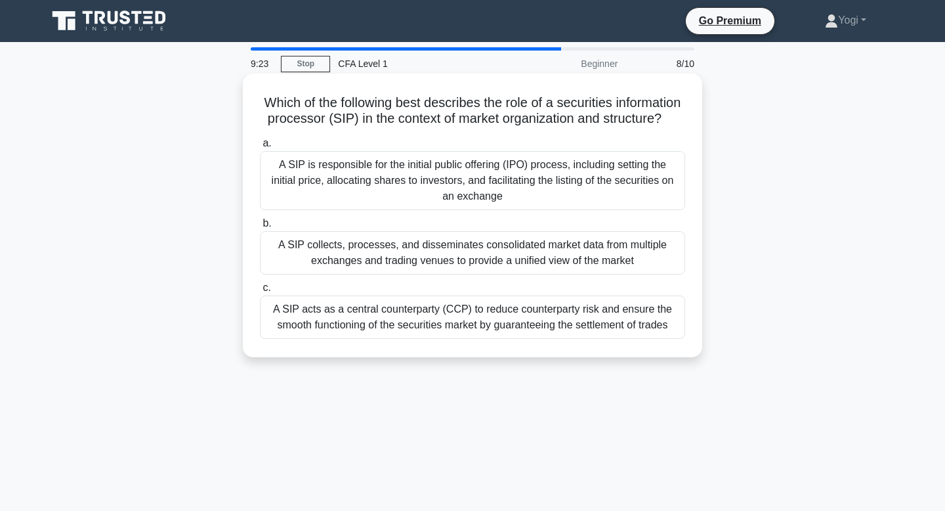
click at [527, 254] on div "A SIP collects, processes, and disseminates consolidated market data from multi…" at bounding box center [472, 252] width 425 height 43
click at [260, 228] on input "b. A SIP collects, processes, and disseminates consolidated market data from mu…" at bounding box center [260, 223] width 0 height 9
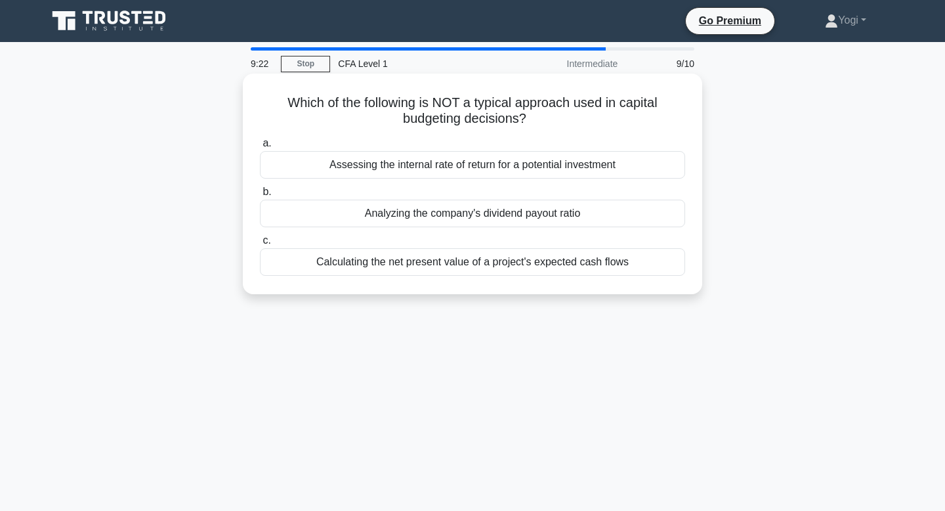
click at [530, 209] on div "Analyzing the company's dividend payout ratio" at bounding box center [472, 214] width 425 height 28
click at [260, 196] on input "b. Analyzing the company's dividend payout ratio" at bounding box center [260, 192] width 0 height 9
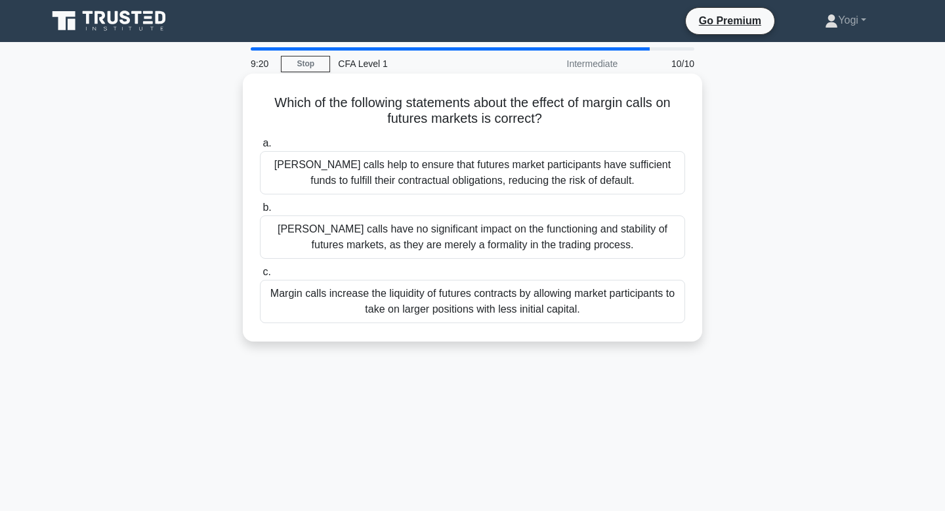
click at [542, 308] on div "Margin calls increase the liquidity of futures contracts by allowing market par…" at bounding box center [472, 301] width 425 height 43
click at [260, 276] on input "c. Margin calls increase the liquidity of futures contracts by allowing market …" at bounding box center [260, 272] width 0 height 9
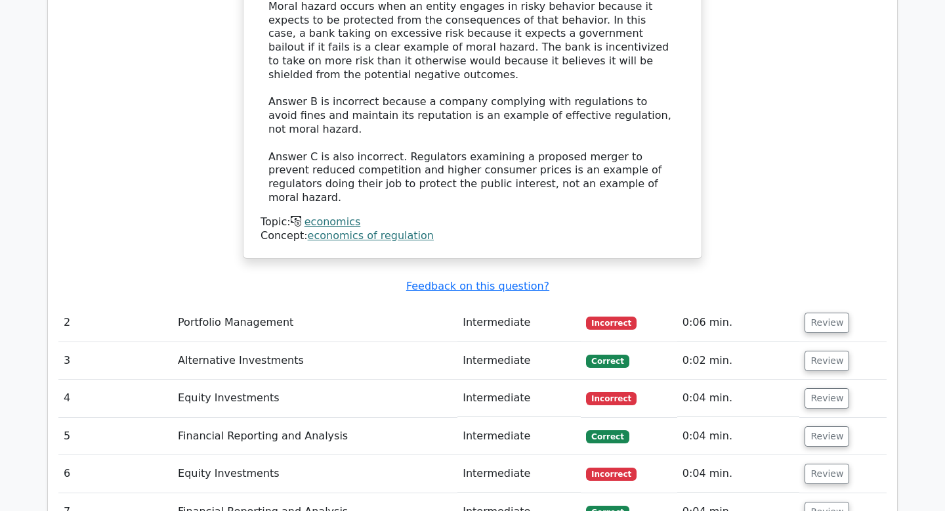
scroll to position [1427, 0]
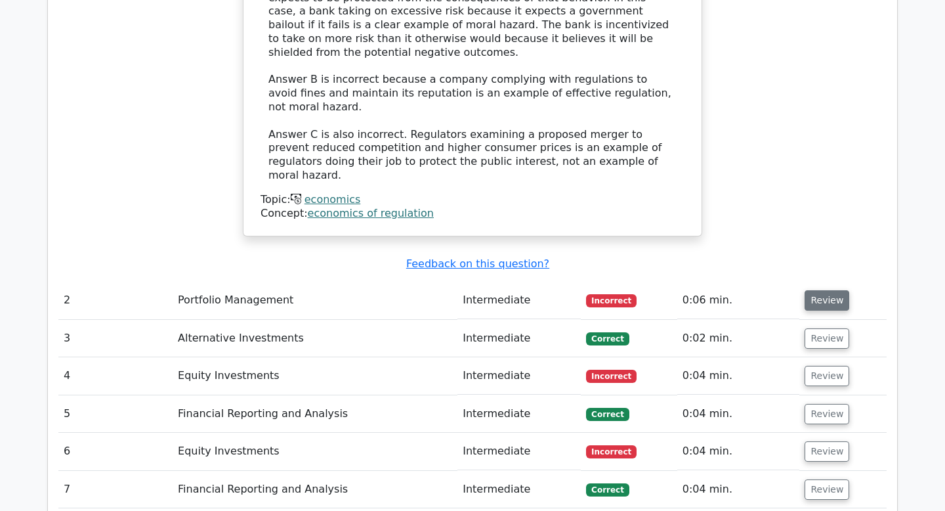
click at [817, 290] on button "Review" at bounding box center [827, 300] width 45 height 20
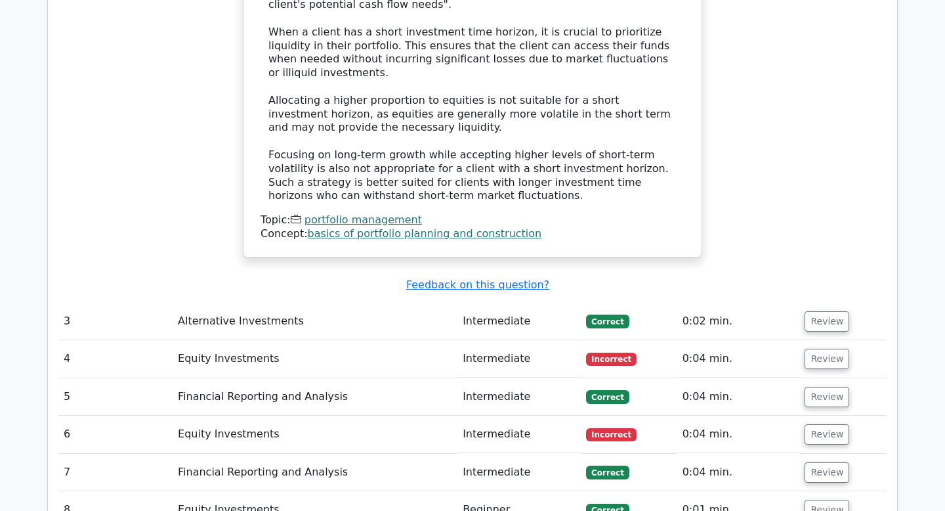
scroll to position [2129, 0]
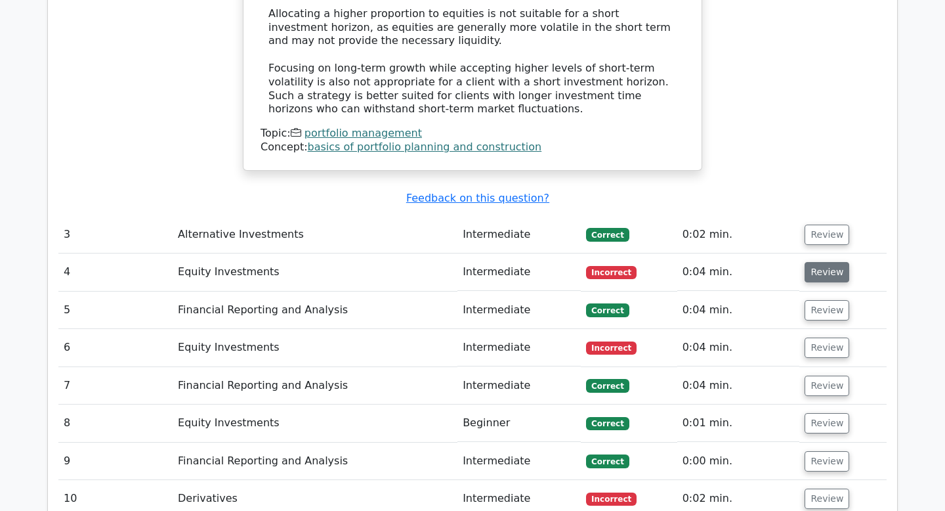
click at [824, 262] on button "Review" at bounding box center [827, 272] width 45 height 20
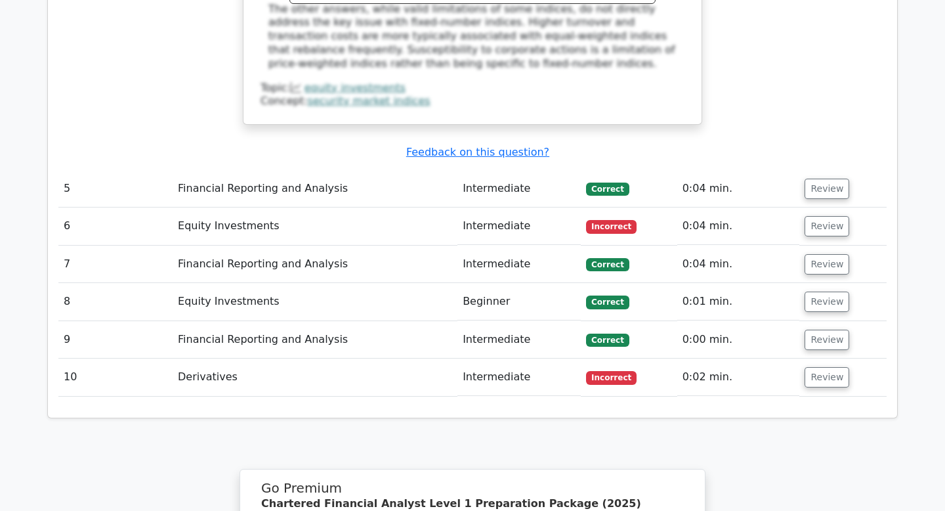
scroll to position [2865, 0]
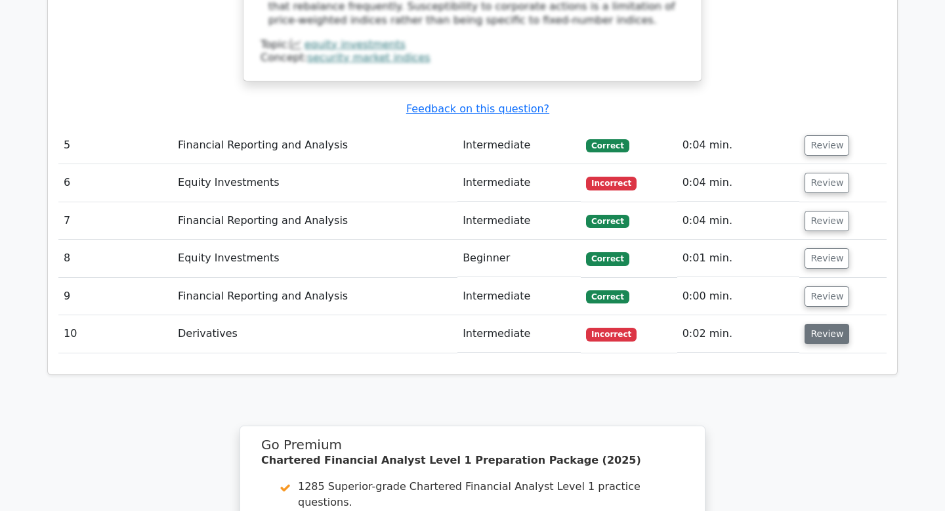
click at [826, 324] on button "Review" at bounding box center [827, 334] width 45 height 20
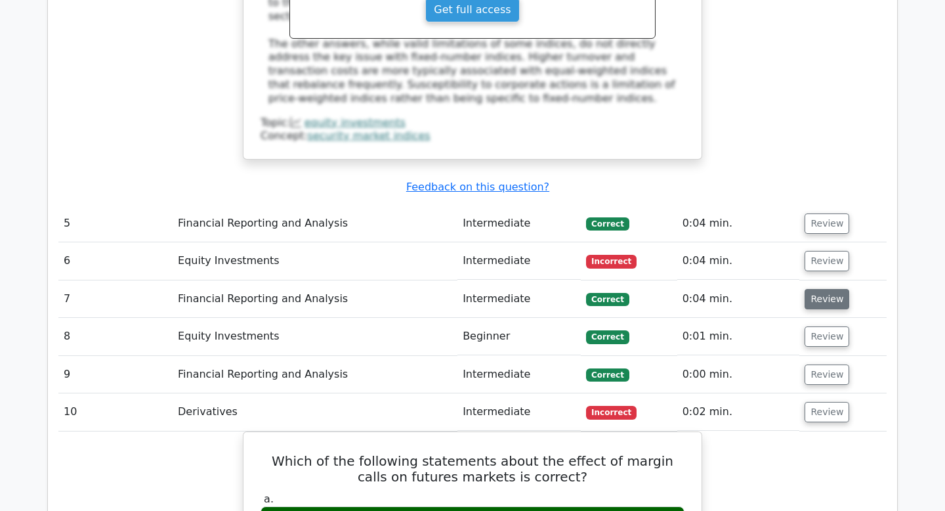
scroll to position [2767, 0]
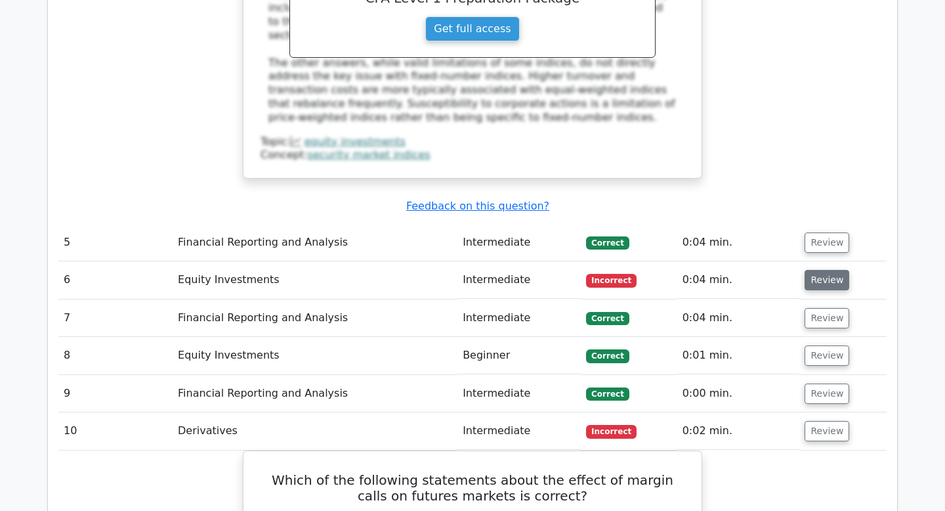
click at [816, 270] on button "Review" at bounding box center [827, 280] width 45 height 20
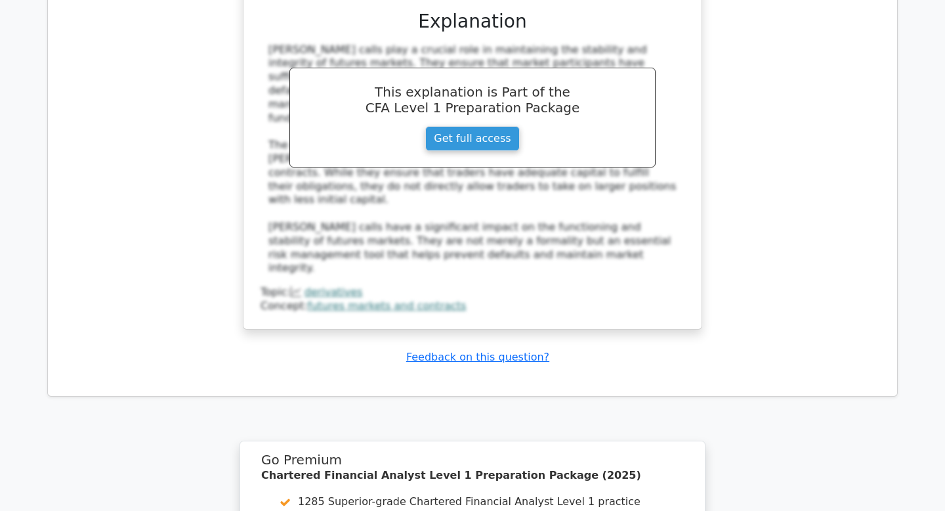
scroll to position [4205, 0]
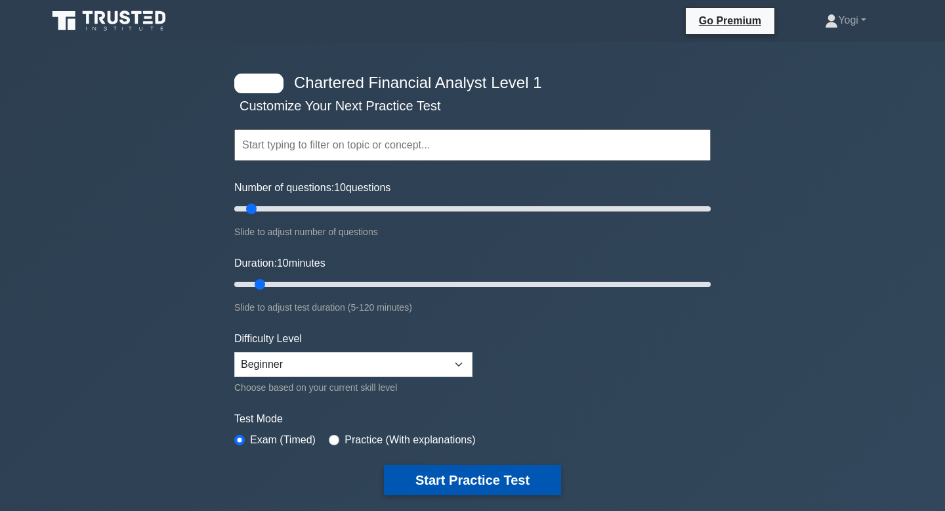
click at [450, 489] on button "Start Practice Test" at bounding box center [472, 480] width 177 height 30
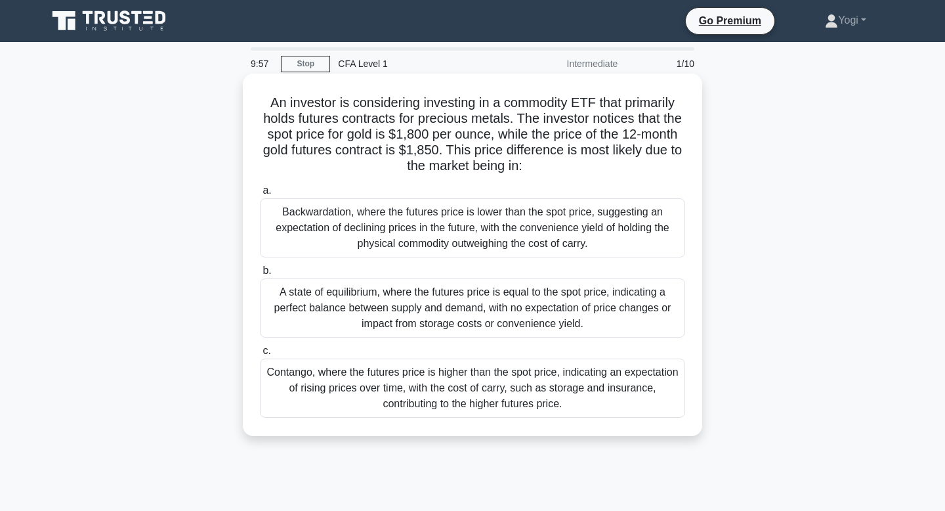
click at [484, 398] on div "Contango, where the futures price is higher than the spot price, indicating an …" at bounding box center [472, 387] width 425 height 59
click at [260, 355] on input "c. Contango, where the futures price is higher than the spot price, indicating …" at bounding box center [260, 351] width 0 height 9
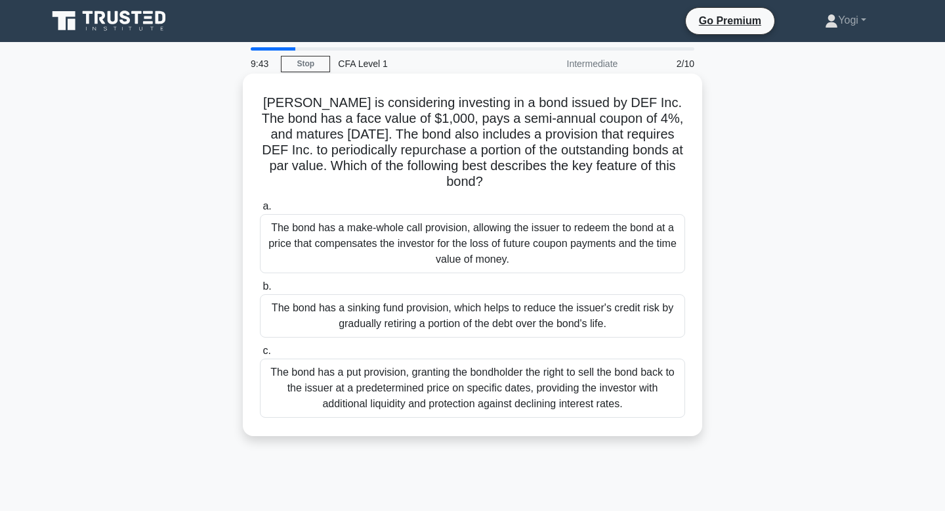
click at [516, 294] on div "The bond has a sinking fund provision, which helps to reduce the issuer's credi…" at bounding box center [472, 315] width 425 height 43
click at [260, 291] on input "b. The bond has a sinking fund provision, which helps to reduce the issuer's cr…" at bounding box center [260, 286] width 0 height 9
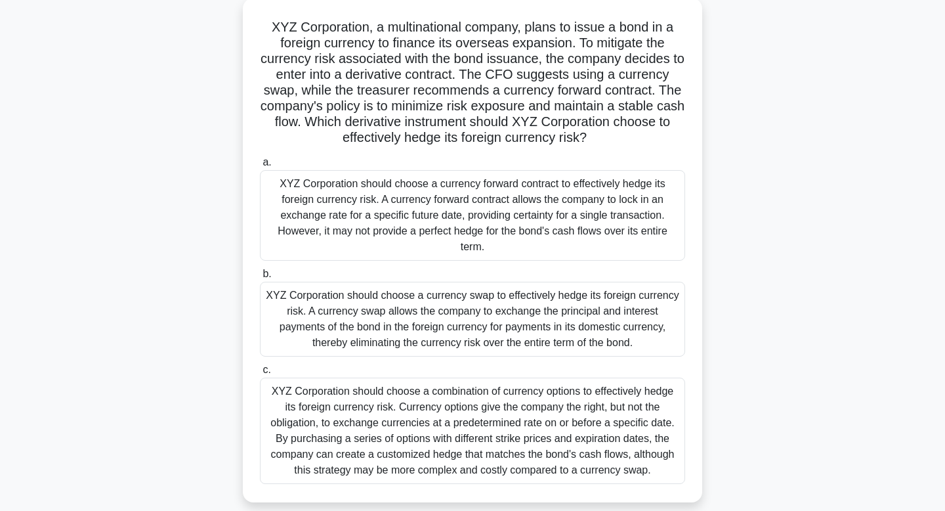
scroll to position [82, 0]
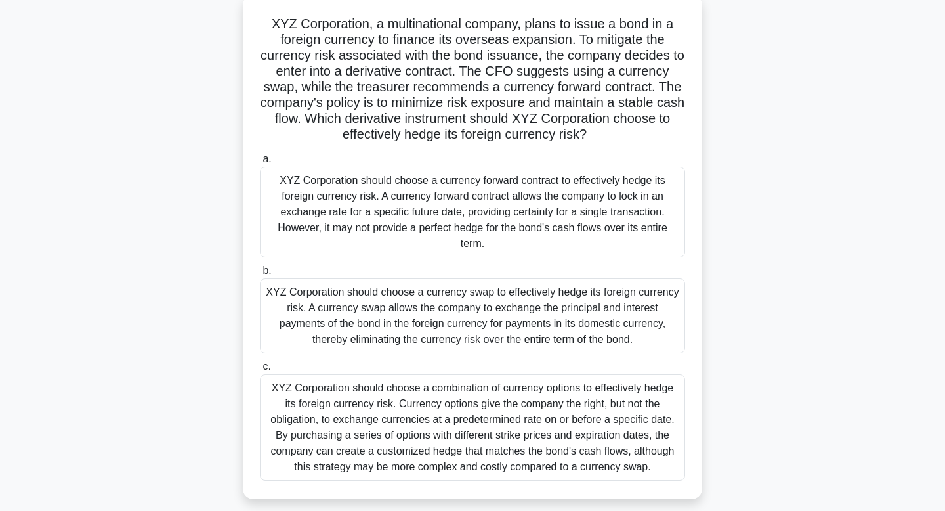
click at [516, 293] on div "XYZ Corporation should choose a currency swap to effectively hedge its foreign …" at bounding box center [472, 315] width 425 height 75
click at [260, 275] on input "b. XYZ Corporation should choose a currency swap to effectively hedge its forei…" at bounding box center [260, 270] width 0 height 9
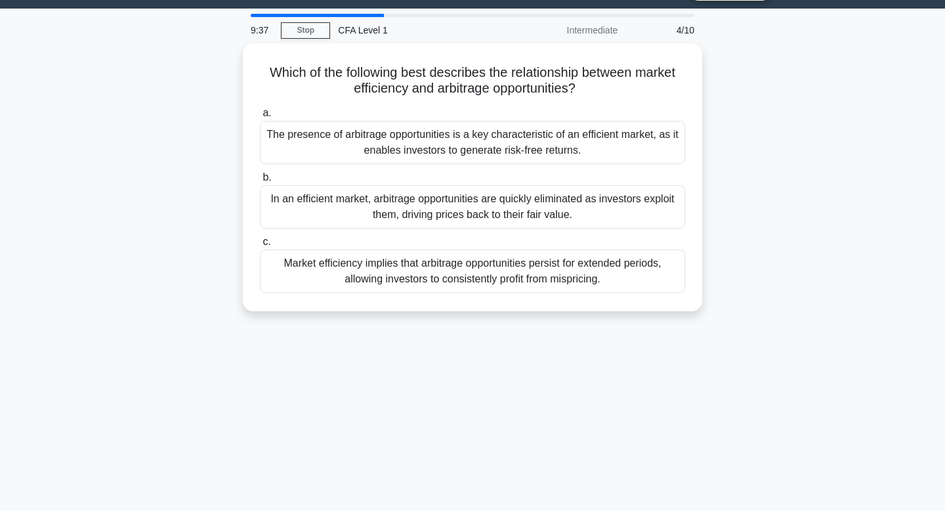
scroll to position [0, 0]
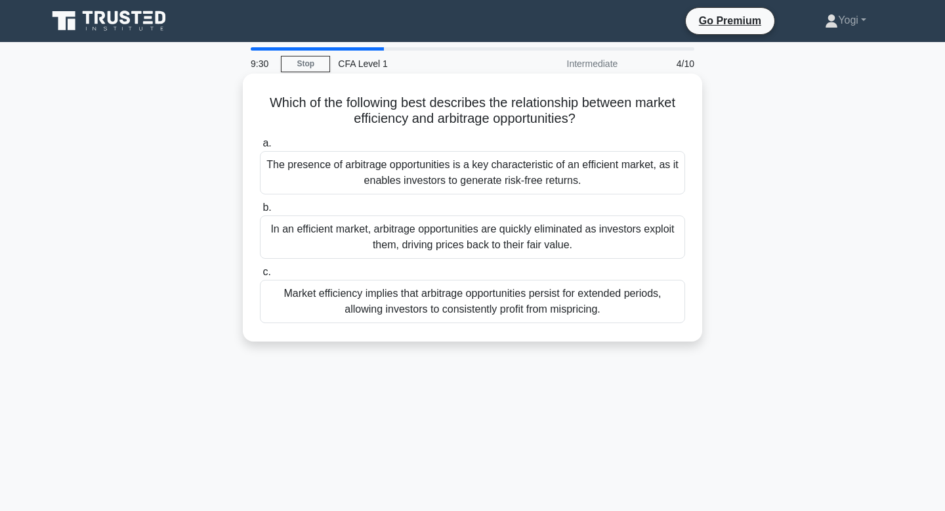
click at [551, 240] on div "In an efficient market, arbitrage opportunities are quickly eliminated as inves…" at bounding box center [472, 236] width 425 height 43
click at [260, 212] on input "b. In an efficient market, arbitrage opportunities are quickly eliminated as in…" at bounding box center [260, 207] width 0 height 9
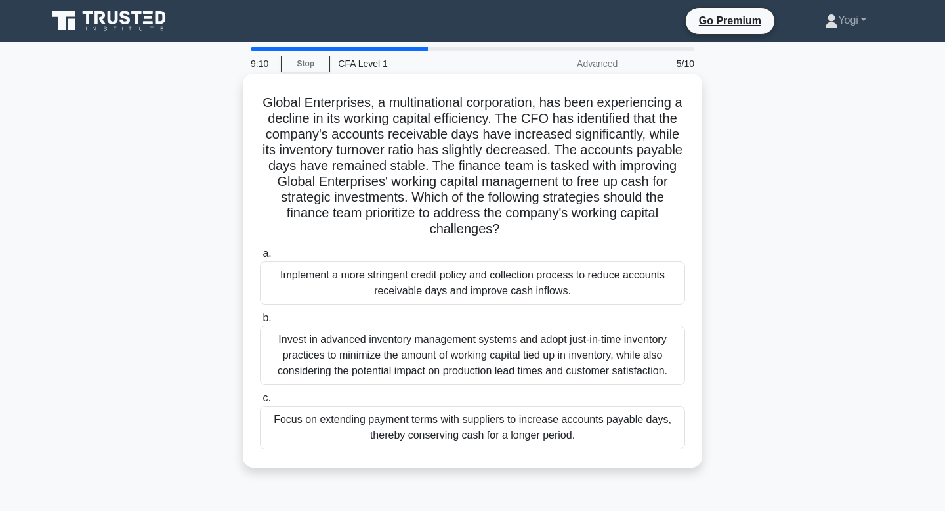
click at [545, 289] on div "Implement a more stringent credit policy and collection process to reduce accou…" at bounding box center [472, 282] width 425 height 43
click at [260, 258] on input "a. Implement a more stringent credit policy and collection process to reduce ac…" at bounding box center [260, 253] width 0 height 9
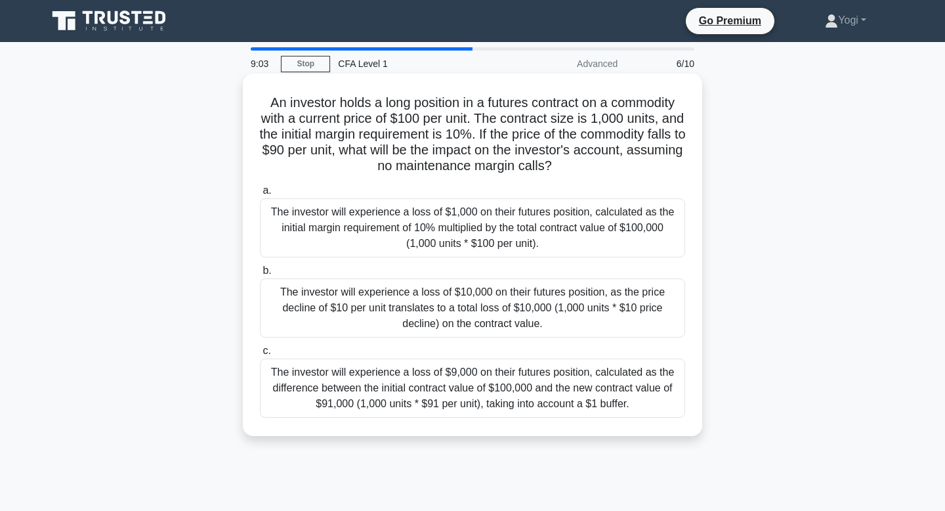
click at [550, 314] on div "The investor will experience a loss of $10,000 on their futures position, as th…" at bounding box center [472, 307] width 425 height 59
click at [260, 275] on input "b. The investor will experience a loss of $10,000 on their futures position, as…" at bounding box center [260, 270] width 0 height 9
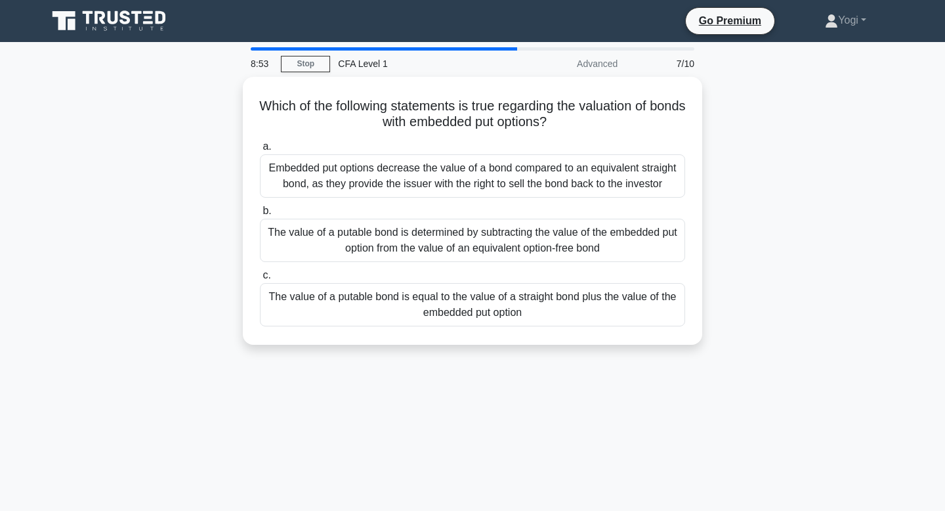
click at [550, 314] on div "The value of a putable bond is equal to the value of a straight bond plus the v…" at bounding box center [472, 304] width 425 height 43
click at [260, 280] on input "c. The value of a putable bond is equal to the value of a straight bond plus th…" at bounding box center [260, 275] width 0 height 9
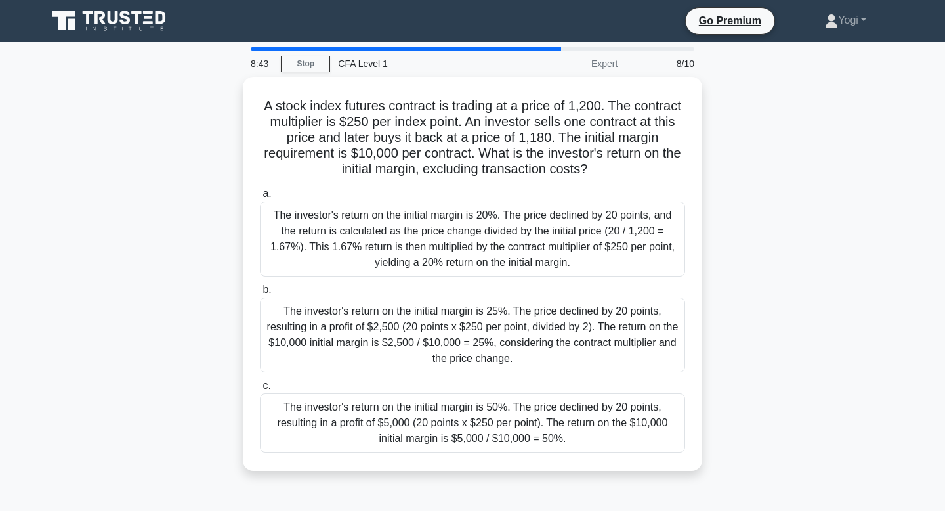
click at [550, 314] on div "The investor's return on the initial margin is 25%. The price declined by 20 po…" at bounding box center [472, 334] width 425 height 75
click at [260, 294] on input "b. The investor's return on the initial margin is 25%. The price declined by 20…" at bounding box center [260, 289] width 0 height 9
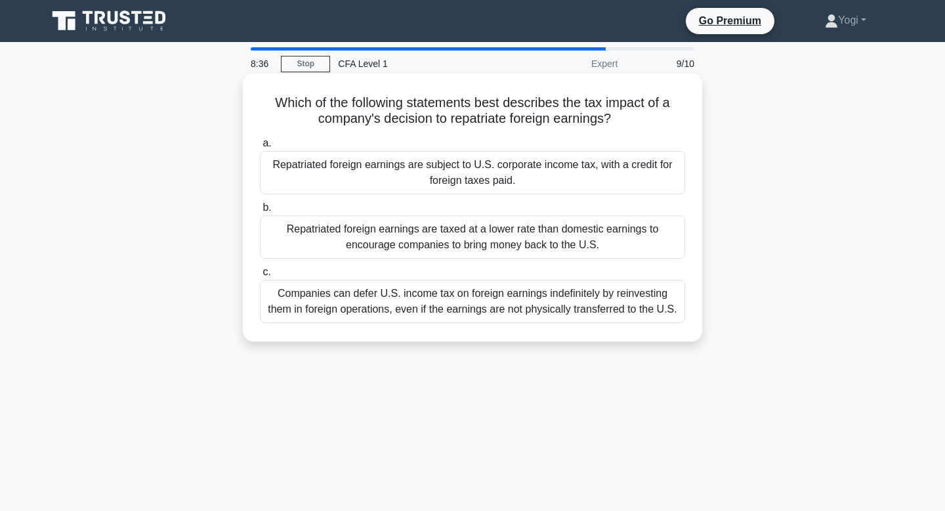
click at [546, 169] on div "Repatriated foreign earnings are subject to U.S. corporate income tax, with a c…" at bounding box center [472, 172] width 425 height 43
click at [260, 148] on input "a. Repatriated foreign earnings are subject to U.S. corporate income tax, with …" at bounding box center [260, 143] width 0 height 9
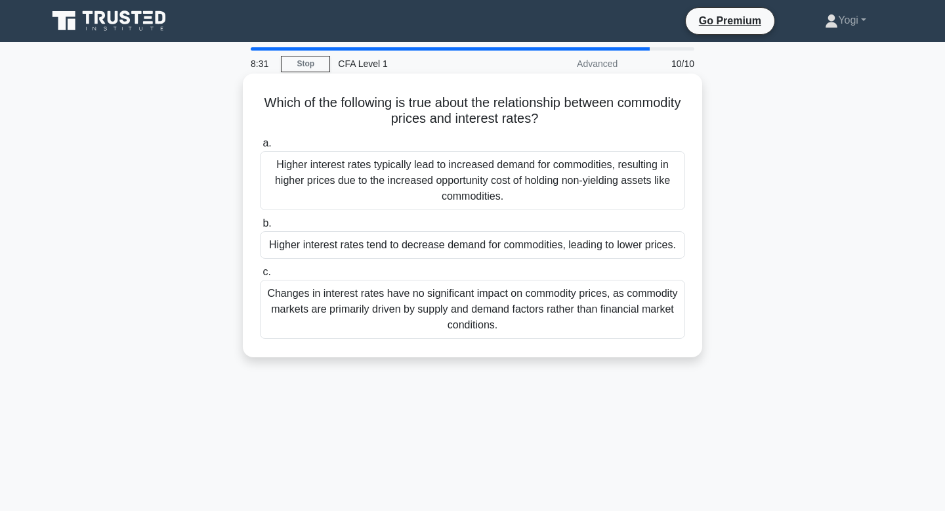
click at [550, 245] on div "Higher interest rates tend to decrease demand for commodities, leading to lower…" at bounding box center [472, 245] width 425 height 28
click at [260, 228] on input "b. Higher interest rates tend to decrease demand for commodities, leading to lo…" at bounding box center [260, 223] width 0 height 9
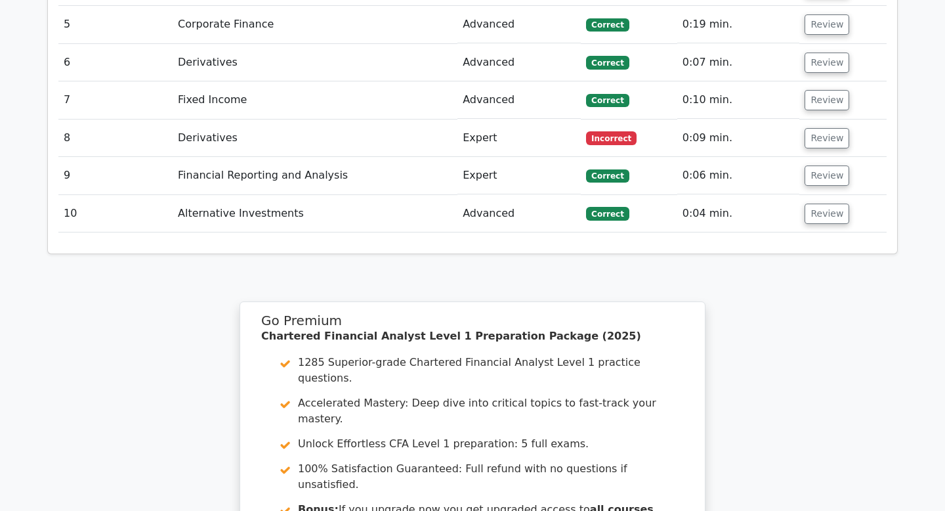
scroll to position [1751, 0]
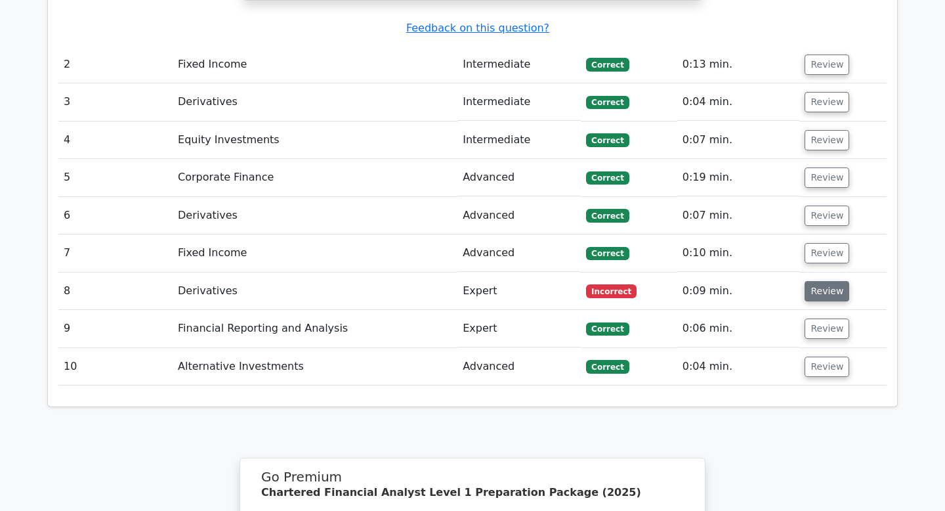
click at [836, 281] on button "Review" at bounding box center [827, 291] width 45 height 20
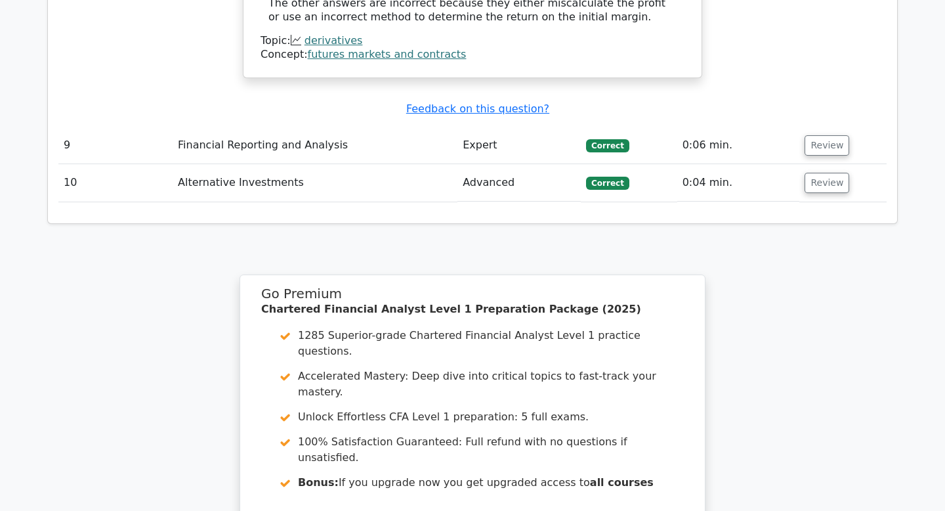
scroll to position [2741, 0]
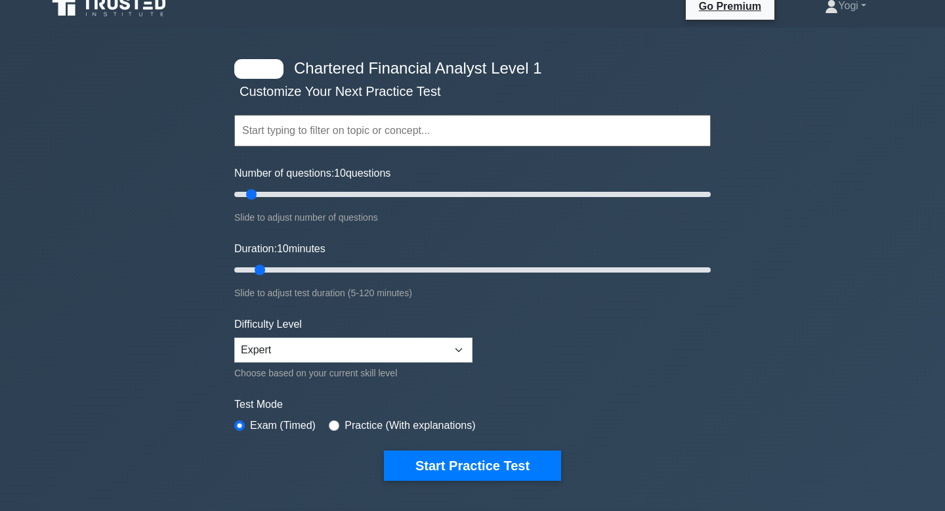
scroll to position [18, 0]
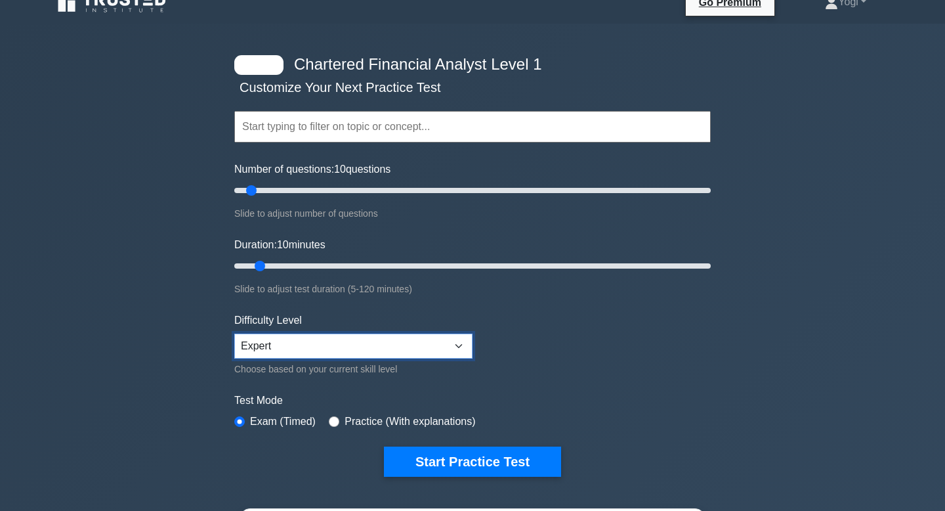
click at [461, 347] on select "Beginner Intermediate Expert" at bounding box center [353, 345] width 238 height 25
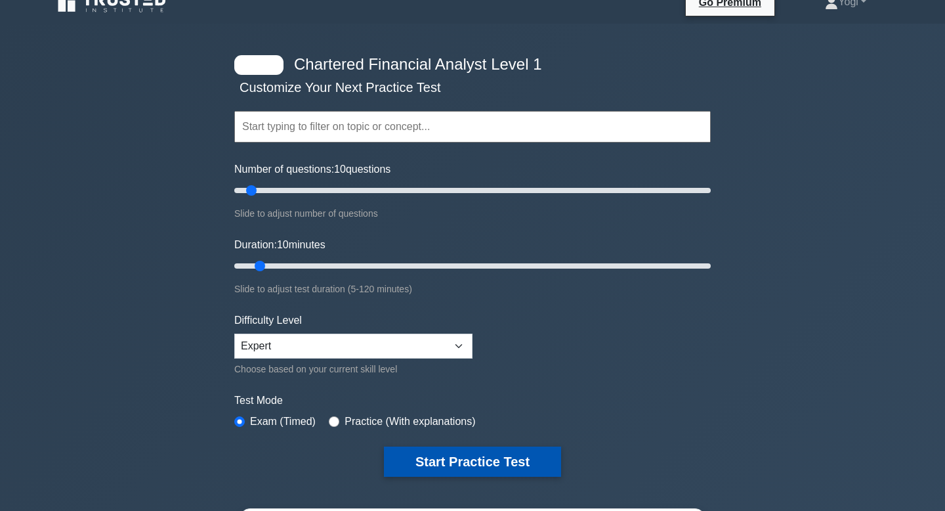
click at [508, 463] on button "Start Practice Test" at bounding box center [472, 461] width 177 height 30
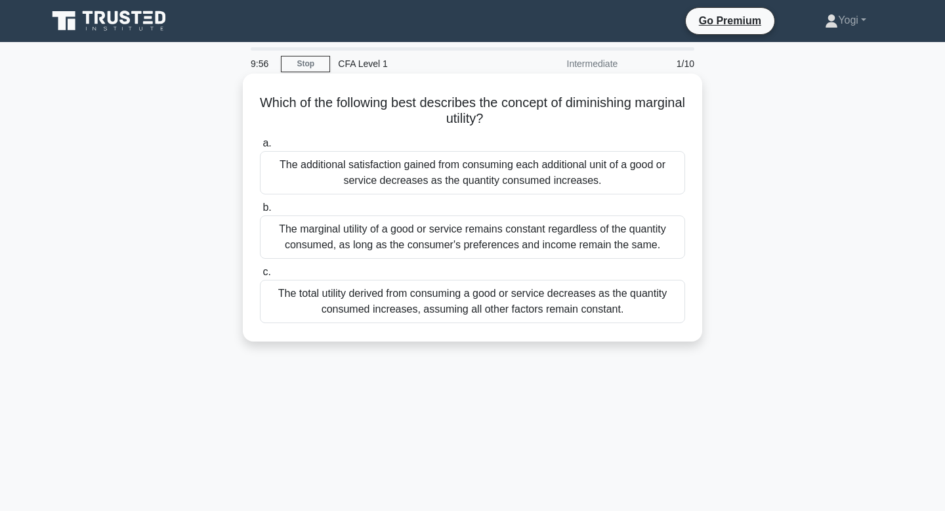
click at [551, 184] on div "The additional satisfaction gained from consuming each additional unit of a goo…" at bounding box center [472, 172] width 425 height 43
click at [260, 148] on input "a. The additional satisfaction gained from consuming each additional unit of a …" at bounding box center [260, 143] width 0 height 9
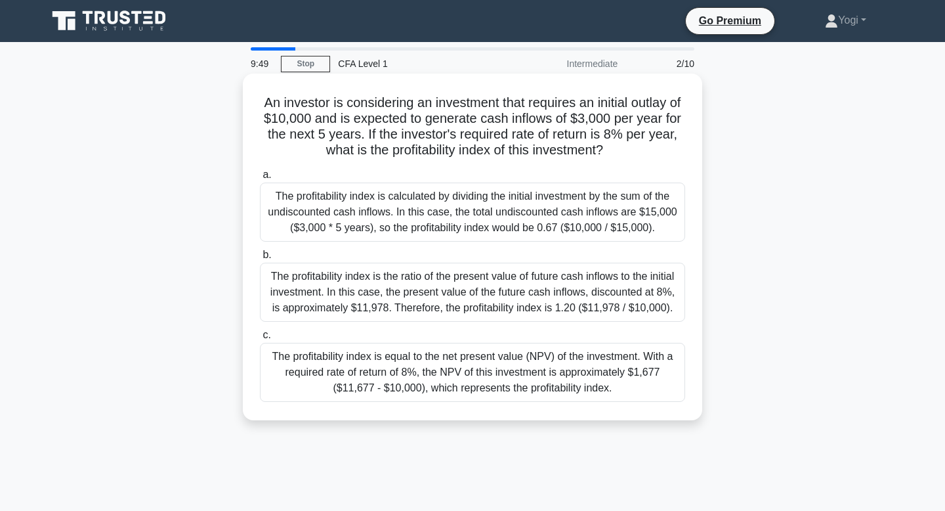
click at [527, 390] on div "The profitability index is equal to the net present value (NPV) of the investme…" at bounding box center [472, 372] width 425 height 59
click at [260, 339] on input "c. The profitability index is equal to the net present value (NPV) of the inves…" at bounding box center [260, 335] width 0 height 9
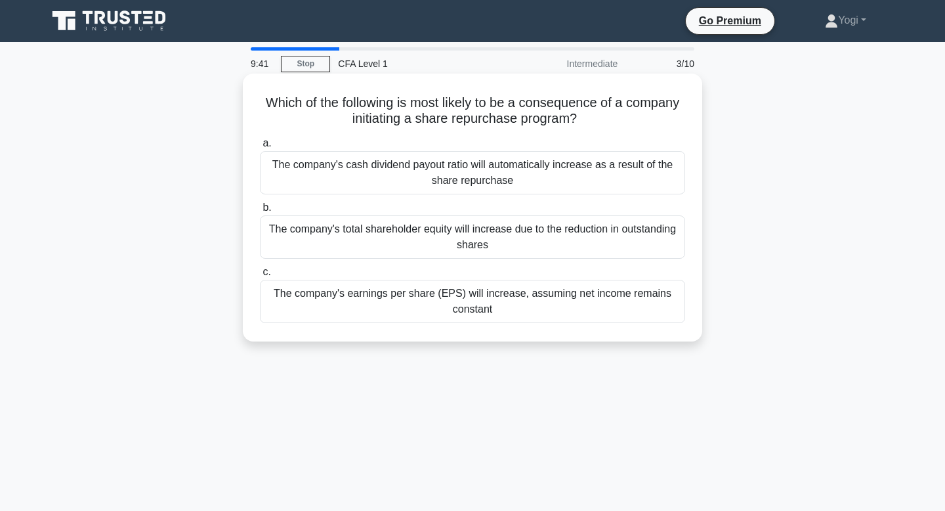
click at [500, 244] on div "The company's total shareholder equity will increase due to the reduction in ou…" at bounding box center [472, 236] width 425 height 43
click at [260, 212] on input "b. The company's total shareholder equity will increase due to the reduction in…" at bounding box center [260, 207] width 0 height 9
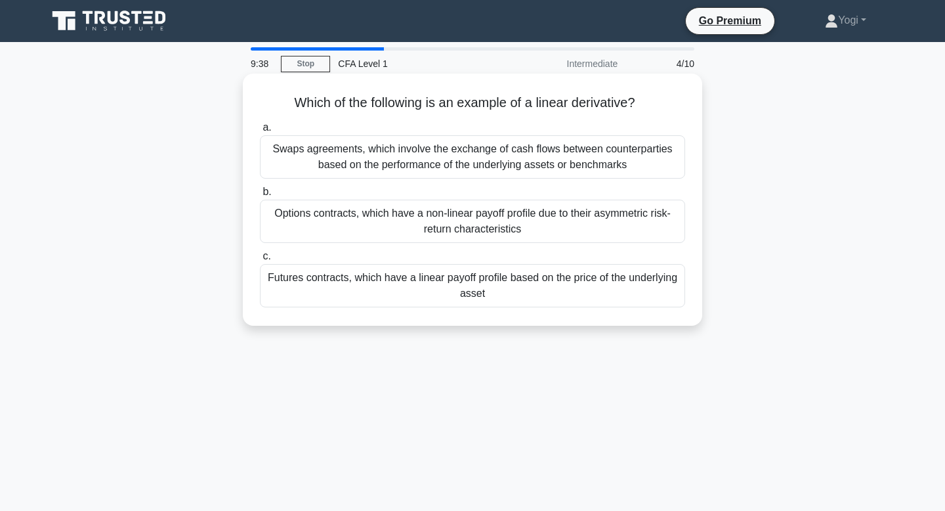
click at [502, 293] on div "Futures contracts, which have a linear payoff profile based on the price of the…" at bounding box center [472, 285] width 425 height 43
click at [260, 261] on input "c. Futures contracts, which have a linear payoff profile based on the price of …" at bounding box center [260, 256] width 0 height 9
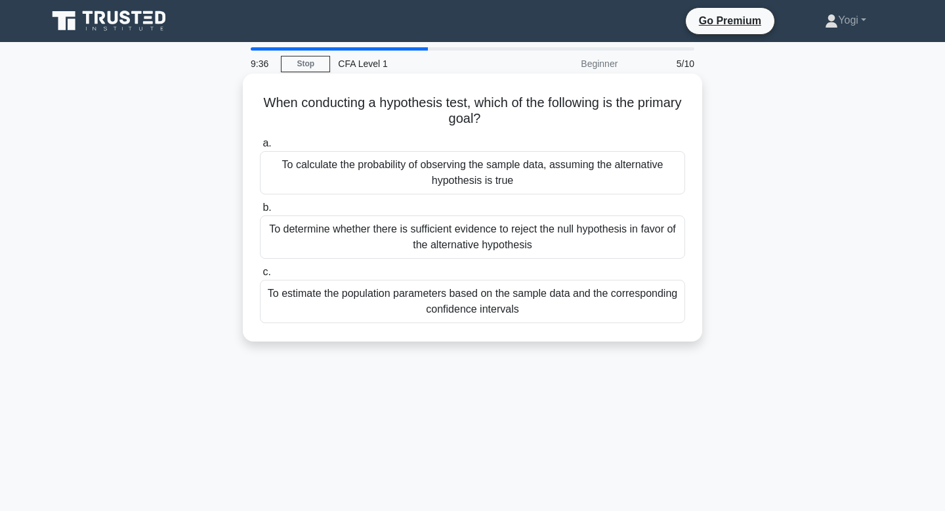
click at [522, 165] on div "To calculate the probability of observing the sample data, assuming the alterna…" at bounding box center [472, 172] width 425 height 43
click at [260, 148] on input "a. To calculate the probability of observing the sample data, assuming the alte…" at bounding box center [260, 143] width 0 height 9
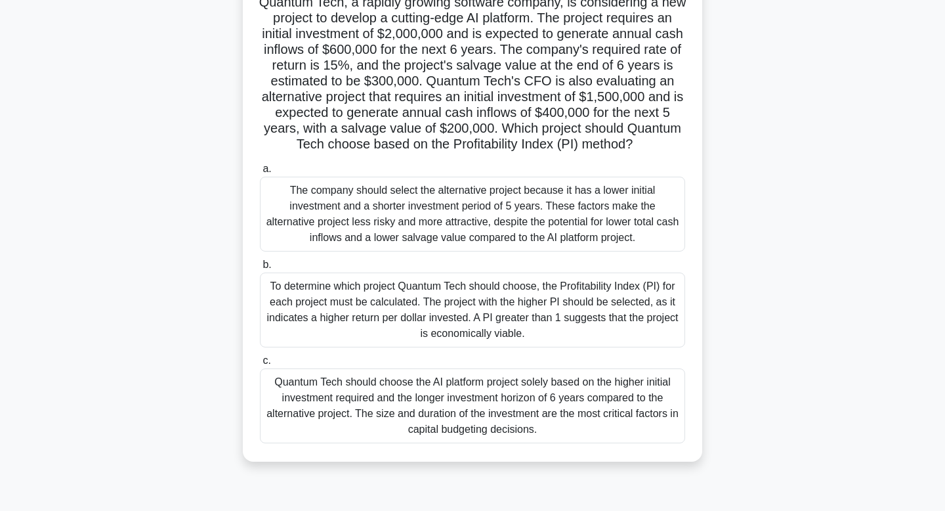
scroll to position [101, 0]
click at [538, 316] on div "To determine which project Quantum Tech should choose, the Profitability Index …" at bounding box center [472, 309] width 425 height 75
click at [260, 268] on input "b. To determine which project Quantum Tech should choose, the Profitability Ind…" at bounding box center [260, 264] width 0 height 9
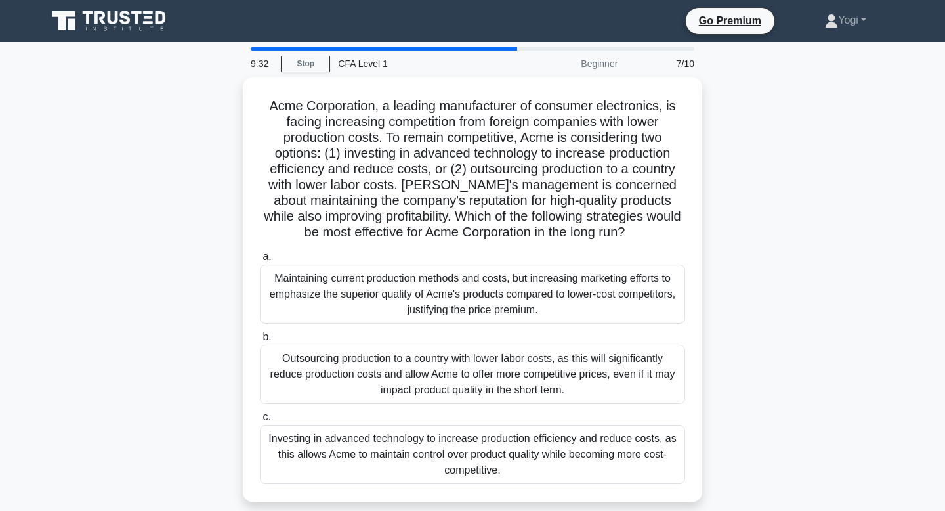
scroll to position [0, 0]
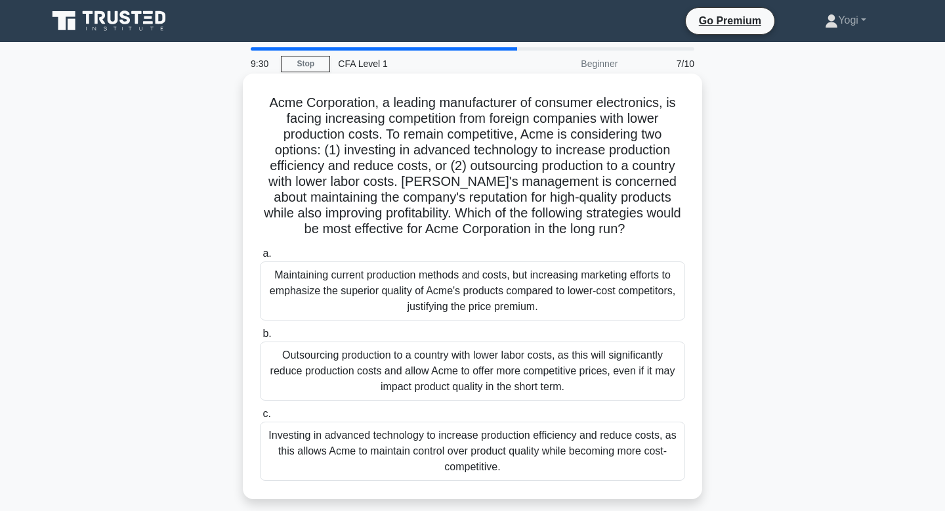
click at [519, 450] on div "Investing in advanced technology to increase production efficiency and reduce c…" at bounding box center [472, 450] width 425 height 59
click at [260, 418] on input "c. Investing in advanced technology to increase production efficiency and reduc…" at bounding box center [260, 414] width 0 height 9
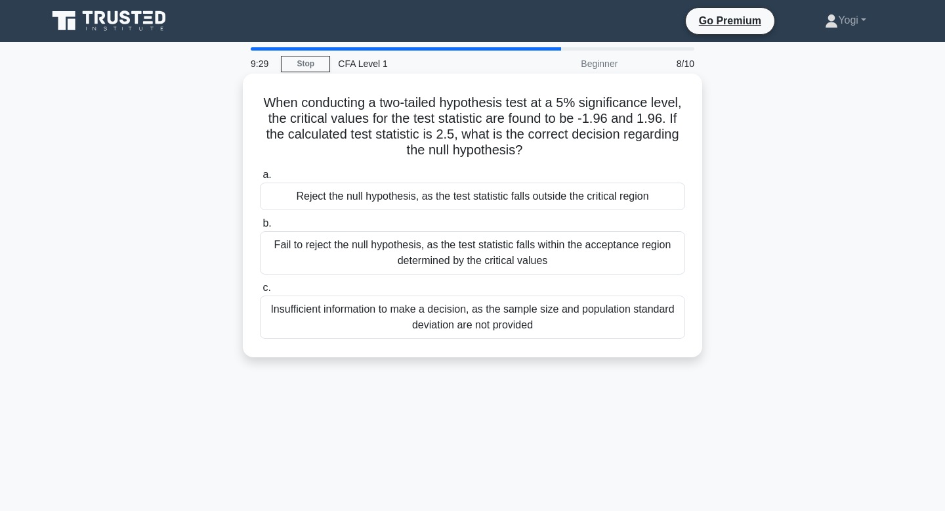
click at [591, 189] on div "Reject the null hypothesis, as the test statistic falls outside the critical re…" at bounding box center [472, 196] width 425 height 28
click at [260, 179] on input "a. Reject the null hypothesis, as the test statistic falls outside the critical…" at bounding box center [260, 175] width 0 height 9
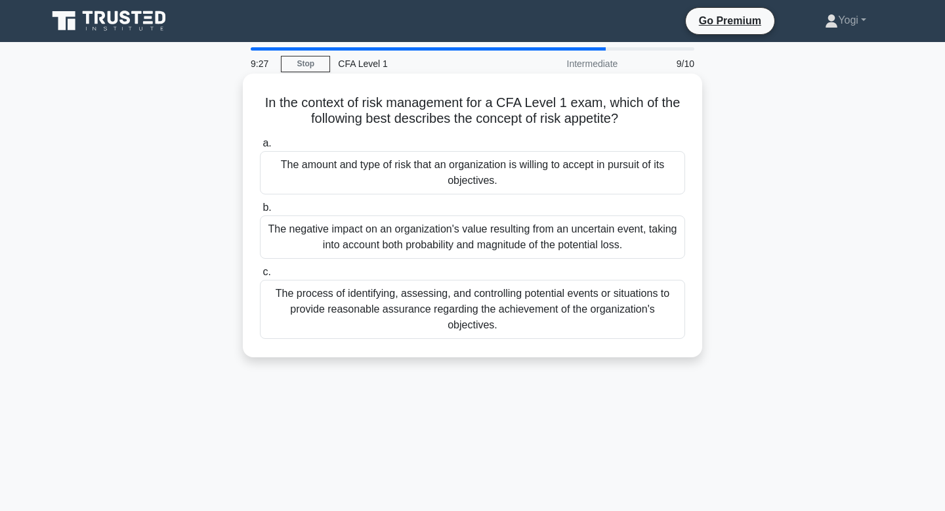
click at [552, 182] on div "The amount and type of risk that an organization is willing to accept in pursui…" at bounding box center [472, 172] width 425 height 43
click at [260, 148] on input "a. The amount and type of risk that an organization is willing to accept in pur…" at bounding box center [260, 143] width 0 height 9
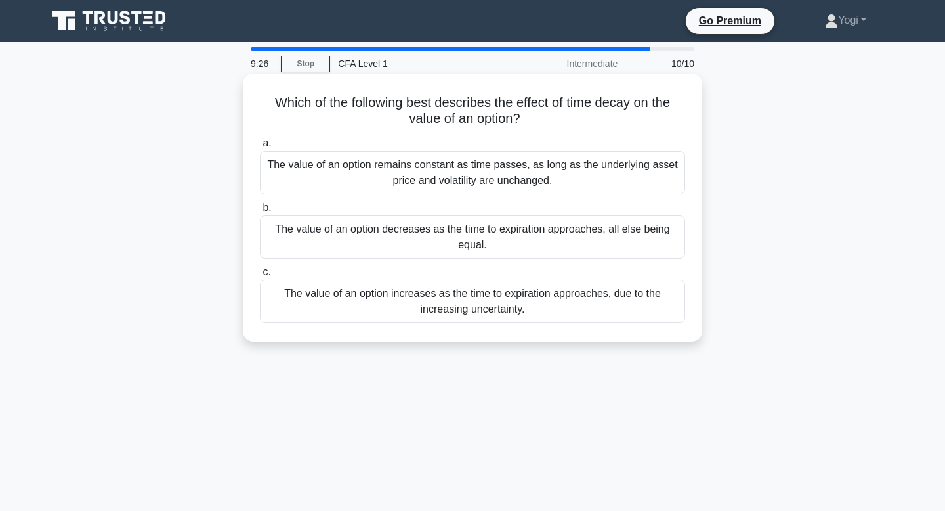
click at [547, 237] on div "The value of an option decreases as the time to expiration approaches, all else…" at bounding box center [472, 236] width 425 height 43
click at [260, 212] on input "b. The value of an option decreases as the time to expiration approaches, all e…" at bounding box center [260, 207] width 0 height 9
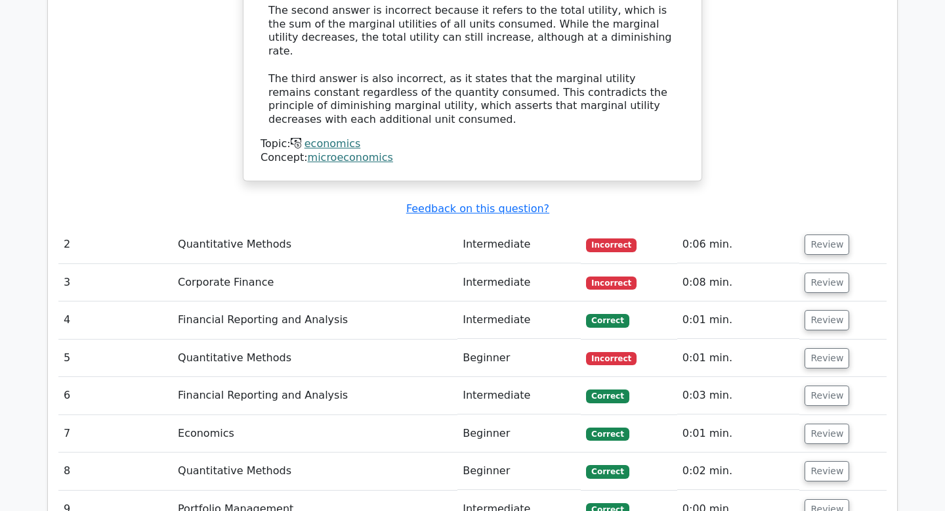
scroll to position [1420, 0]
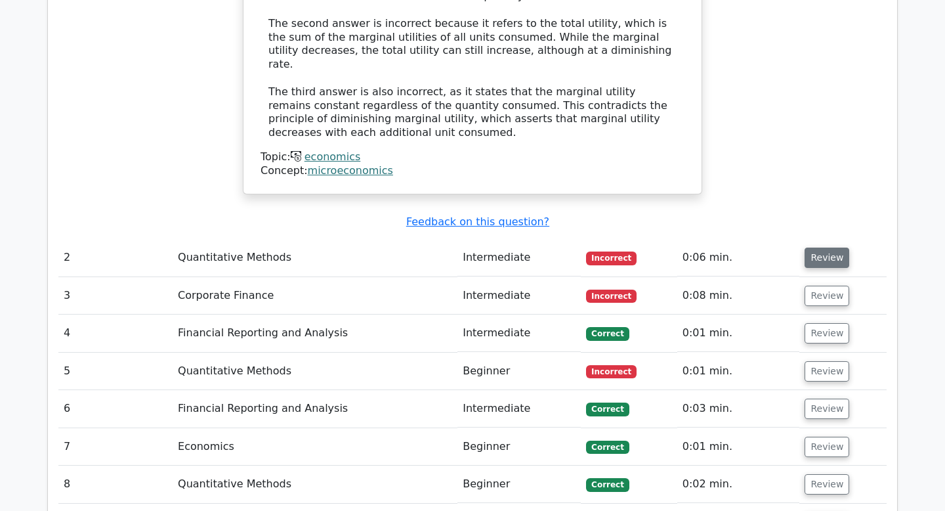
click at [819, 247] on button "Review" at bounding box center [827, 257] width 45 height 20
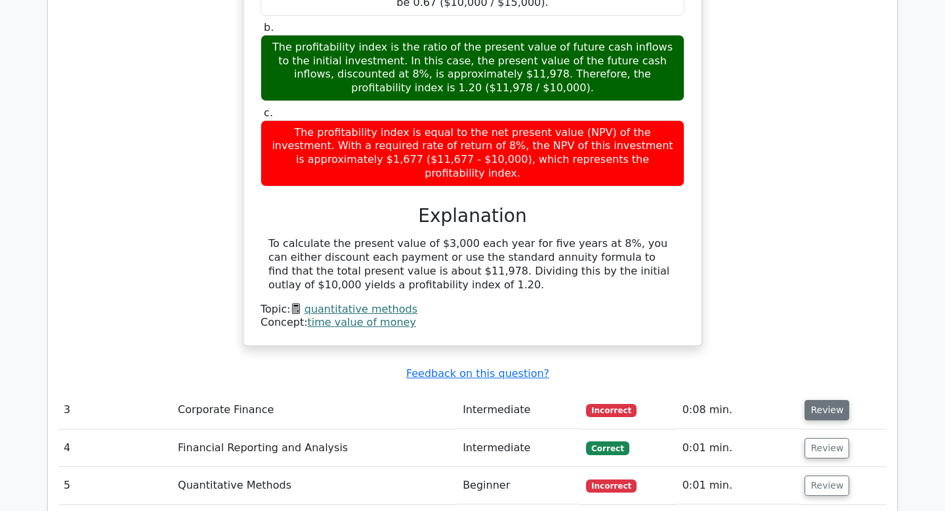
scroll to position [1875, 0]
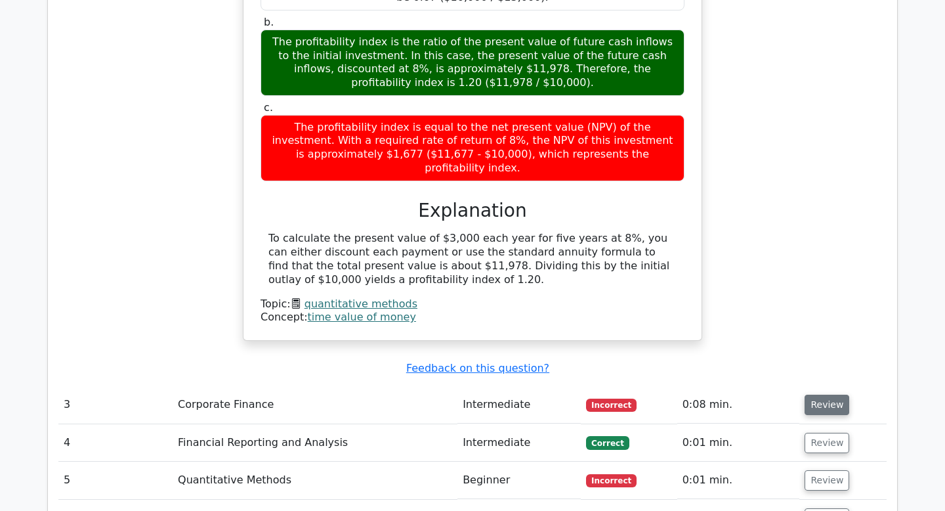
click at [826, 394] on button "Review" at bounding box center [827, 404] width 45 height 20
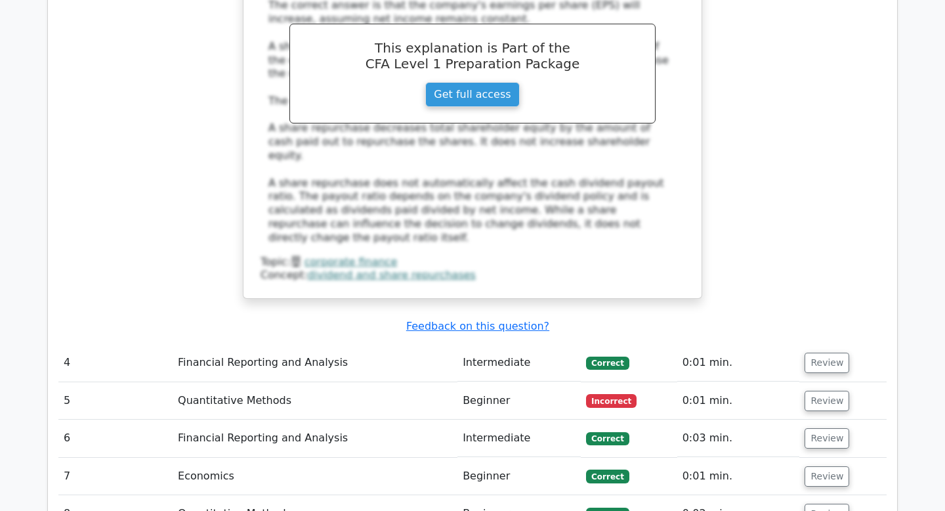
scroll to position [2581, 0]
click at [833, 390] on button "Review" at bounding box center [827, 400] width 45 height 20
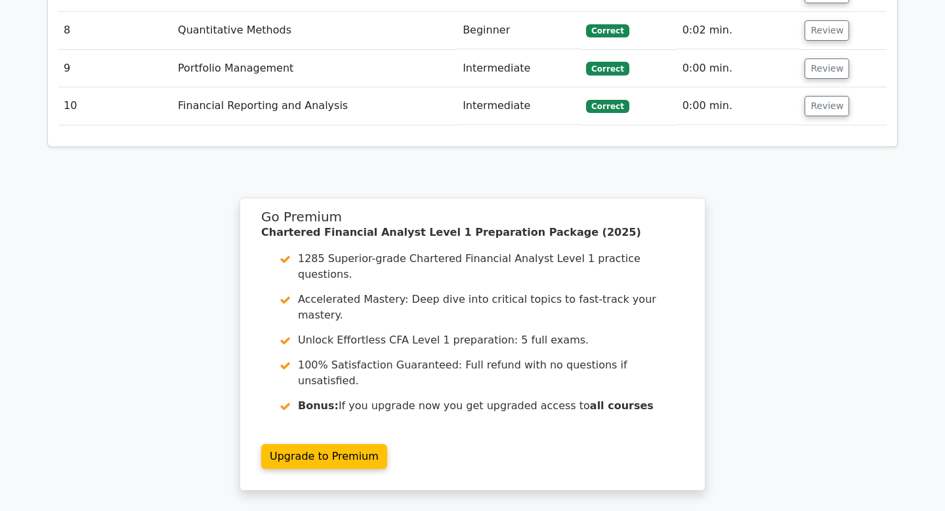
scroll to position [3681, 0]
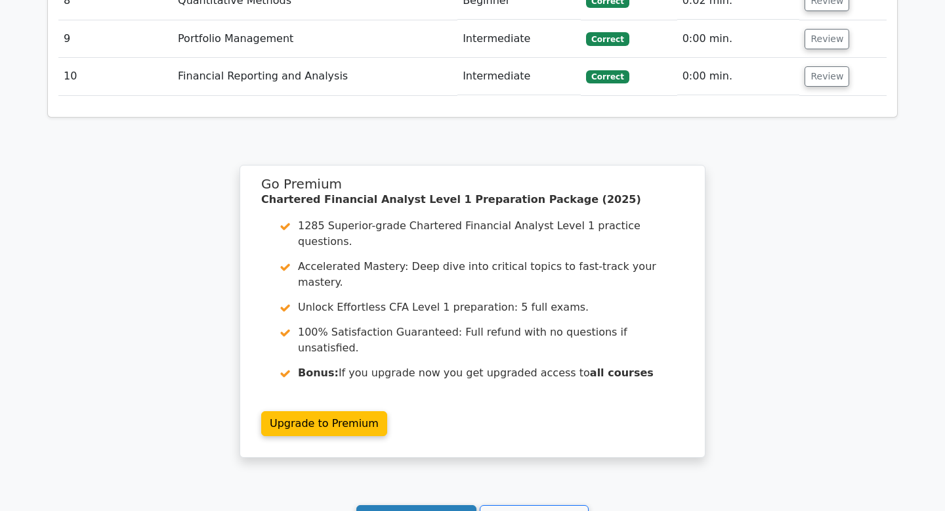
click at [439, 505] on link "Continue practicing" at bounding box center [416, 517] width 120 height 25
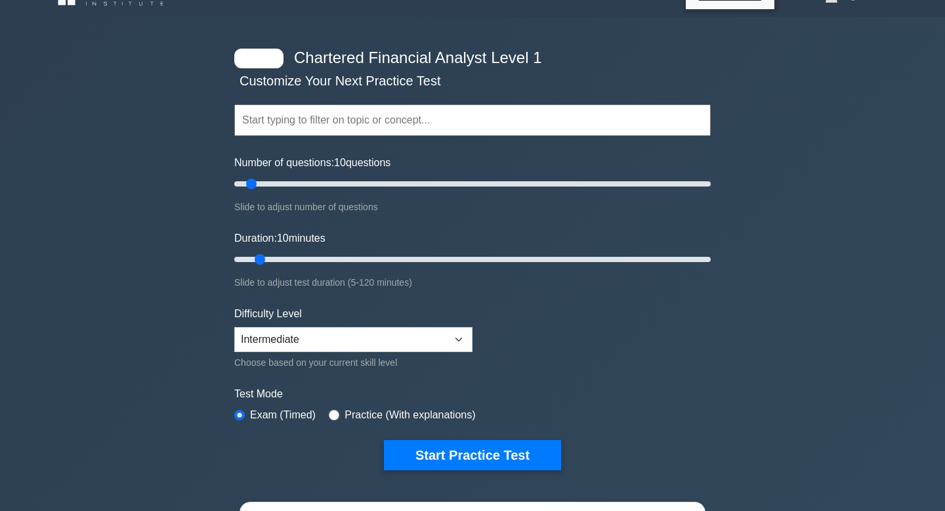
scroll to position [27, 0]
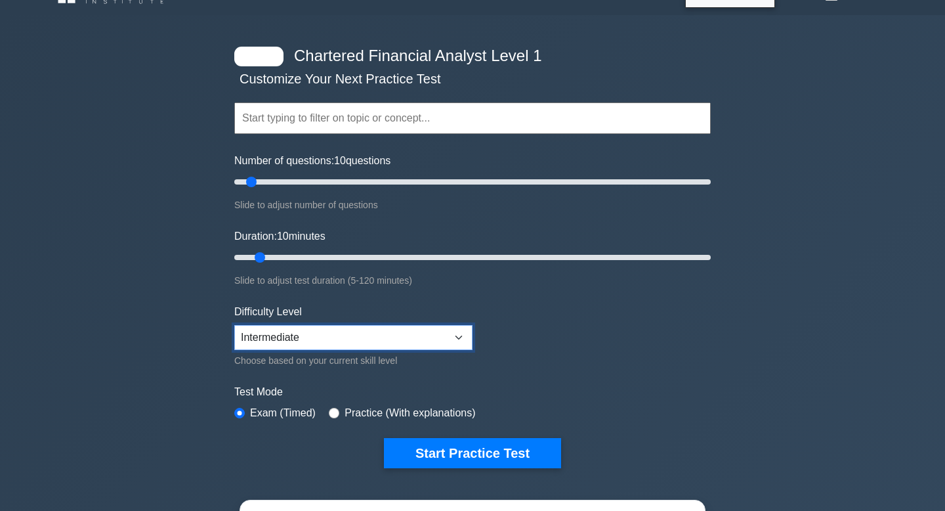
click at [457, 342] on select "Beginner Intermediate Expert" at bounding box center [353, 337] width 238 height 25
select select "expert"
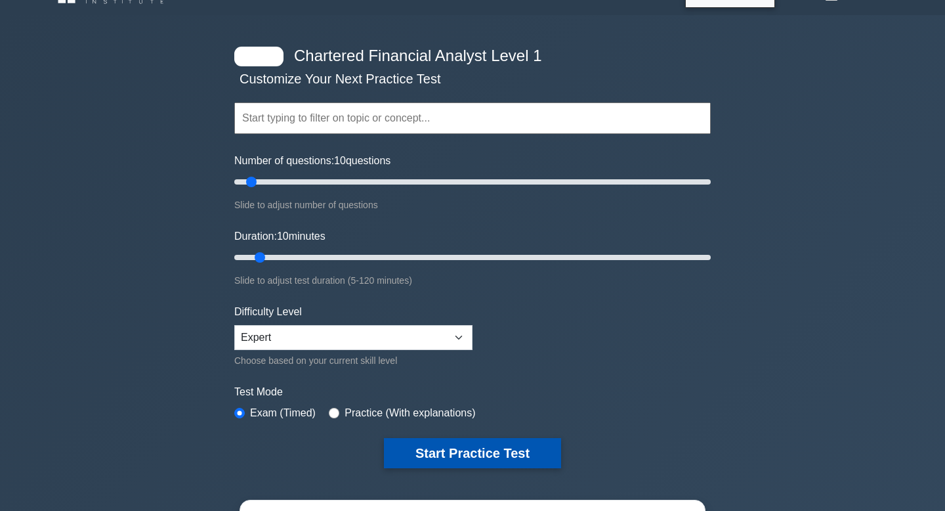
click at [463, 443] on button "Start Practice Test" at bounding box center [472, 453] width 177 height 30
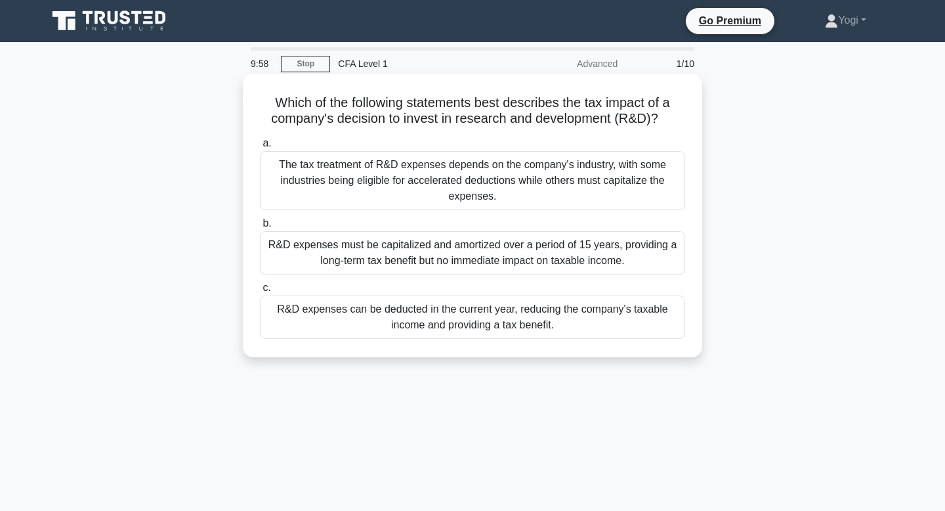
click at [503, 319] on div "R&D expenses can be deducted in the current year, reducing the company's taxabl…" at bounding box center [472, 316] width 425 height 43
click at [260, 292] on input "c. R&D expenses can be deducted in the current year, reducing the company's tax…" at bounding box center [260, 288] width 0 height 9
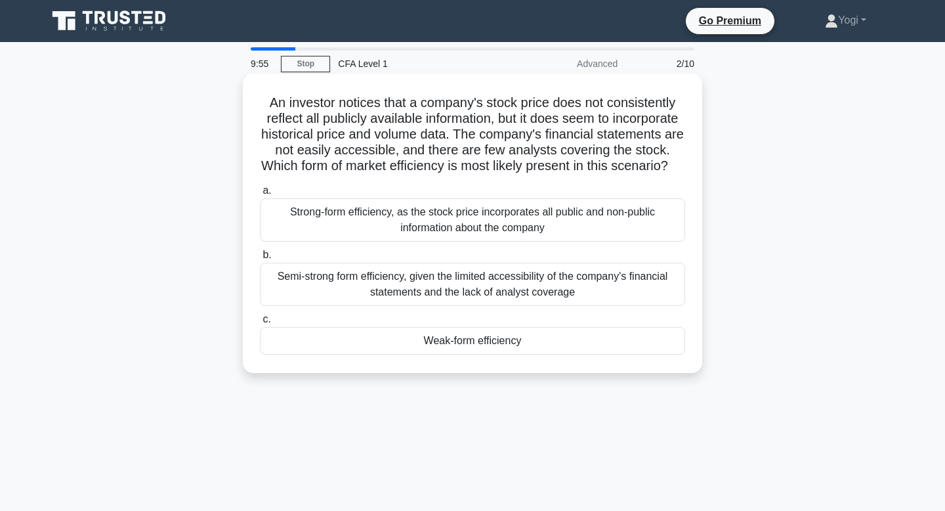
click at [509, 347] on div "Weak-form efficiency" at bounding box center [472, 341] width 425 height 28
click at [260, 324] on input "c. Weak-form efficiency" at bounding box center [260, 319] width 0 height 9
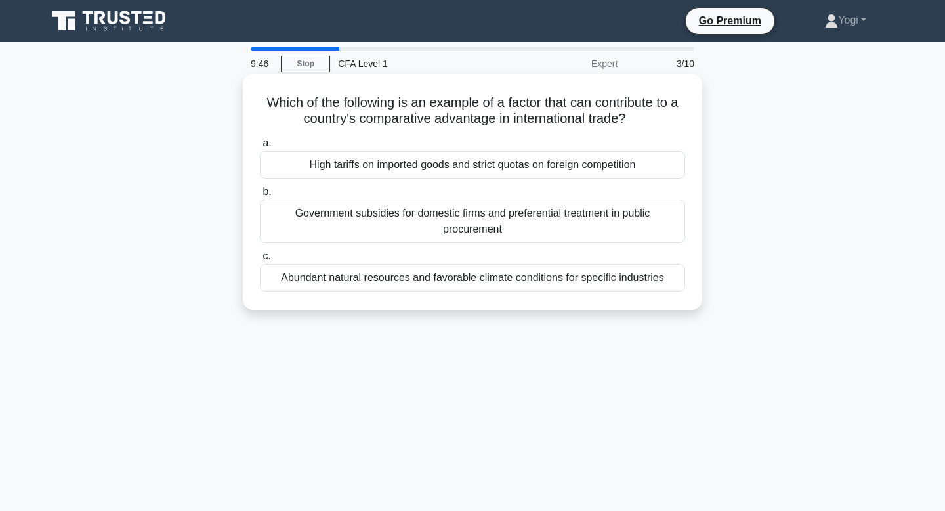
click at [544, 171] on div "High tariffs on imported goods and strict quotas on foreign competition" at bounding box center [472, 165] width 425 height 28
click at [260, 148] on input "a. High tariffs on imported goods and strict quotas on foreign competition" at bounding box center [260, 143] width 0 height 9
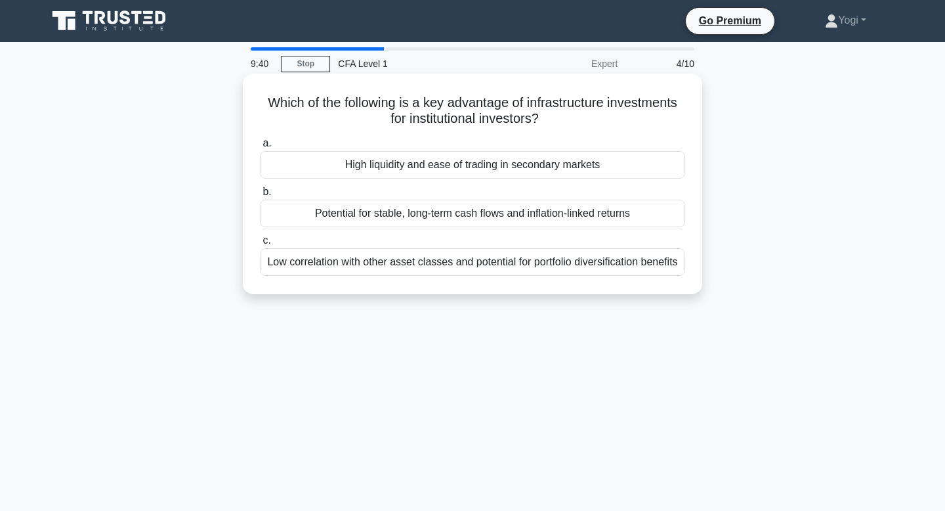
click at [458, 171] on div "High liquidity and ease of trading in secondary markets" at bounding box center [472, 165] width 425 height 28
click at [260, 148] on input "a. High liquidity and ease of trading in secondary markets" at bounding box center [260, 143] width 0 height 9
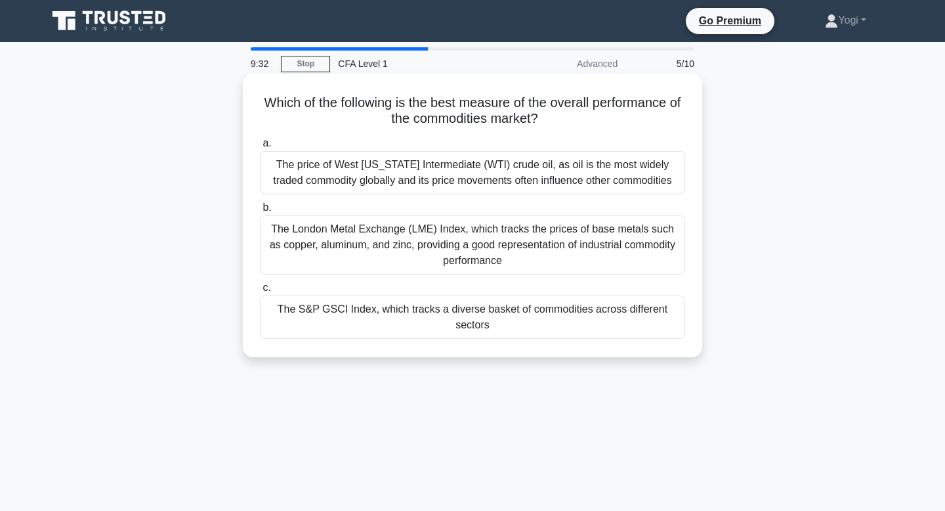
click at [462, 318] on div "The S&P GSCI Index, which tracks a diverse basket of commodities across differe…" at bounding box center [472, 316] width 425 height 43
click at [260, 292] on input "c. The S&P GSCI Index, which tracks a diverse basket of commodities across diff…" at bounding box center [260, 288] width 0 height 9
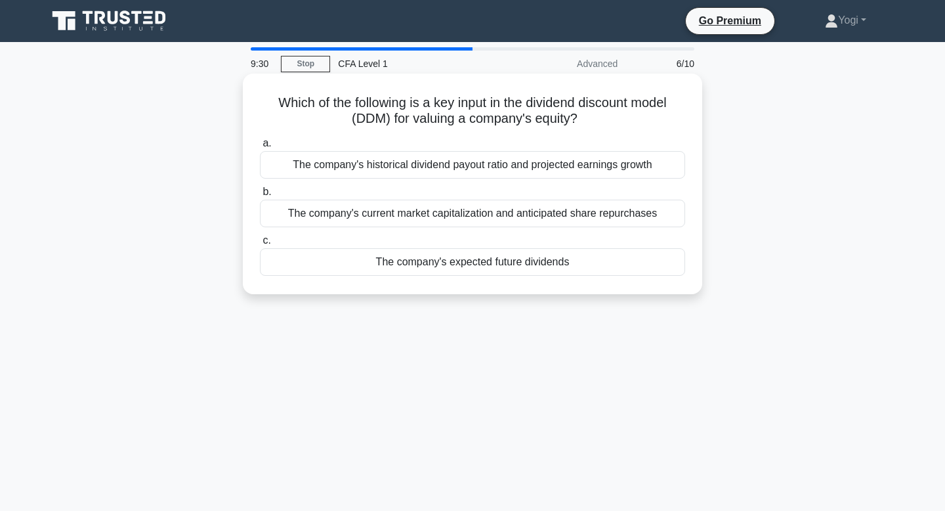
click at [487, 269] on div "The company's expected future dividends" at bounding box center [472, 262] width 425 height 28
click at [260, 245] on input "c. The company's expected future dividends" at bounding box center [260, 240] width 0 height 9
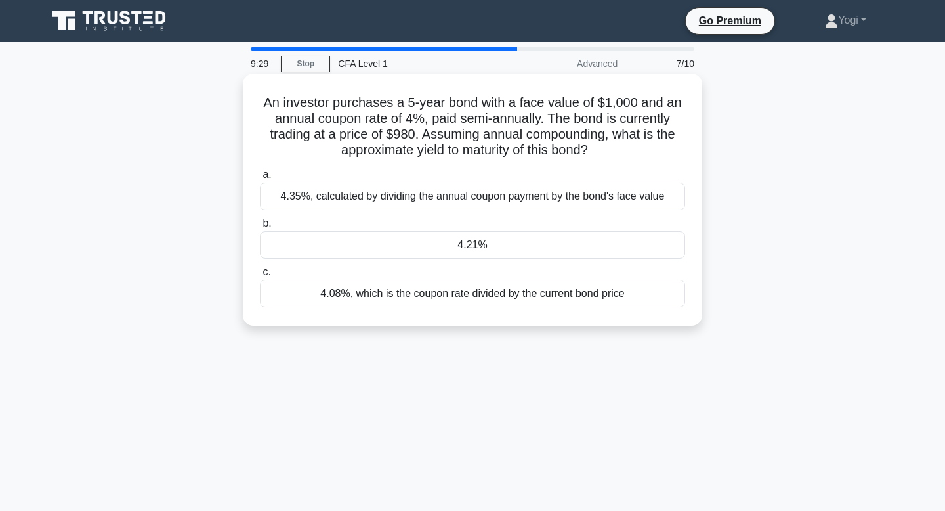
click at [501, 244] on div "4.21%" at bounding box center [472, 245] width 425 height 28
click at [260, 228] on input "b. 4.21%" at bounding box center [260, 223] width 0 height 9
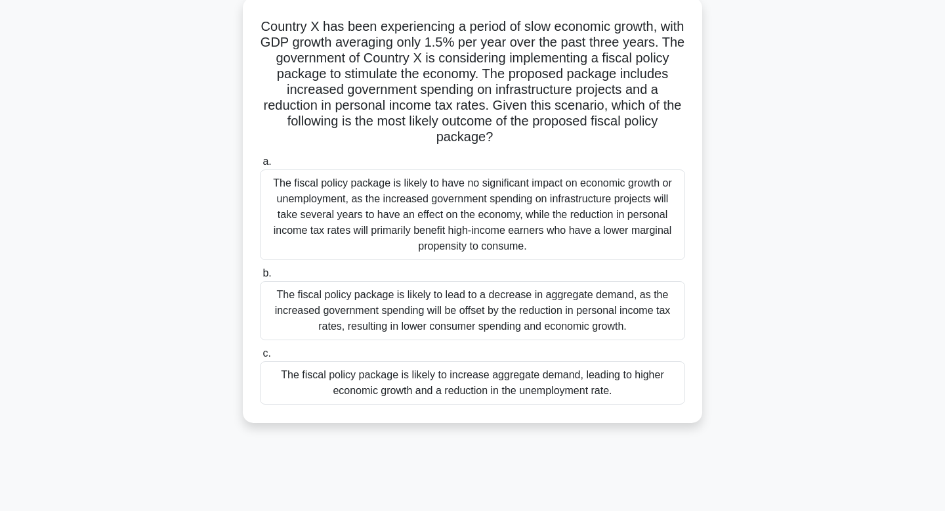
scroll to position [86, 0]
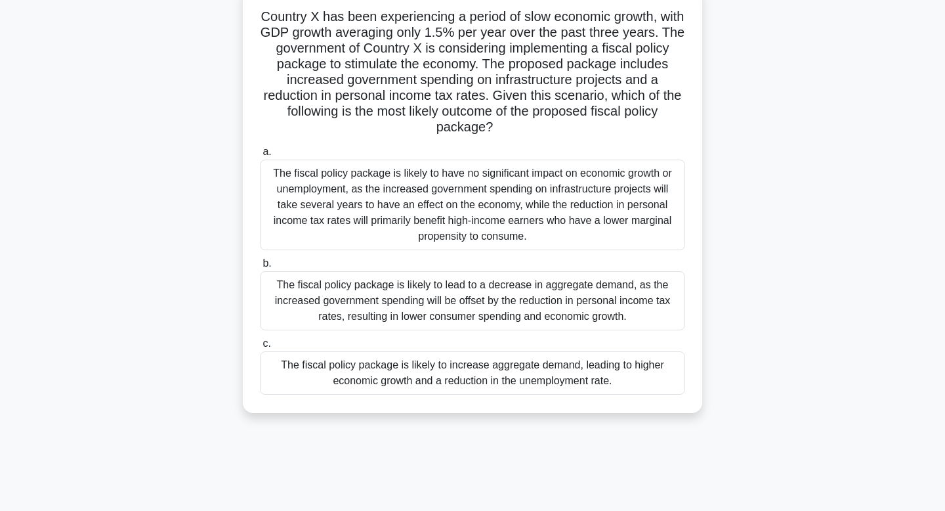
click at [508, 370] on div "The fiscal policy package is likely to increase aggregate demand, leading to hi…" at bounding box center [472, 372] width 425 height 43
click at [260, 348] on input "c. The fiscal policy package is likely to increase aggregate demand, leading to…" at bounding box center [260, 343] width 0 height 9
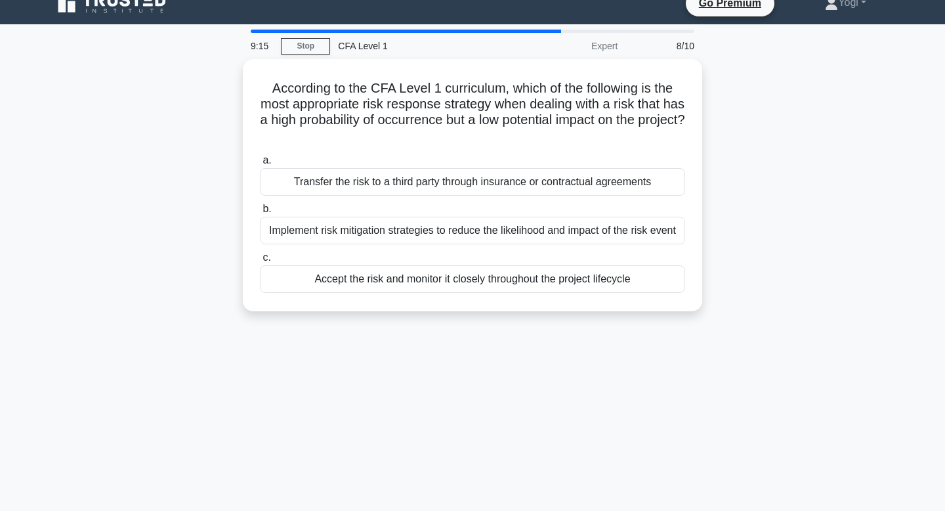
scroll to position [0, 0]
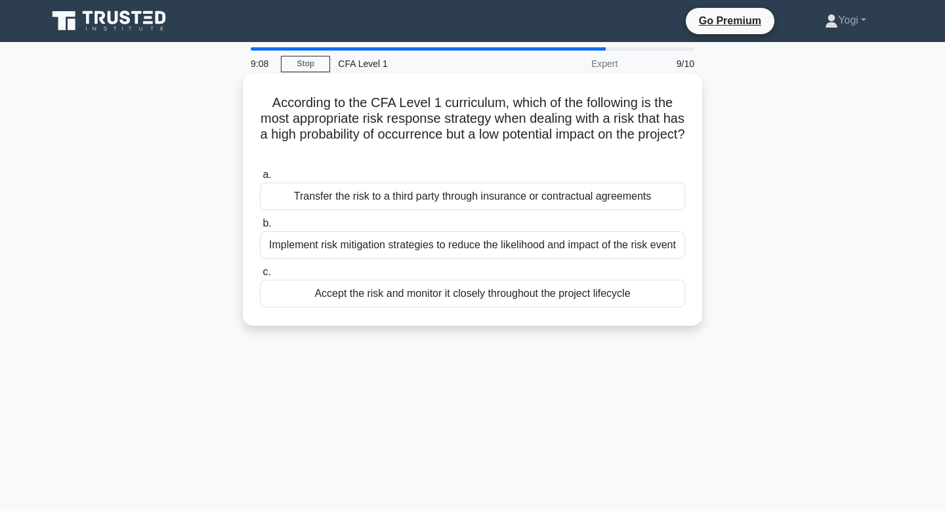
click at [532, 299] on div "Accept the risk and monitor it closely throughout the project lifecycle" at bounding box center [472, 294] width 425 height 28
click at [260, 276] on input "c. Accept the risk and monitor it closely throughout the project lifecycle" at bounding box center [260, 272] width 0 height 9
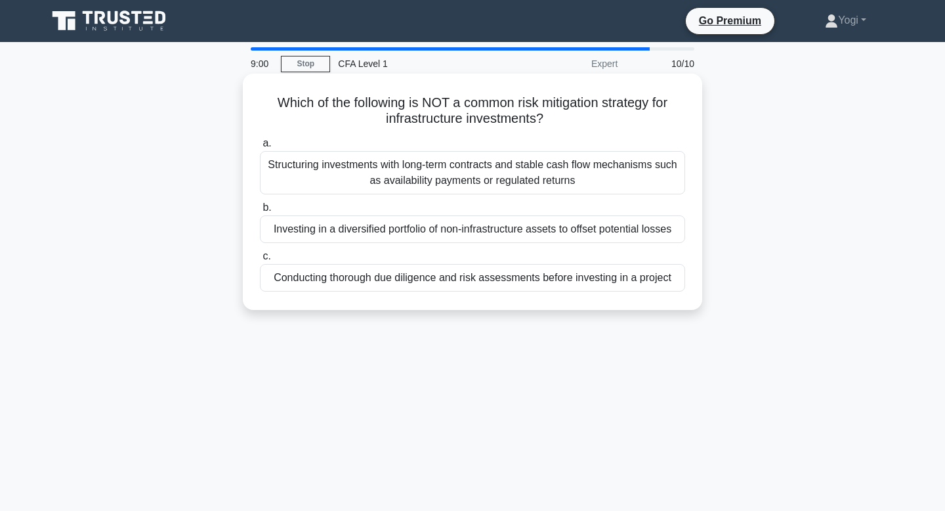
click at [576, 227] on div "Investing in a diversified portfolio of non-infrastructure assets to offset pot…" at bounding box center [472, 229] width 425 height 28
click at [260, 212] on input "b. Investing in a diversified portfolio of non-infrastructure assets to offset …" at bounding box center [260, 207] width 0 height 9
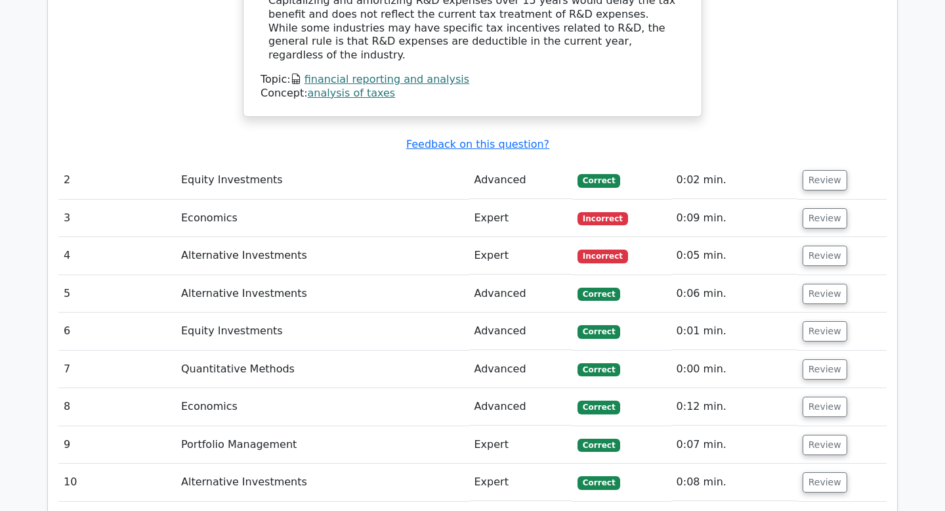
scroll to position [1483, 0]
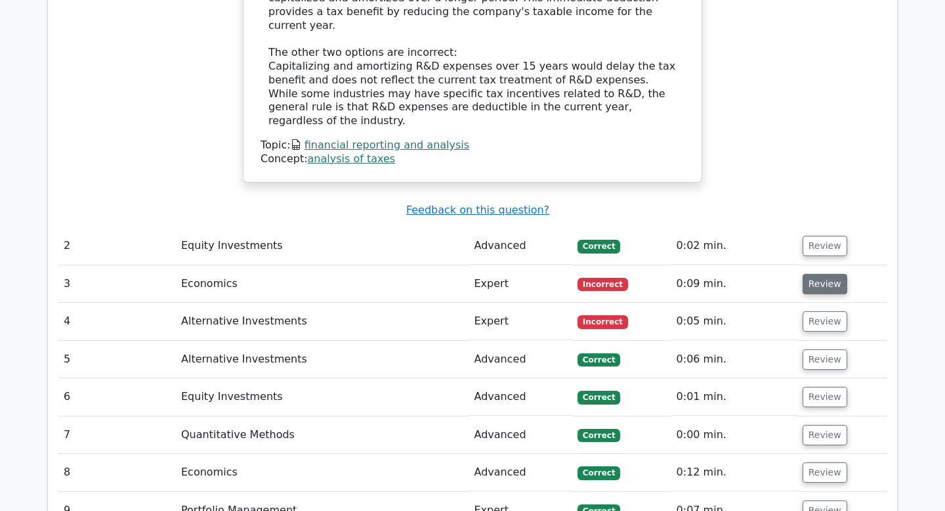
click at [812, 274] on button "Review" at bounding box center [825, 284] width 45 height 20
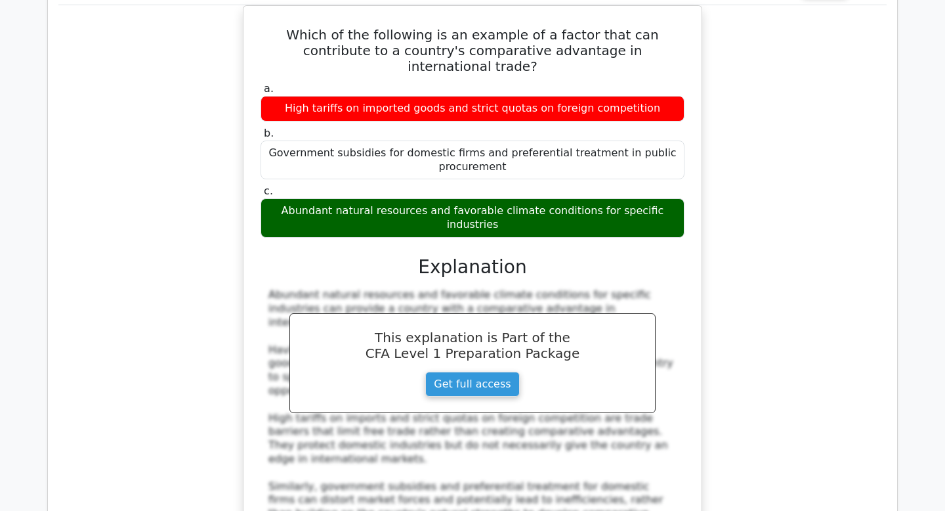
scroll to position [1830, 0]
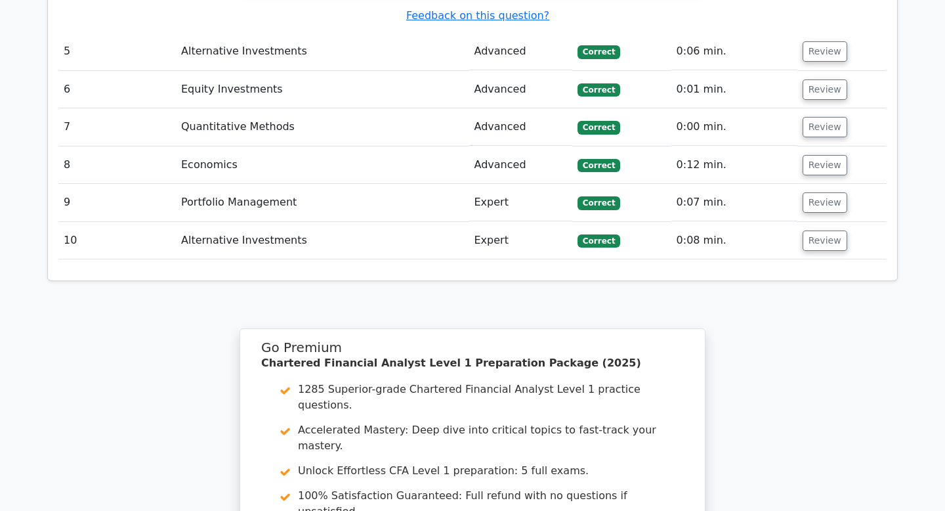
scroll to position [3047, 0]
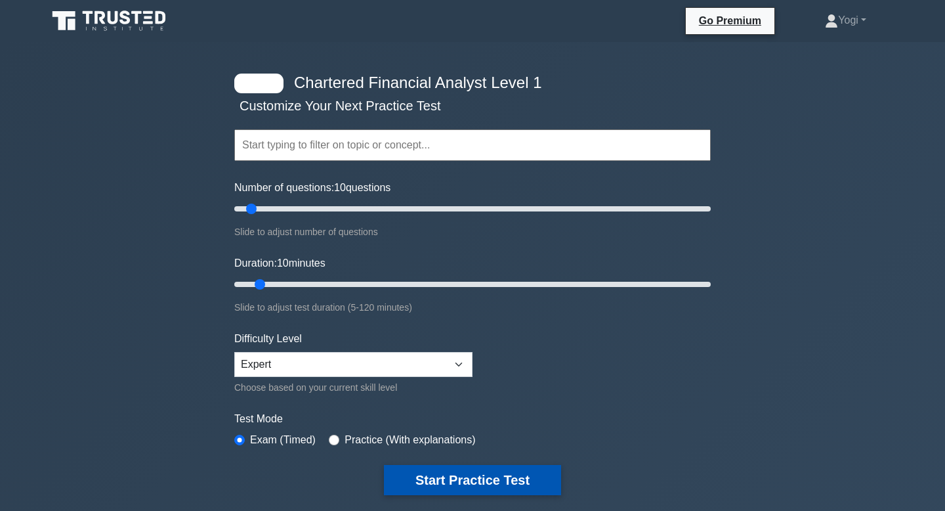
click at [476, 478] on button "Start Practice Test" at bounding box center [472, 480] width 177 height 30
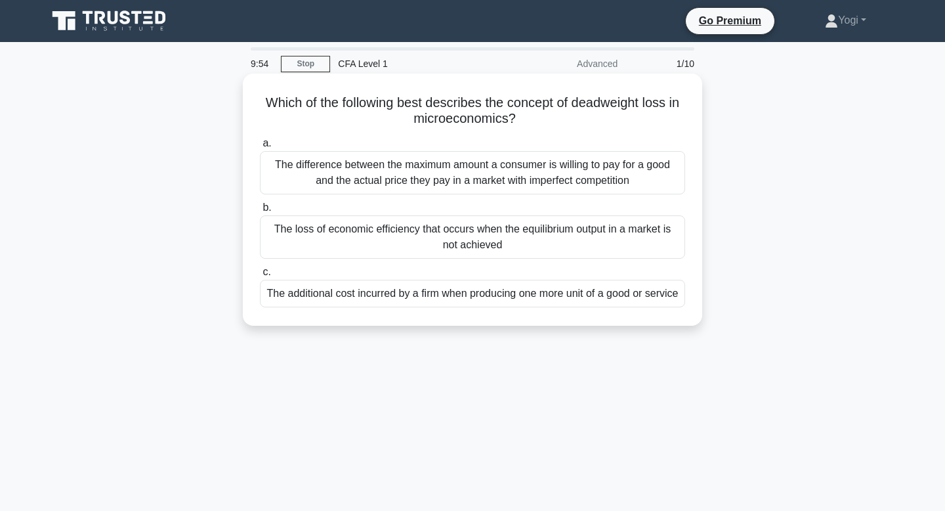
click at [492, 307] on div "The additional cost incurred by a firm when producing one more unit of a good o…" at bounding box center [472, 294] width 425 height 28
click at [260, 276] on input "c. The additional cost incurred by a firm when producing one more unit of a goo…" at bounding box center [260, 272] width 0 height 9
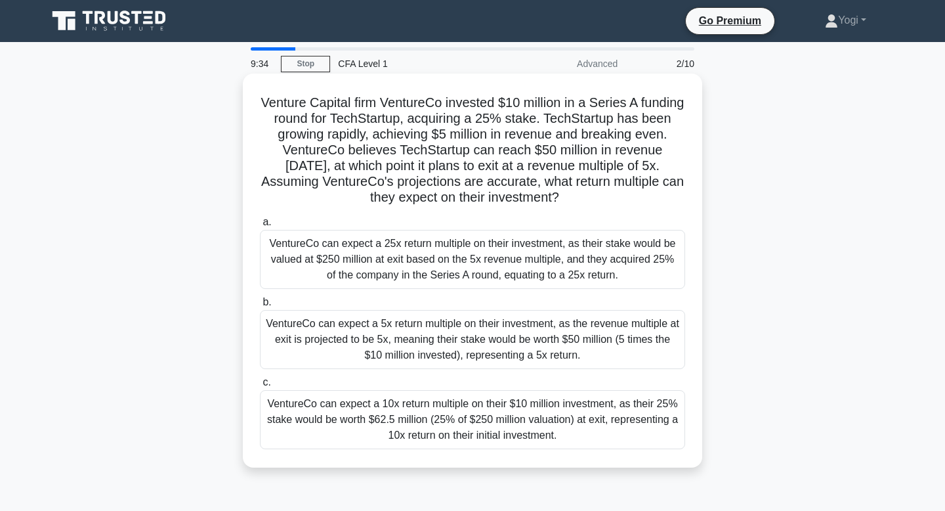
click at [533, 344] on div "VentureCo can expect a 5x return multiple on their investment, as the revenue m…" at bounding box center [472, 339] width 425 height 59
click at [260, 306] on input "b. VentureCo can expect a 5x return multiple on their investment, as the revenu…" at bounding box center [260, 302] width 0 height 9
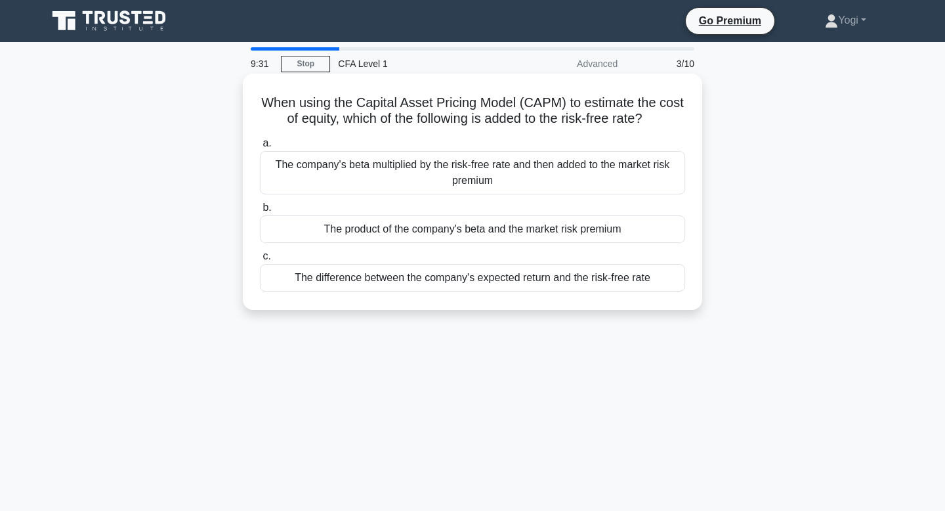
click at [524, 232] on div "The product of the company's beta and the market risk premium" at bounding box center [472, 229] width 425 height 28
click at [260, 212] on input "b. The product of the company's beta and the market risk premium" at bounding box center [260, 207] width 0 height 9
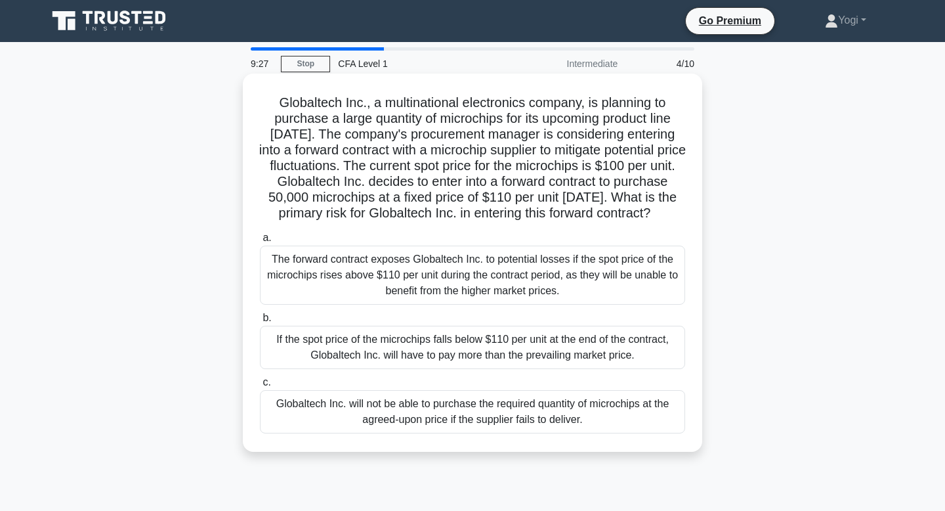
click at [532, 411] on div "Globaltech Inc. will not be able to purchase the required quantity of microchip…" at bounding box center [472, 411] width 425 height 43
click at [260, 387] on input "c. Globaltech Inc. will not be able to purchase the required quantity of microc…" at bounding box center [260, 382] width 0 height 9
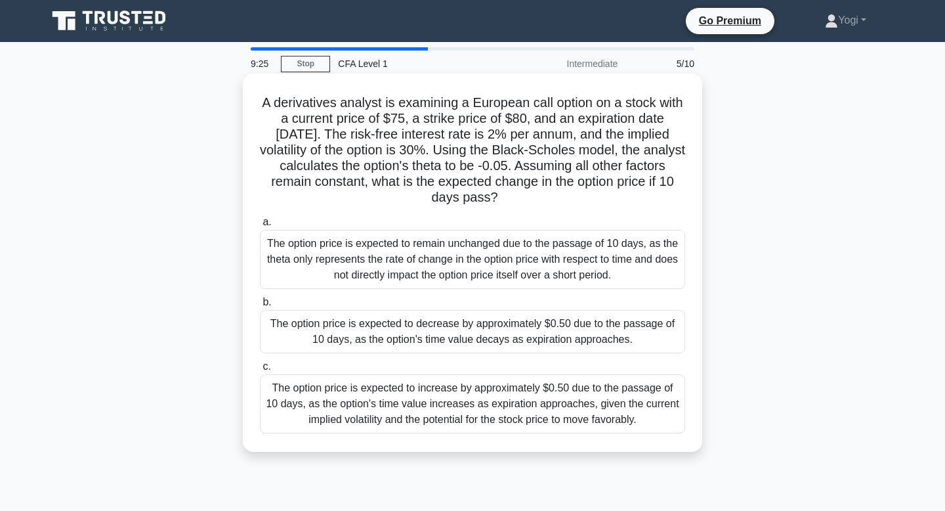
click at [520, 322] on div "The option price is expected to decrease by approximately $0.50 due to the pass…" at bounding box center [472, 331] width 425 height 43
click at [260, 306] on input "b. The option price is expected to decrease by approximately $0.50 due to the p…" at bounding box center [260, 302] width 0 height 9
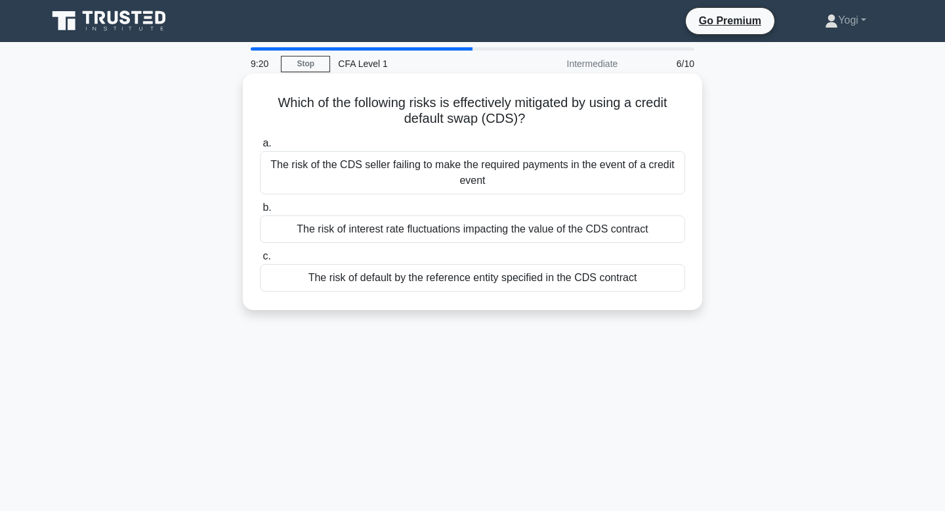
click at [522, 277] on div "The risk of default by the reference entity specified in the CDS contract" at bounding box center [472, 278] width 425 height 28
click at [260, 261] on input "c. The risk of default by the reference entity specified in the CDS contract" at bounding box center [260, 256] width 0 height 9
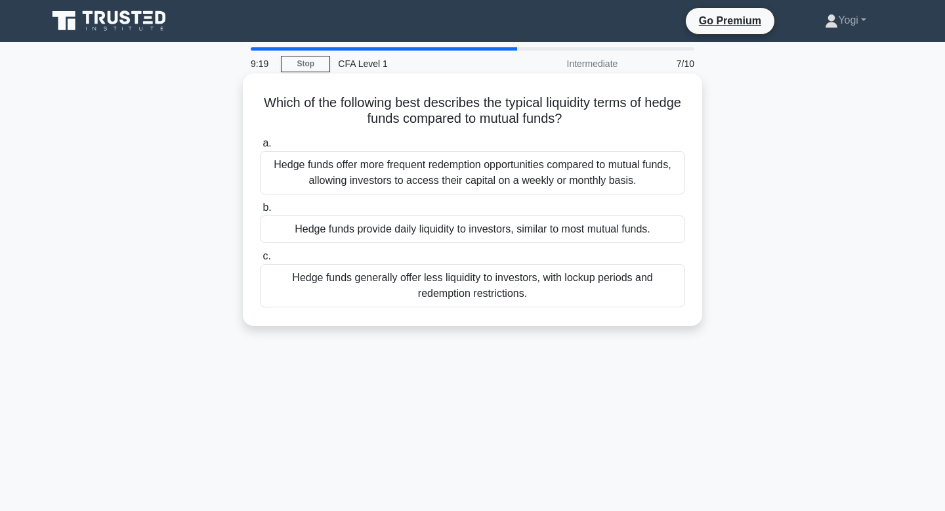
click at [528, 236] on div "Hedge funds provide daily liquidity to investors, similar to most mutual funds." at bounding box center [472, 229] width 425 height 28
click at [260, 212] on input "b. Hedge funds provide daily liquidity to investors, similar to most mutual fun…" at bounding box center [260, 207] width 0 height 9
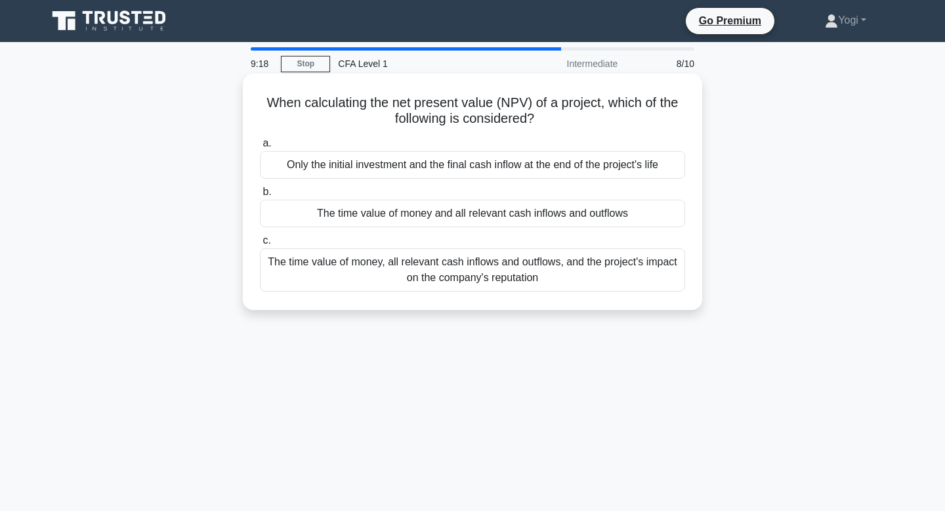
click at [539, 215] on div "The time value of money and all relevant cash inflows and outflows" at bounding box center [472, 214] width 425 height 28
click at [260, 196] on input "b. The time value of money and all relevant cash inflows and outflows" at bounding box center [260, 192] width 0 height 9
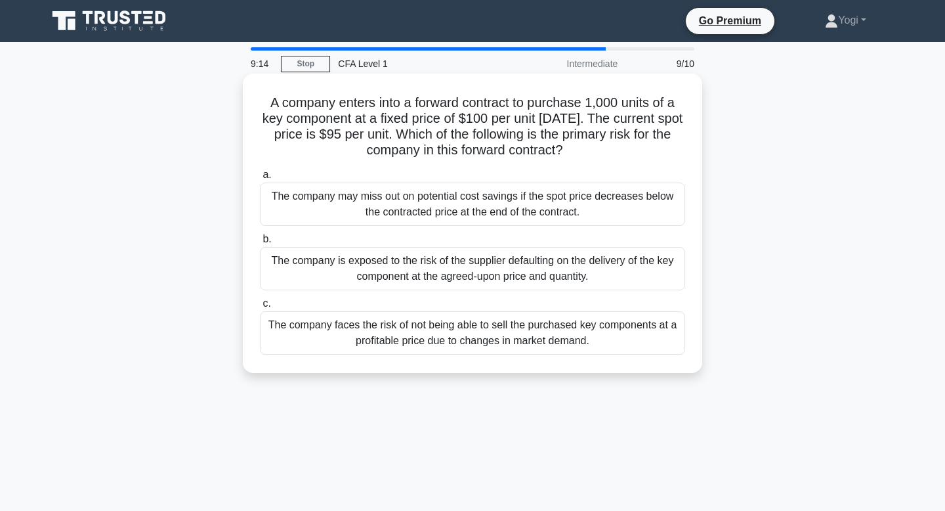
click at [545, 209] on div "The company may miss out on potential cost savings if the spot price decreases …" at bounding box center [472, 203] width 425 height 43
click at [260, 179] on input "a. The company may miss out on potential cost savings if the spot price decreas…" at bounding box center [260, 175] width 0 height 9
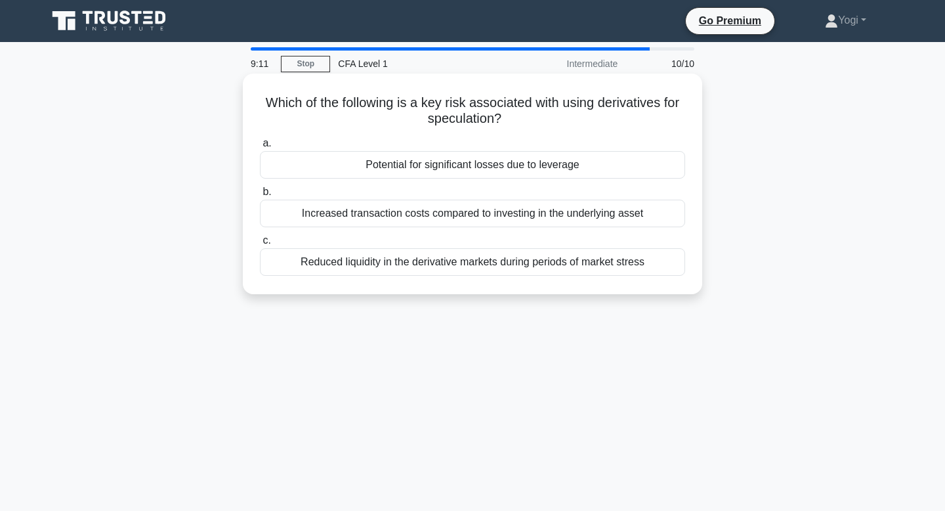
click at [570, 169] on div "Potential for significant losses due to leverage" at bounding box center [472, 165] width 425 height 28
click at [260, 148] on input "a. Potential for significant losses due to leverage" at bounding box center [260, 143] width 0 height 9
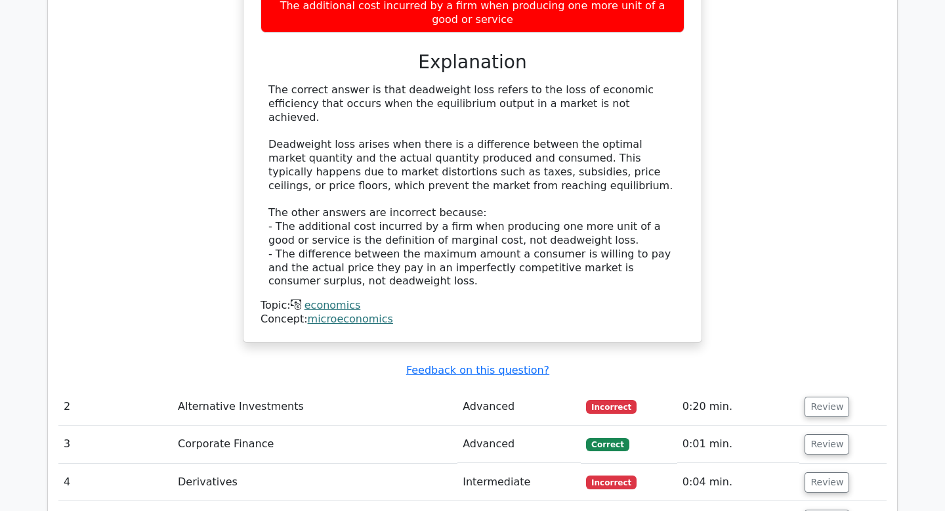
scroll to position [1318, 0]
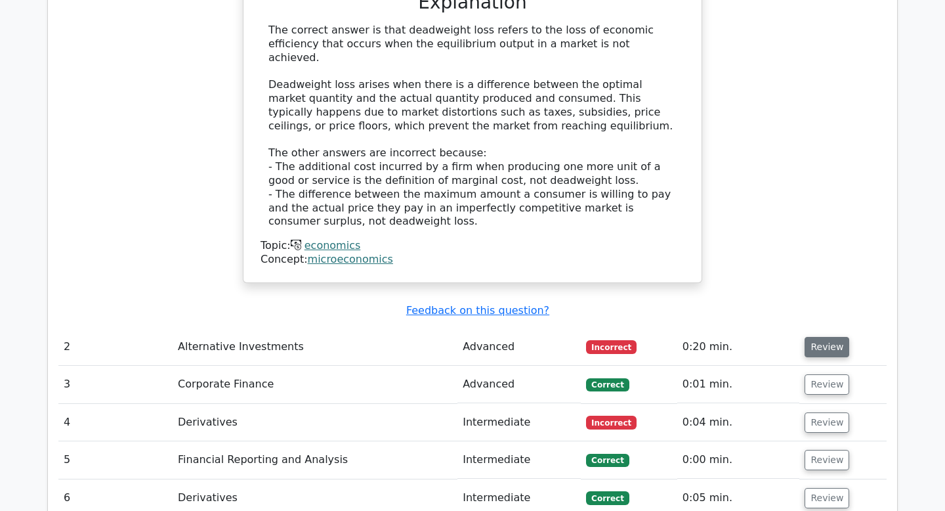
click at [821, 337] on button "Review" at bounding box center [827, 347] width 45 height 20
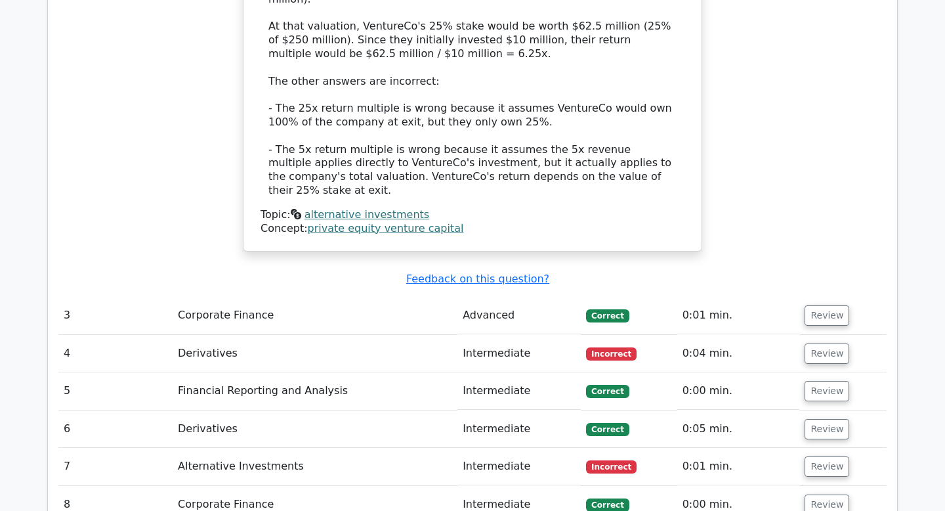
scroll to position [2219, 0]
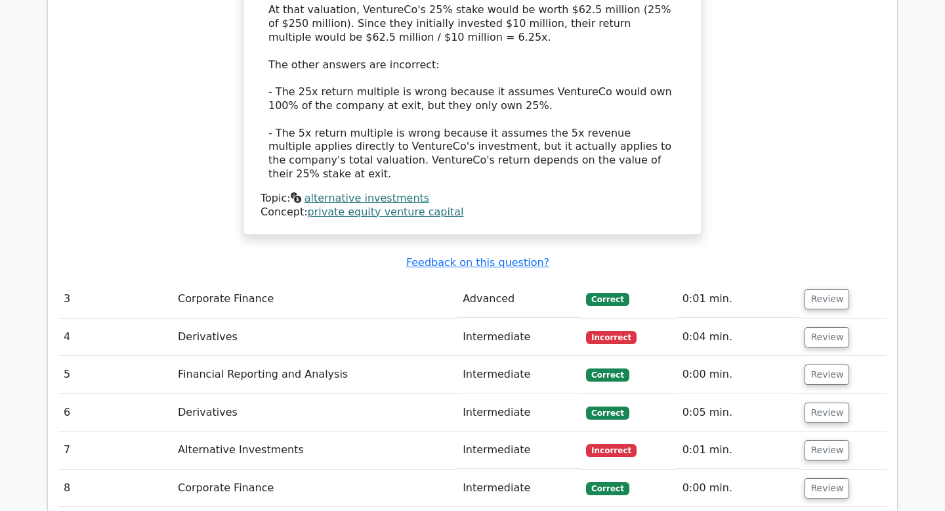
click at [843, 318] on td "Review" at bounding box center [842, 336] width 87 height 37
click at [837, 327] on button "Review" at bounding box center [827, 337] width 45 height 20
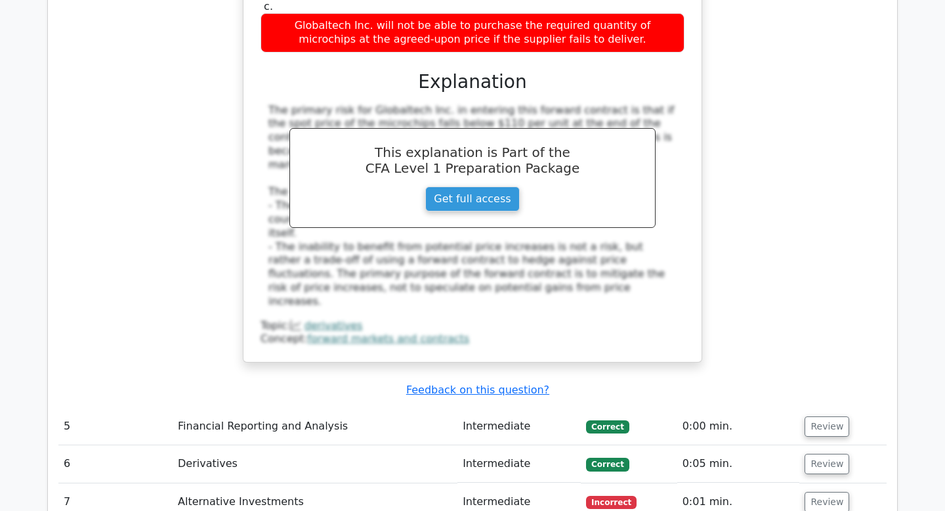
scroll to position [2896, 0]
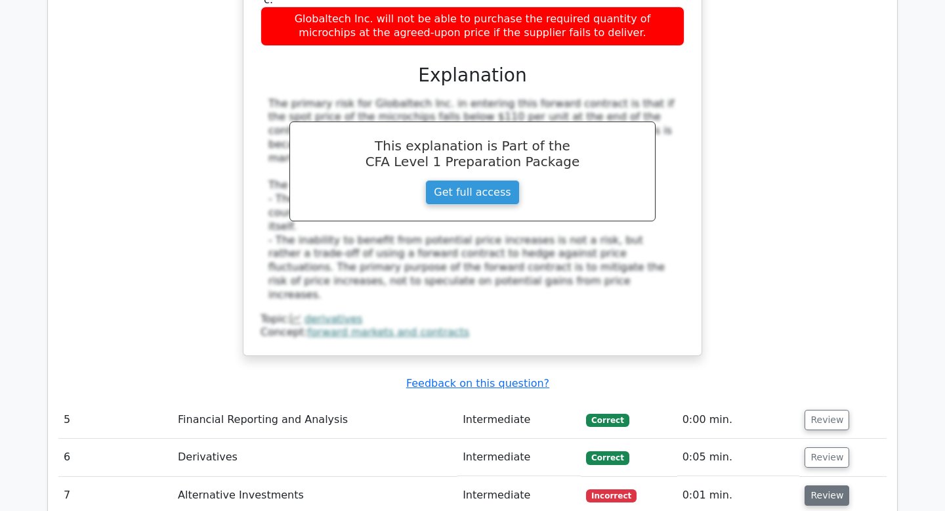
click at [826, 485] on button "Review" at bounding box center [827, 495] width 45 height 20
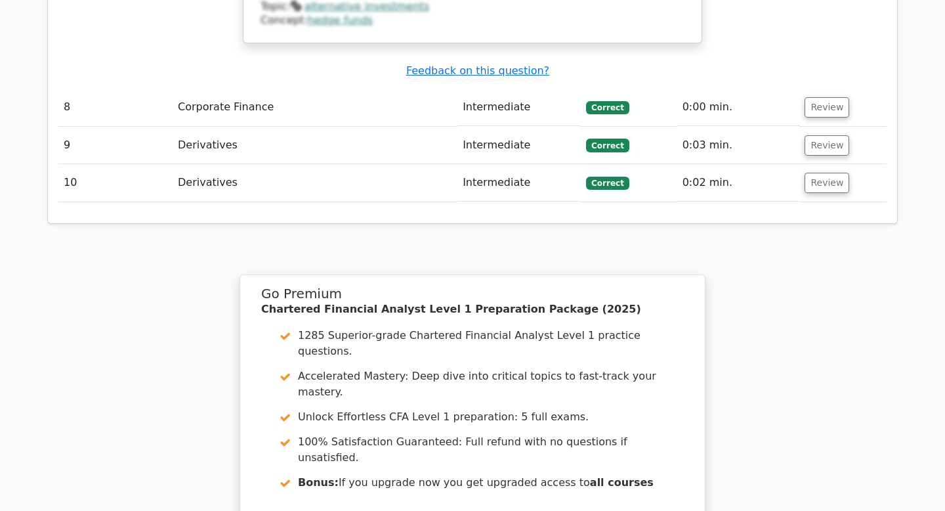
scroll to position [3918, 0]
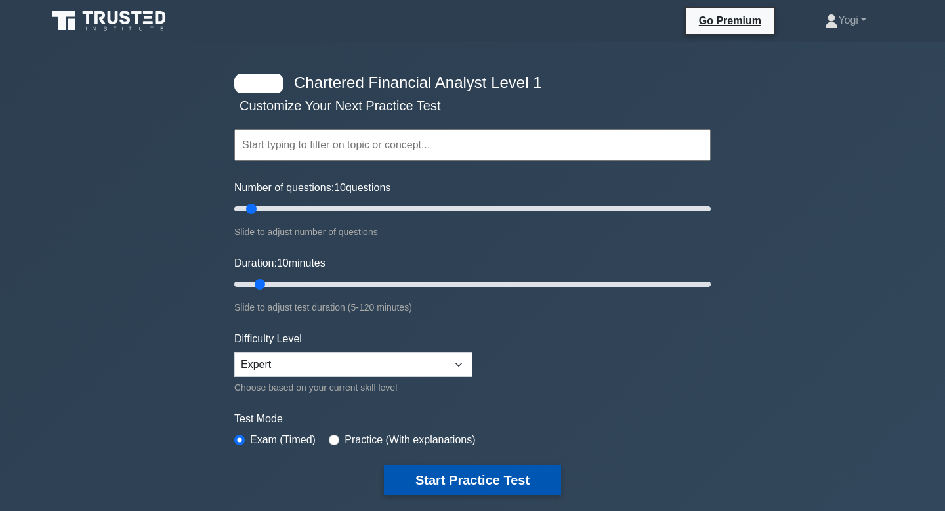
click at [475, 482] on button "Start Practice Test" at bounding box center [472, 480] width 177 height 30
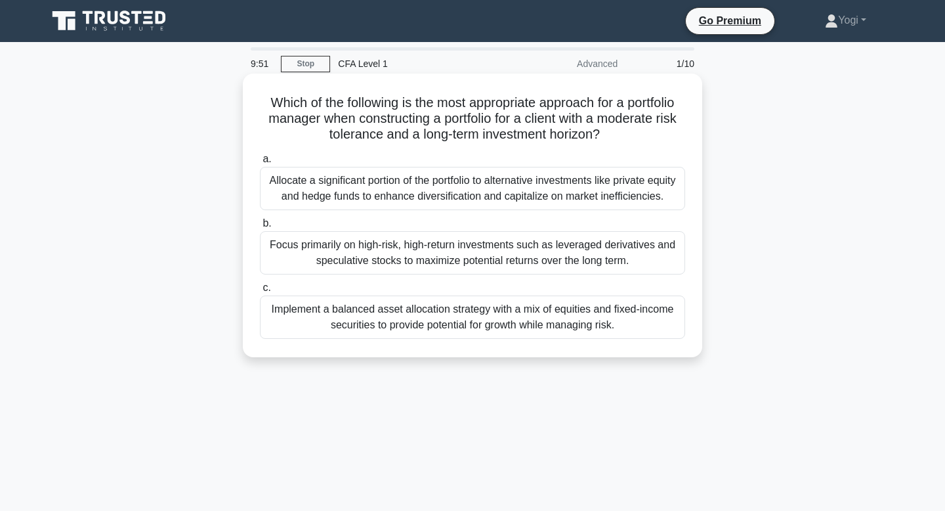
click at [545, 316] on div "Implement a balanced asset allocation strategy with a mix of equities and fixed…" at bounding box center [472, 316] width 425 height 43
click at [260, 292] on input "c. Implement a balanced asset allocation strategy with a mix of equities and fi…" at bounding box center [260, 288] width 0 height 9
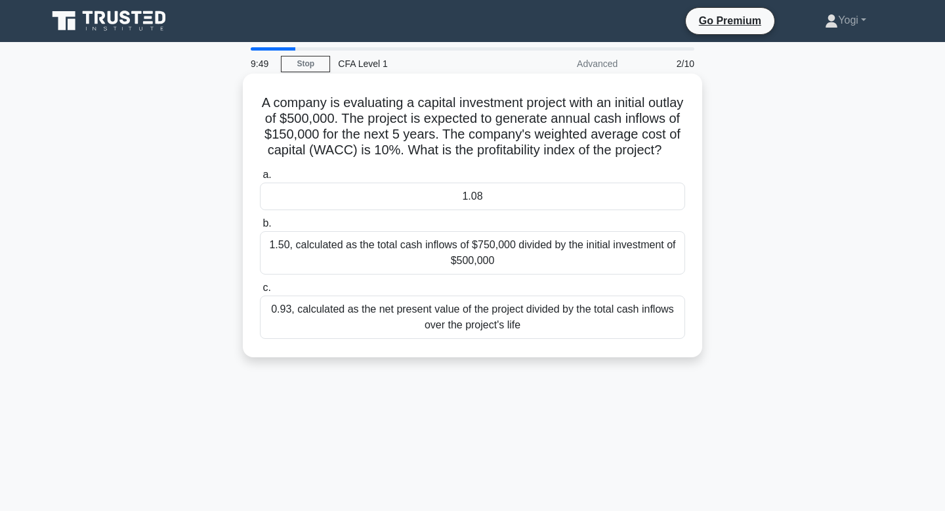
click at [495, 199] on div "1.08" at bounding box center [472, 196] width 425 height 28
click at [260, 179] on input "a. 1.08" at bounding box center [260, 175] width 0 height 9
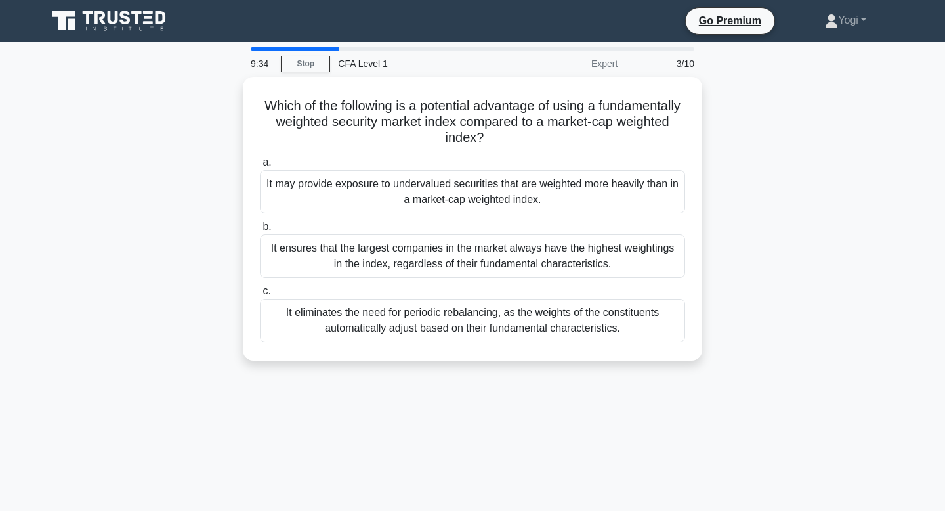
click at [495, 199] on div "It may provide exposure to undervalued securities that are weighted more heavil…" at bounding box center [472, 191] width 425 height 43
click at [260, 167] on input "a. It may provide exposure to undervalued securities that are weighted more hea…" at bounding box center [260, 162] width 0 height 9
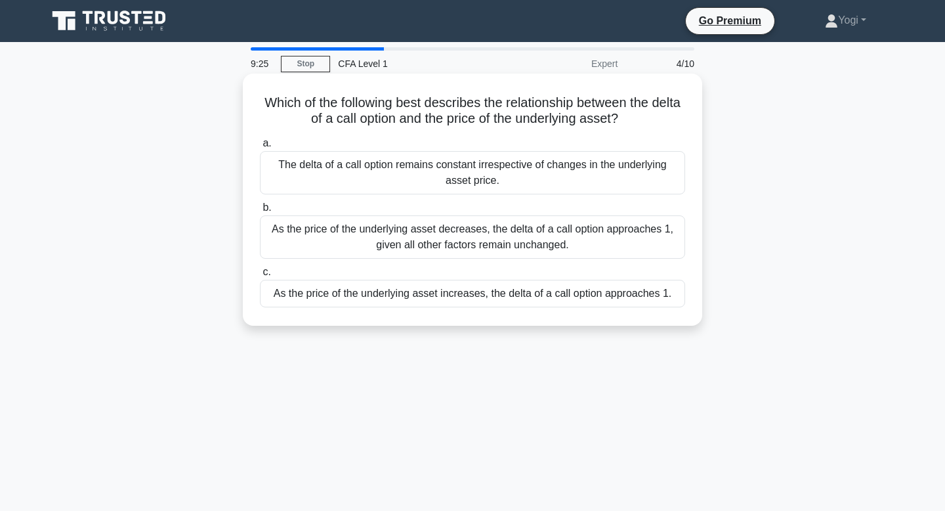
click at [509, 295] on div "As the price of the underlying asset increases, the delta of a call option appr…" at bounding box center [472, 294] width 425 height 28
click at [260, 276] on input "c. As the price of the underlying asset increases, the delta of a call option a…" at bounding box center [260, 272] width 0 height 9
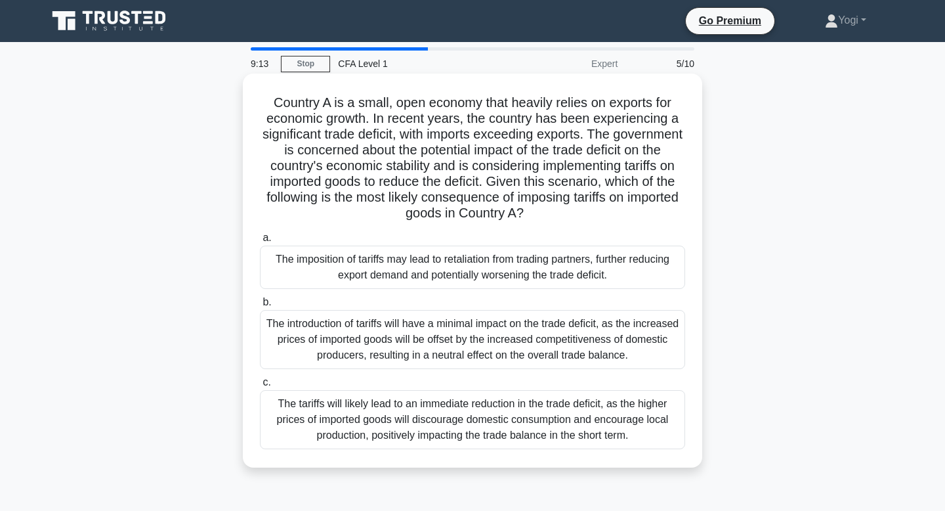
click at [520, 263] on div "The imposition of tariffs may lead to retaliation from trading partners, furthe…" at bounding box center [472, 266] width 425 height 43
click at [260, 242] on input "a. The imposition of tariffs may lead to retaliation from trading partners, fur…" at bounding box center [260, 238] width 0 height 9
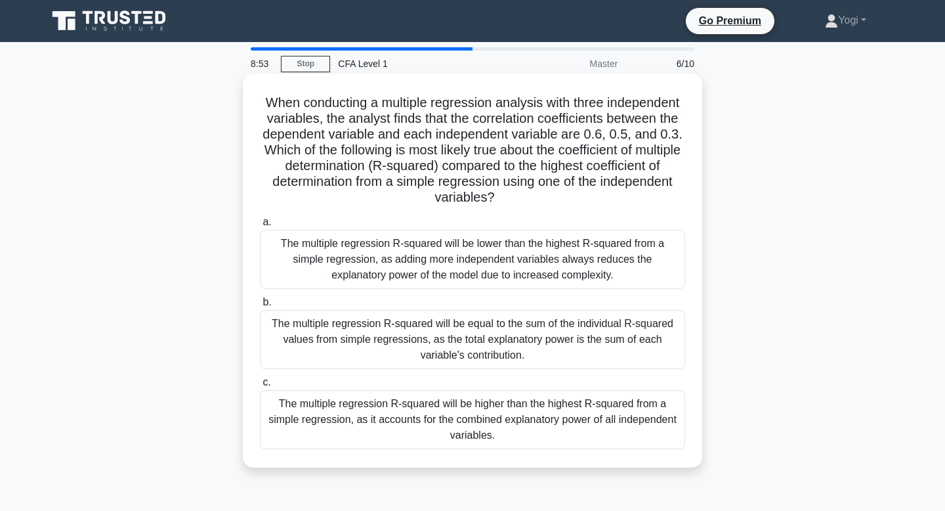
click at [520, 419] on div "The multiple regression R-squared will be higher than the highest R-squared fro…" at bounding box center [472, 419] width 425 height 59
click at [260, 387] on input "c. The multiple regression R-squared will be higher than the highest R-squared …" at bounding box center [260, 382] width 0 height 9
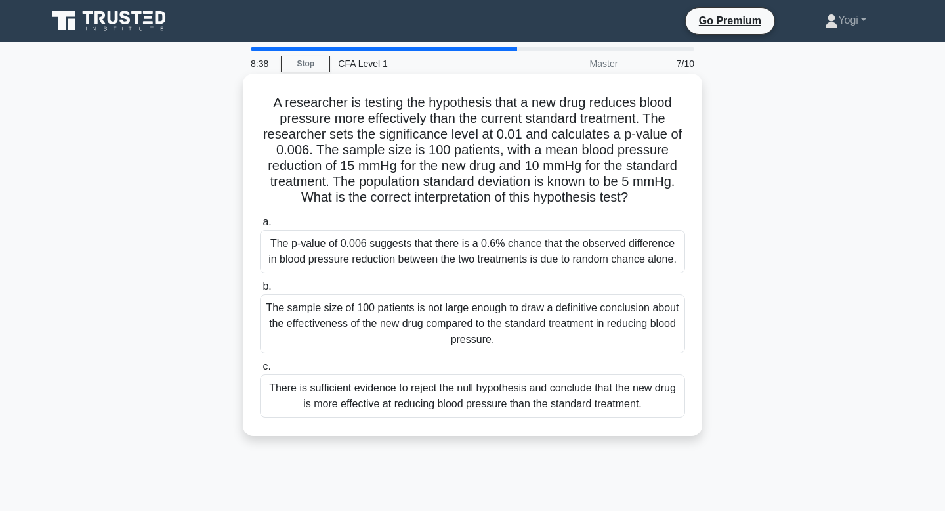
click at [519, 399] on div "There is sufficient evidence to reject the null hypothesis and conclude that th…" at bounding box center [472, 395] width 425 height 43
click at [260, 371] on input "c. There is sufficient evidence to reject the null hypothesis and conclude that…" at bounding box center [260, 366] width 0 height 9
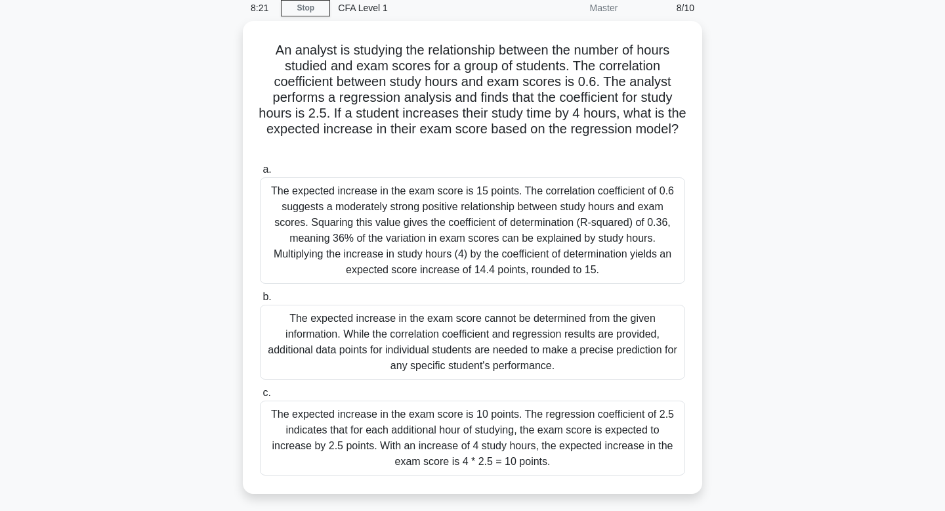
scroll to position [58, 0]
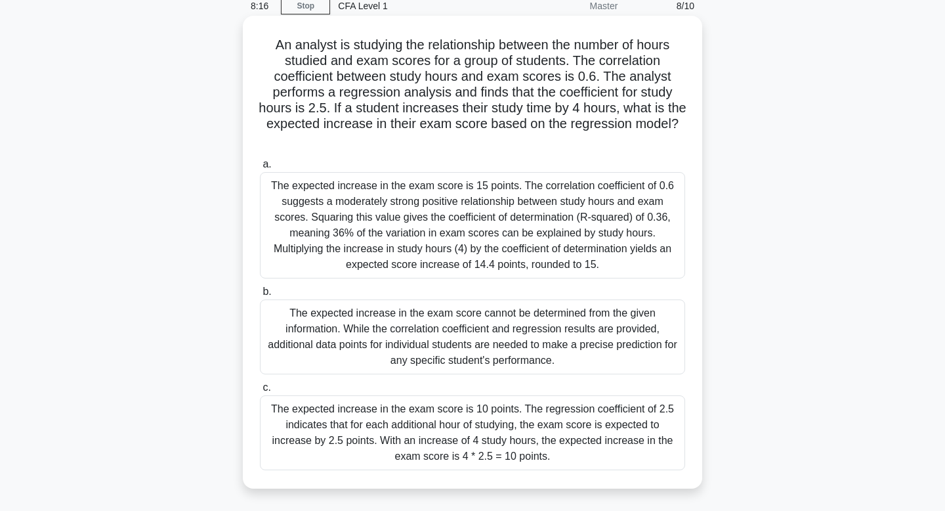
click at [523, 421] on div "The expected increase in the exam score is 10 points. The regression coefficien…" at bounding box center [472, 432] width 425 height 75
click at [260, 392] on input "c. The expected increase in the exam score is 10 points. The regression coeffic…" at bounding box center [260, 387] width 0 height 9
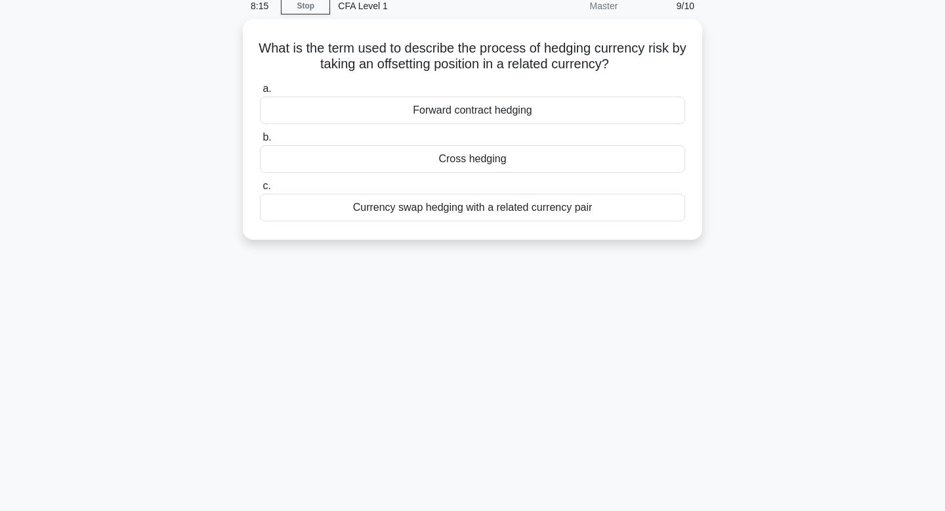
scroll to position [0, 0]
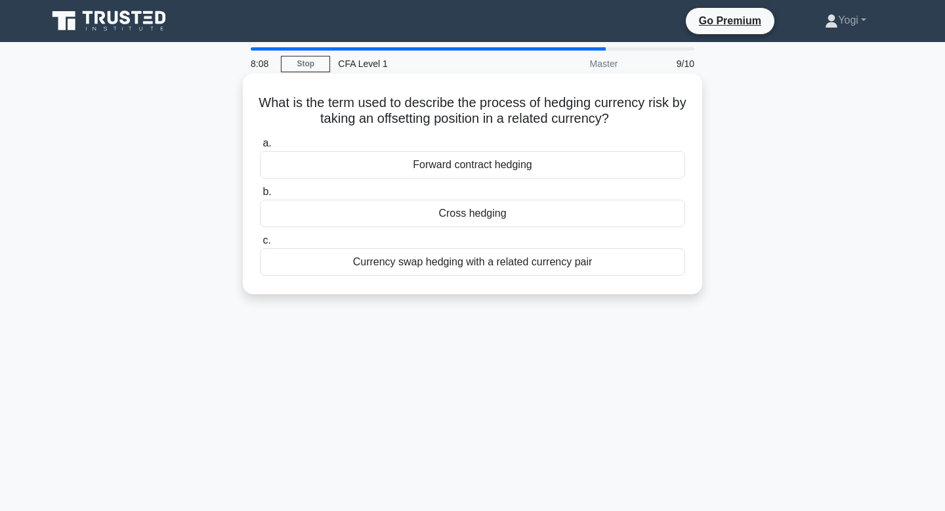
click at [497, 211] on div "Cross hedging" at bounding box center [472, 214] width 425 height 28
click at [260, 196] on input "b. Cross hedging" at bounding box center [260, 192] width 0 height 9
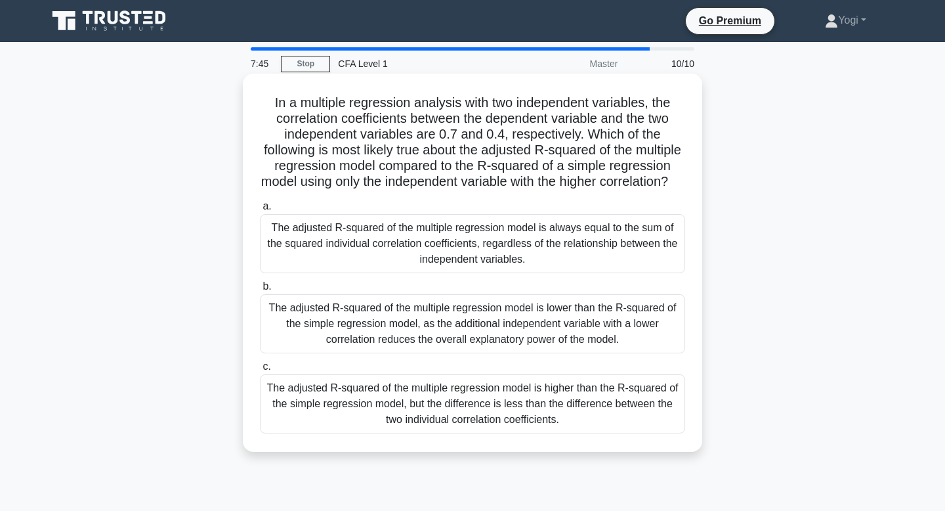
click at [507, 249] on div "The adjusted R-squared of the multiple regression model is always equal to the …" at bounding box center [472, 243] width 425 height 59
click at [260, 211] on input "a. The adjusted R-squared of the multiple regression model is always equal to t…" at bounding box center [260, 206] width 0 height 9
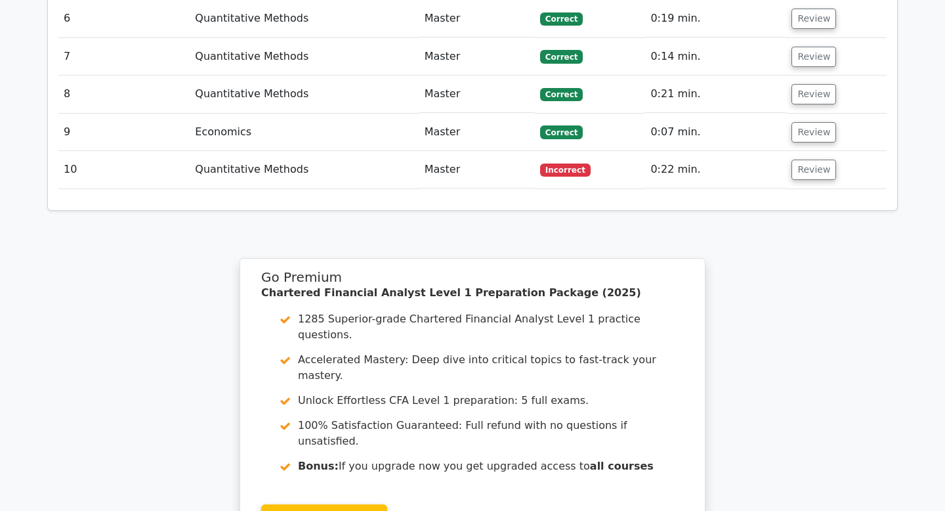
scroll to position [1779, 0]
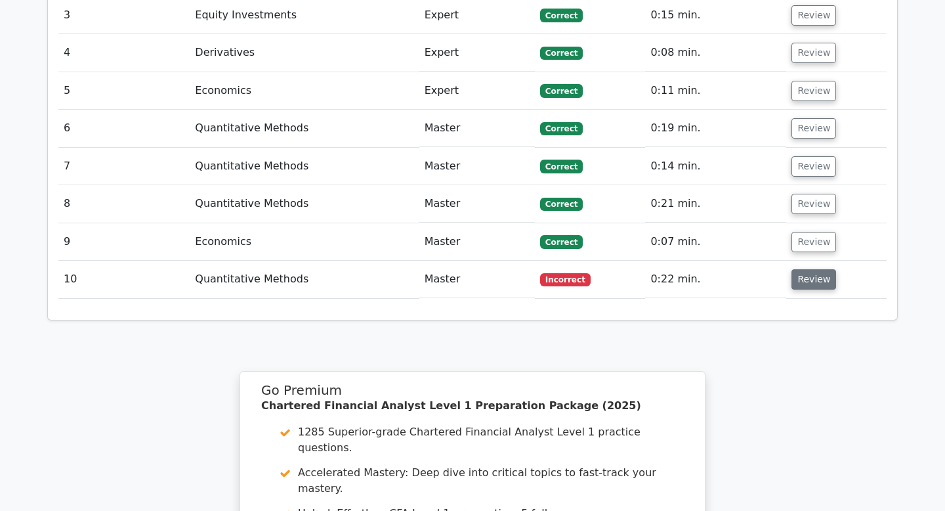
click at [801, 269] on button "Review" at bounding box center [813, 279] width 45 height 20
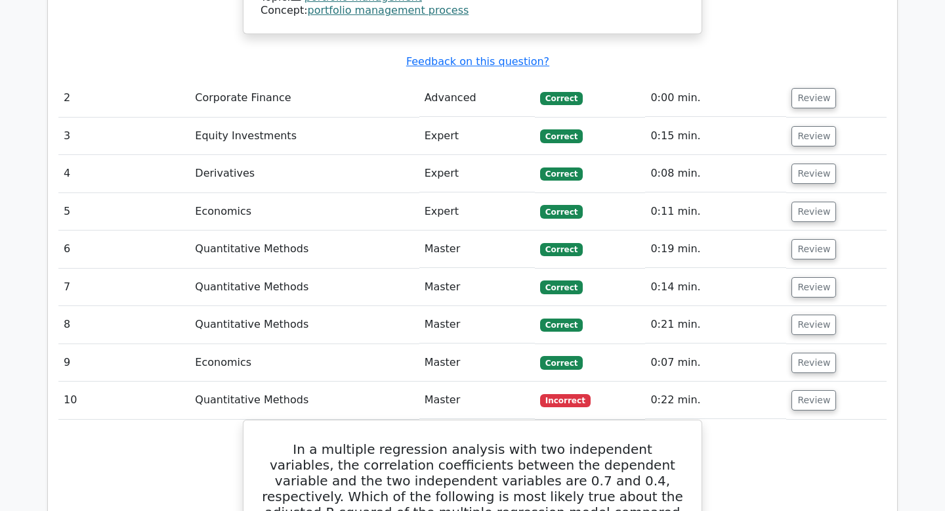
scroll to position [1658, 0]
